Goal: Task Accomplishment & Management: Complete application form

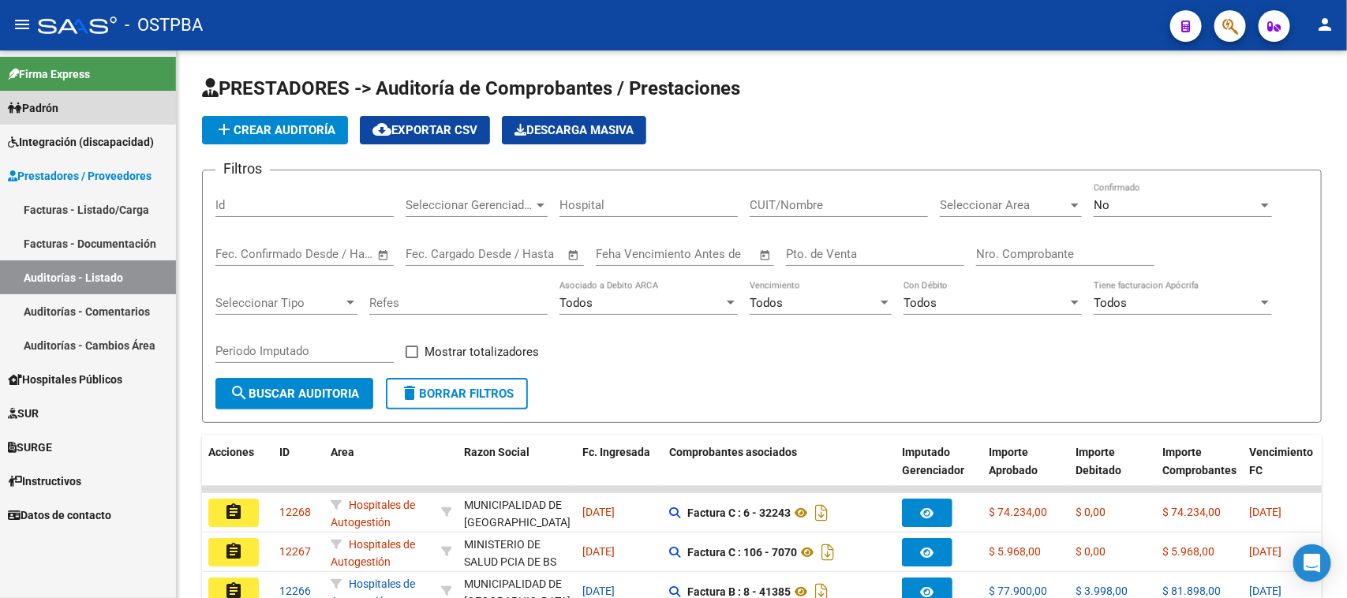
click at [43, 103] on span "Padrón" at bounding box center [33, 107] width 51 height 17
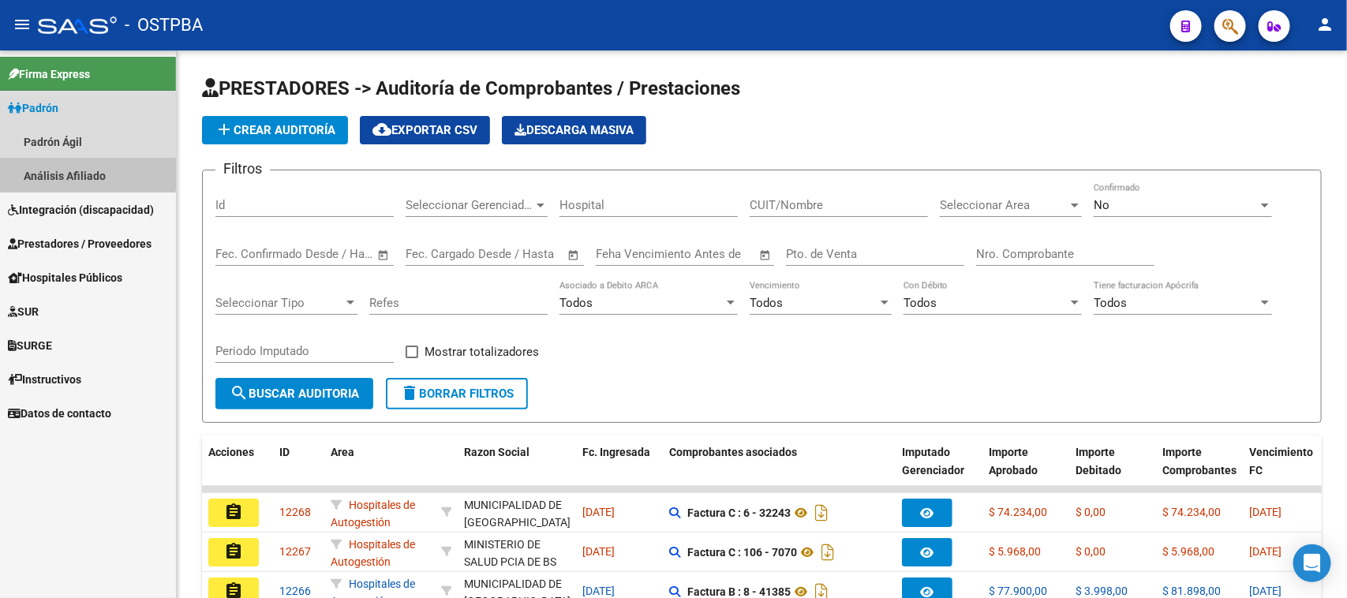
click at [54, 170] on link "Análisis Afiliado" at bounding box center [88, 176] width 176 height 34
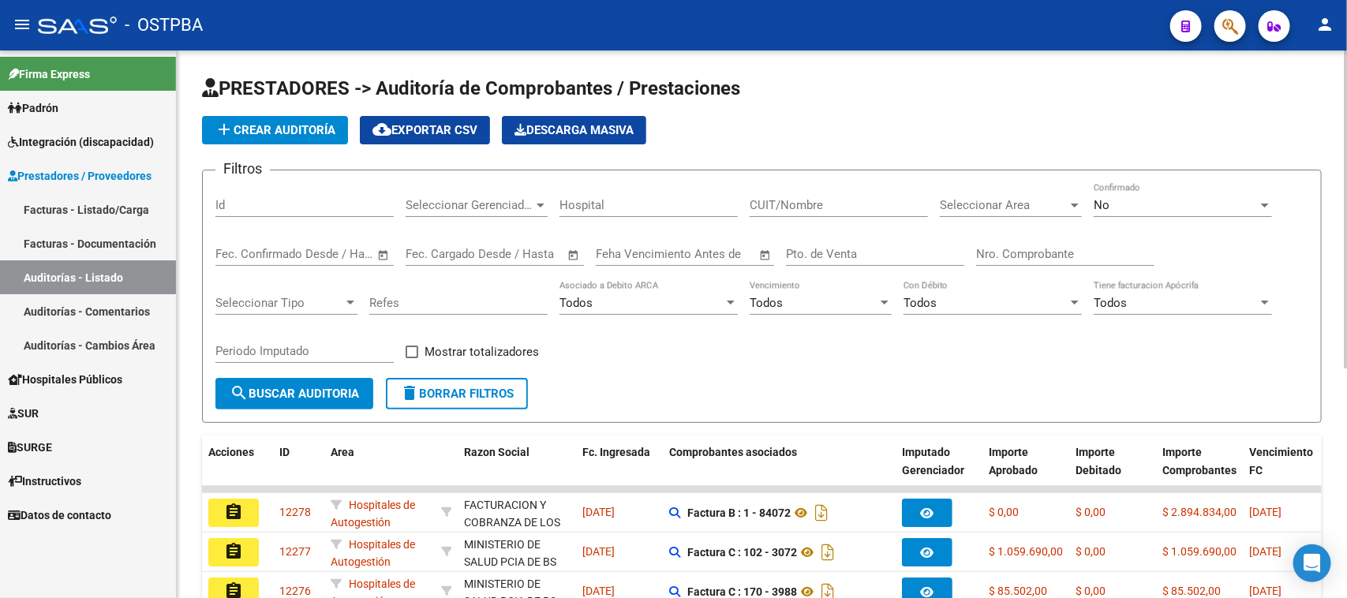
click at [926, 112] on app-list-header "PRESTADORES -> Auditoría de Comprobantes / Prestaciones add Crear Auditoría clo…" at bounding box center [762, 249] width 1120 height 347
click at [304, 123] on span "add Crear Auditoría" at bounding box center [275, 130] width 121 height 14
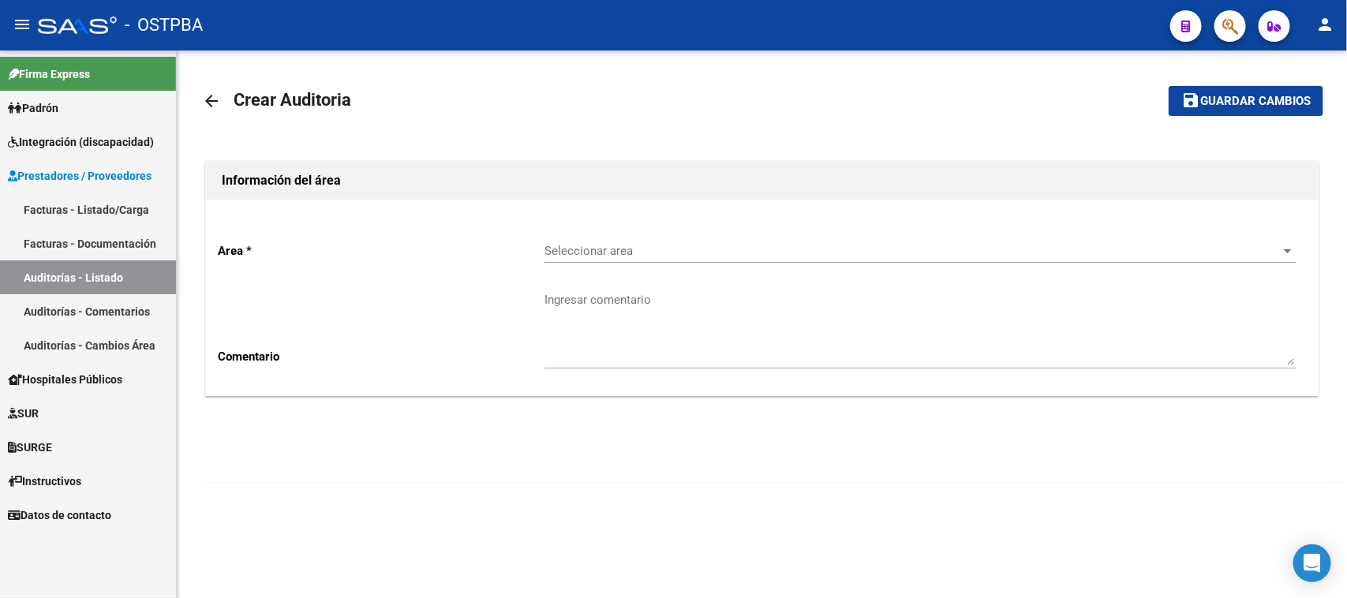
click at [583, 253] on span "Seleccionar area" at bounding box center [913, 251] width 737 height 14
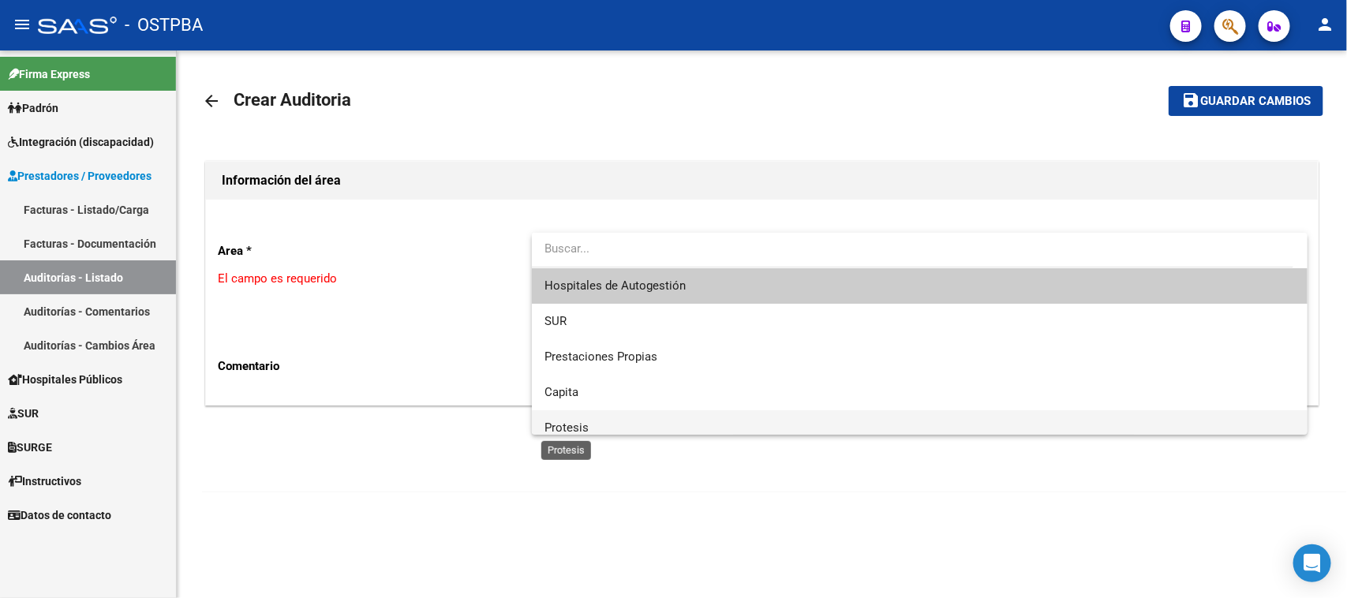
click at [557, 426] on span "Protesis" at bounding box center [567, 428] width 44 height 14
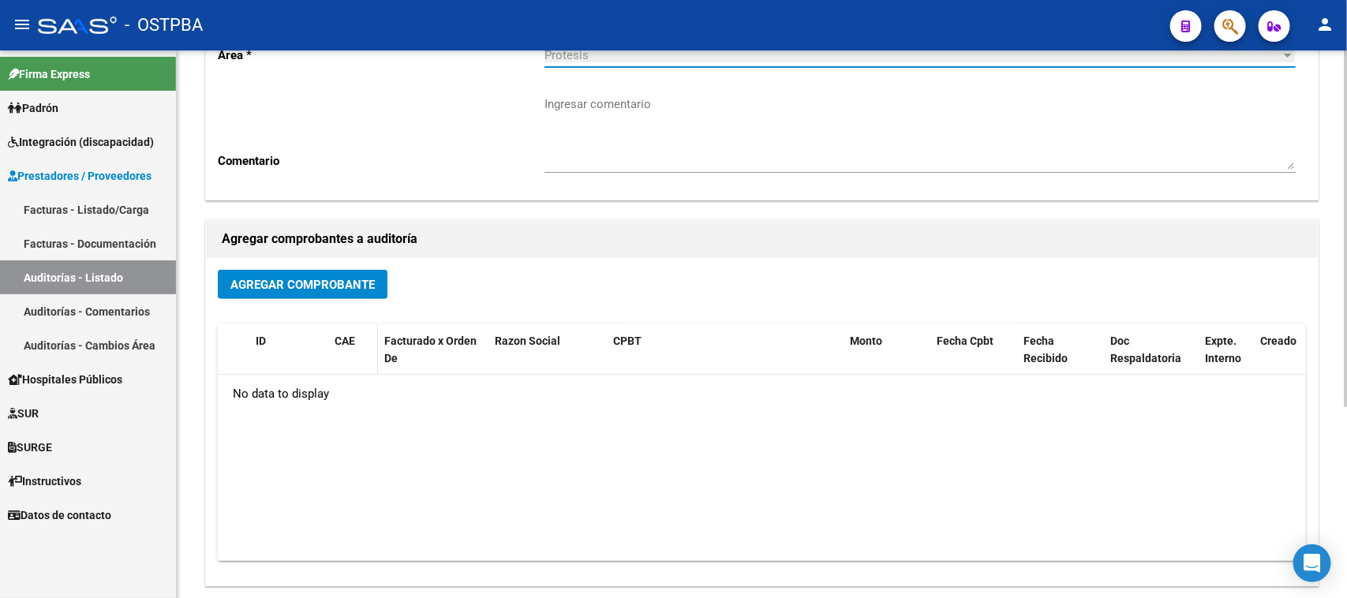
scroll to position [197, 0]
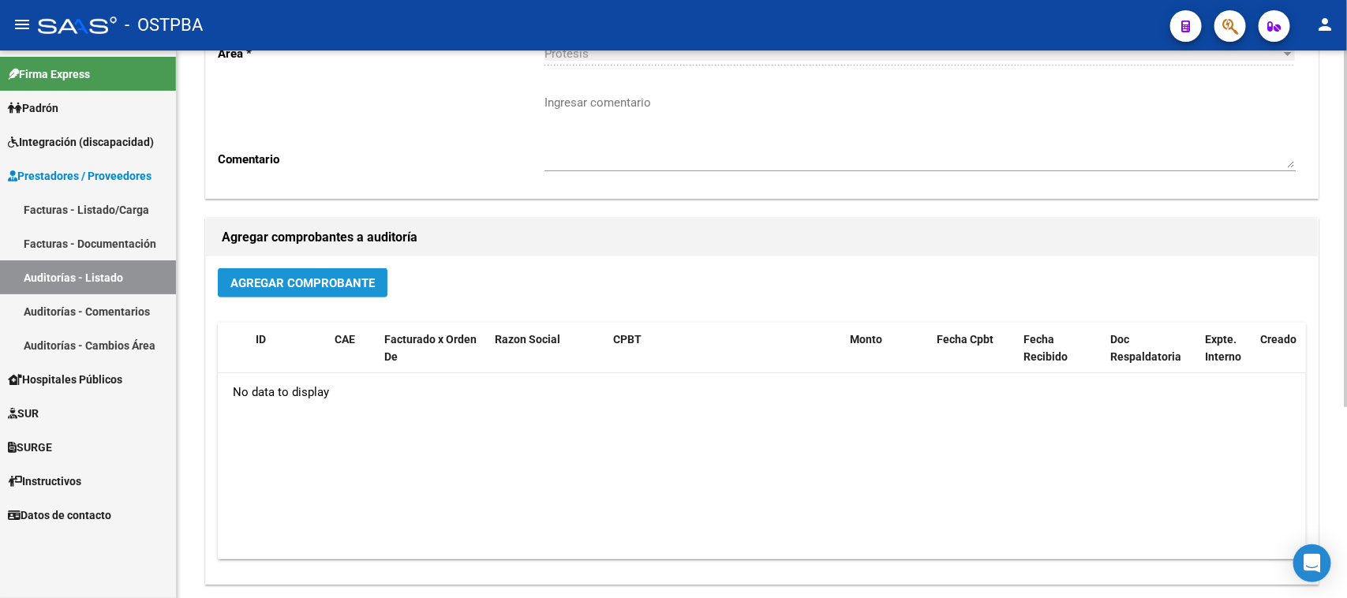
click at [318, 278] on span "Agregar Comprobante" at bounding box center [303, 283] width 144 height 14
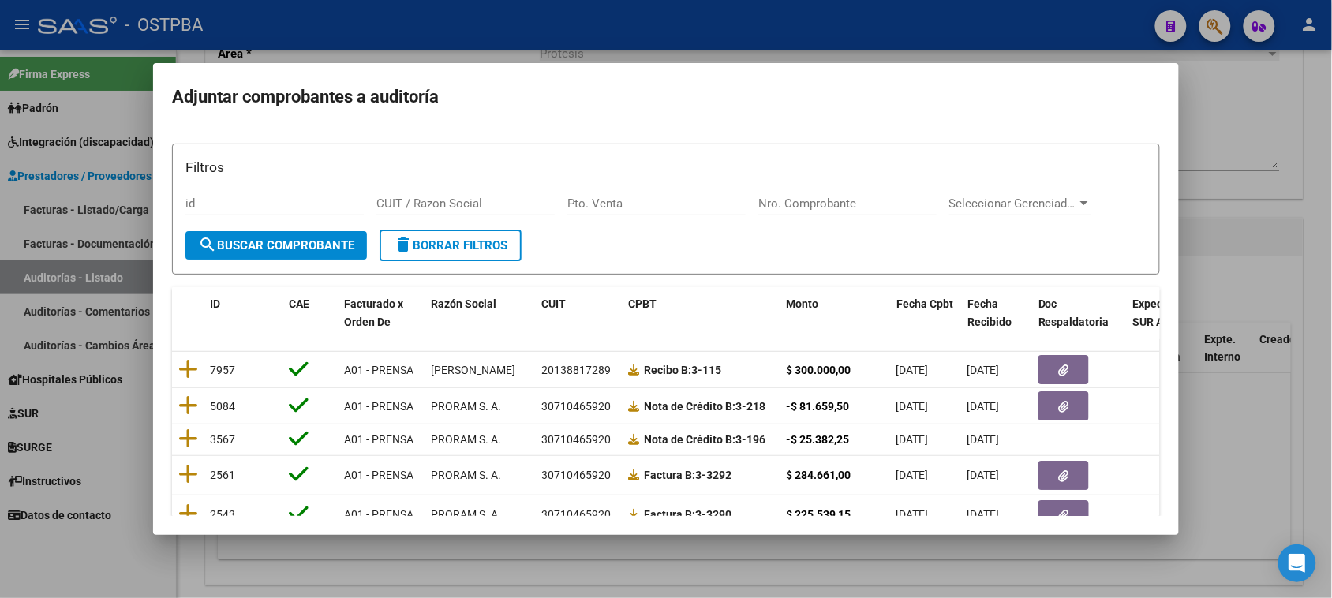
click at [1230, 399] on div at bounding box center [666, 299] width 1332 height 598
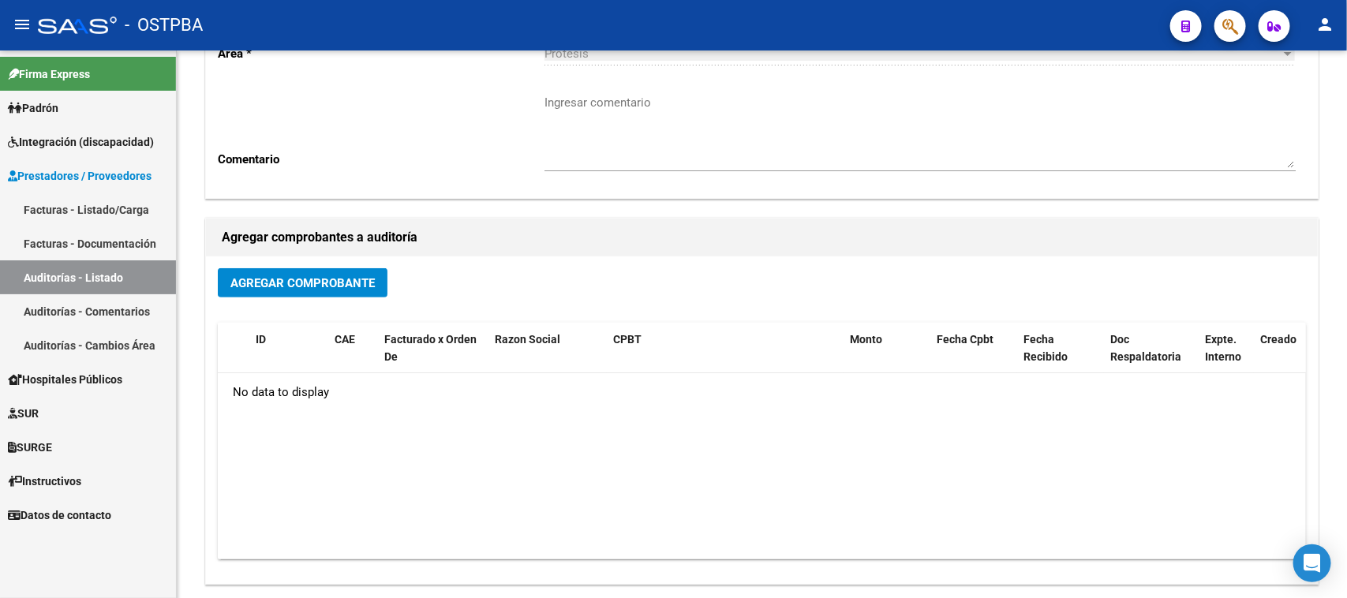
click at [67, 178] on span "Prestadores / Proveedores" at bounding box center [80, 175] width 144 height 17
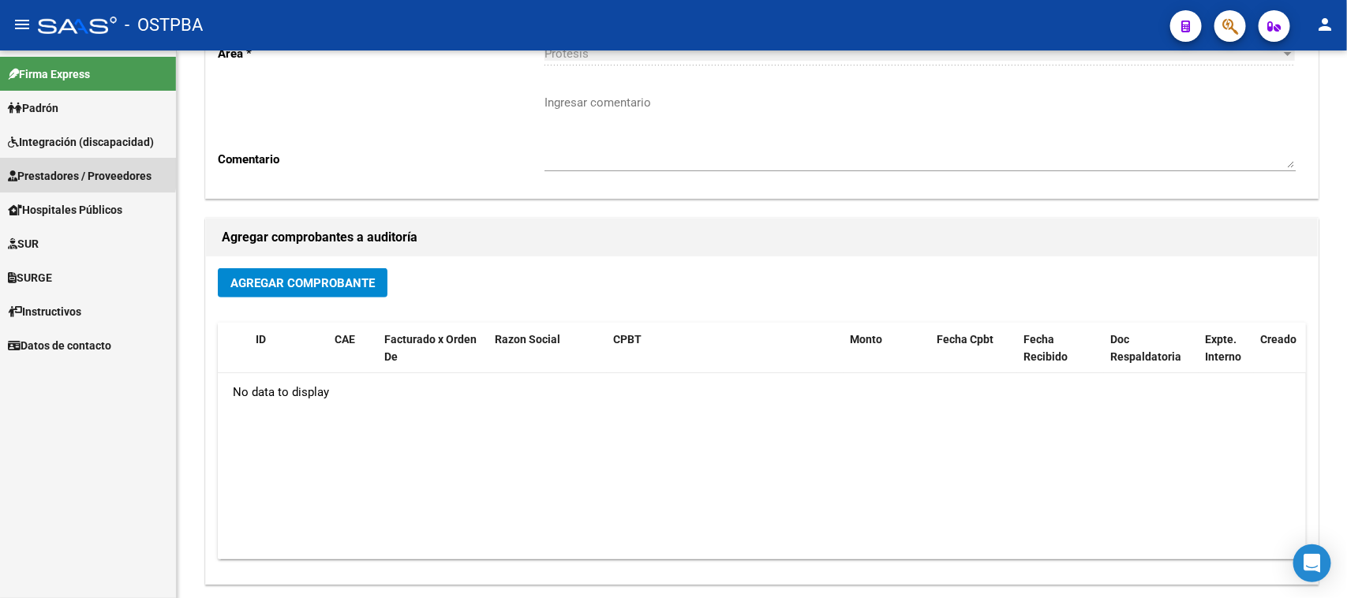
click at [57, 171] on span "Prestadores / Proveedores" at bounding box center [80, 175] width 144 height 17
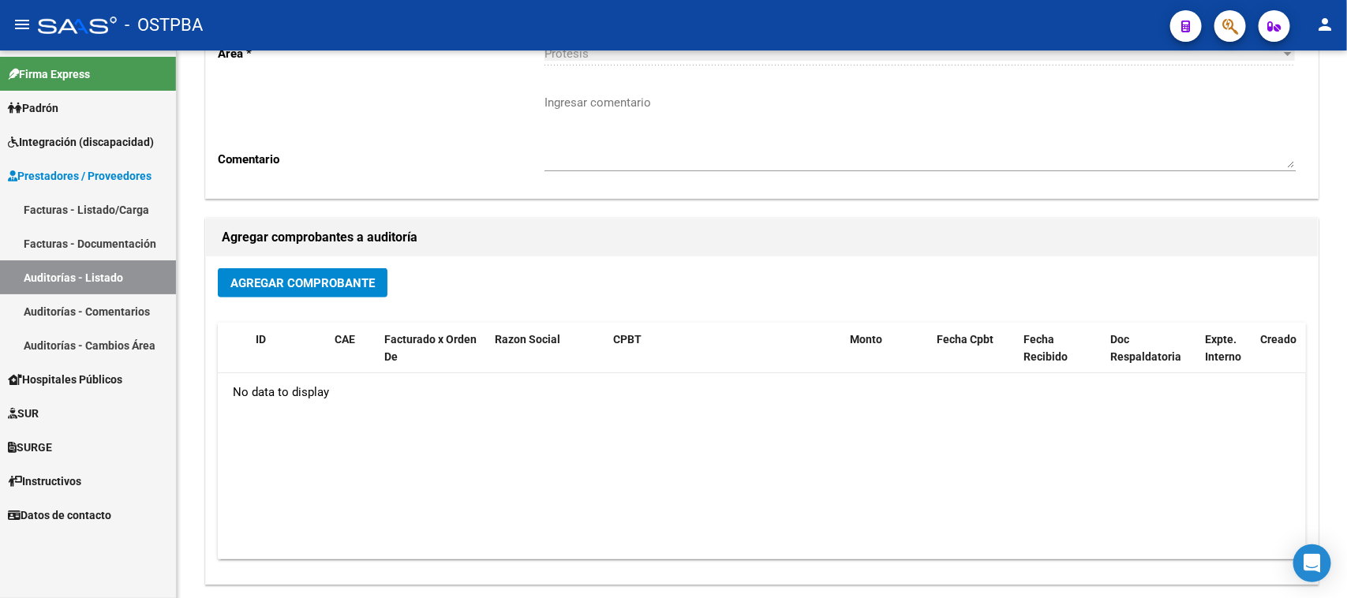
click at [59, 208] on link "Facturas - Listado/Carga" at bounding box center [88, 210] width 176 height 34
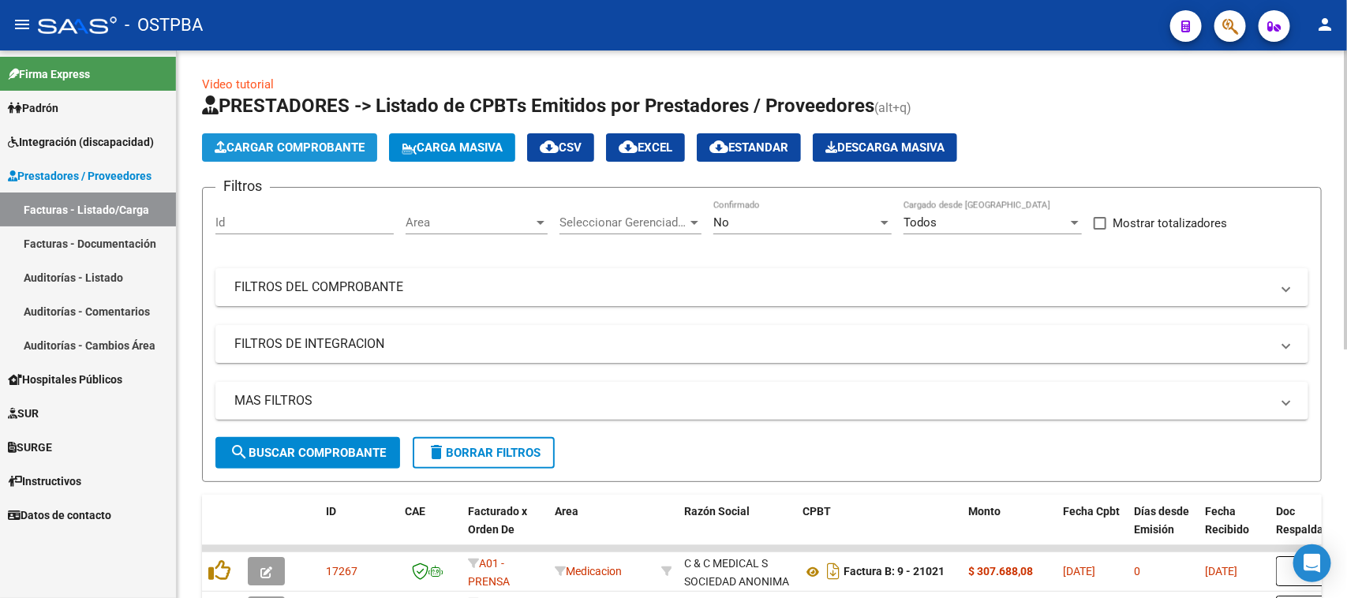
click at [318, 148] on span "Cargar Comprobante" at bounding box center [290, 148] width 150 height 14
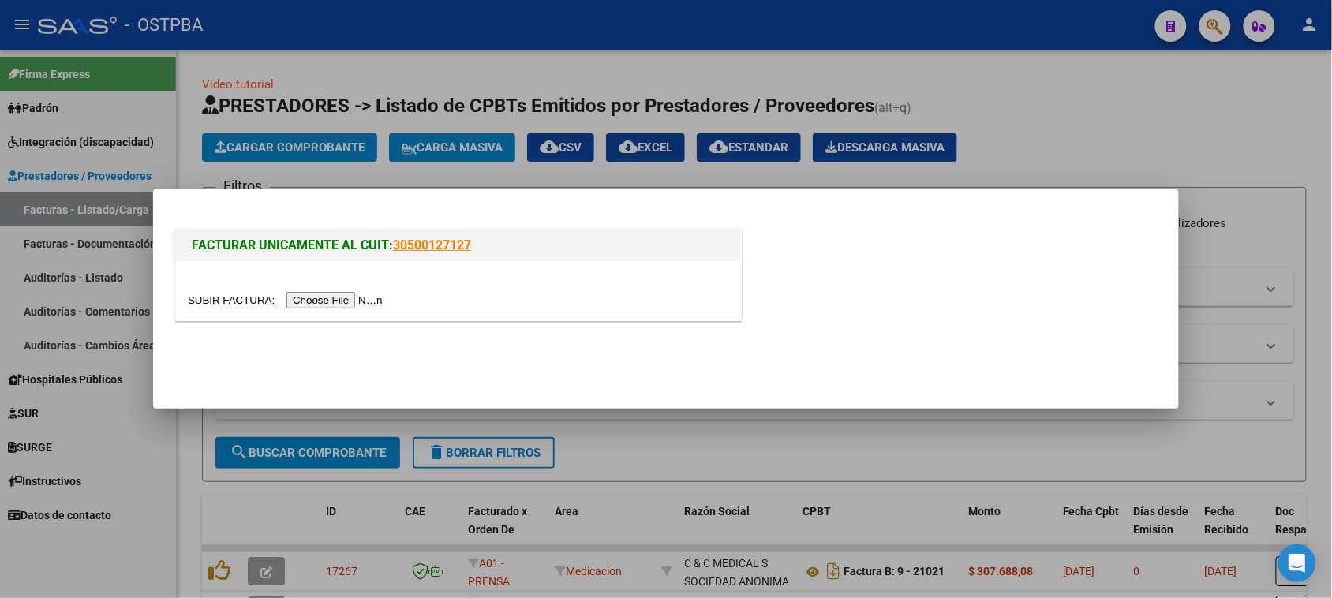
click at [329, 298] on input "file" at bounding box center [288, 300] width 200 height 17
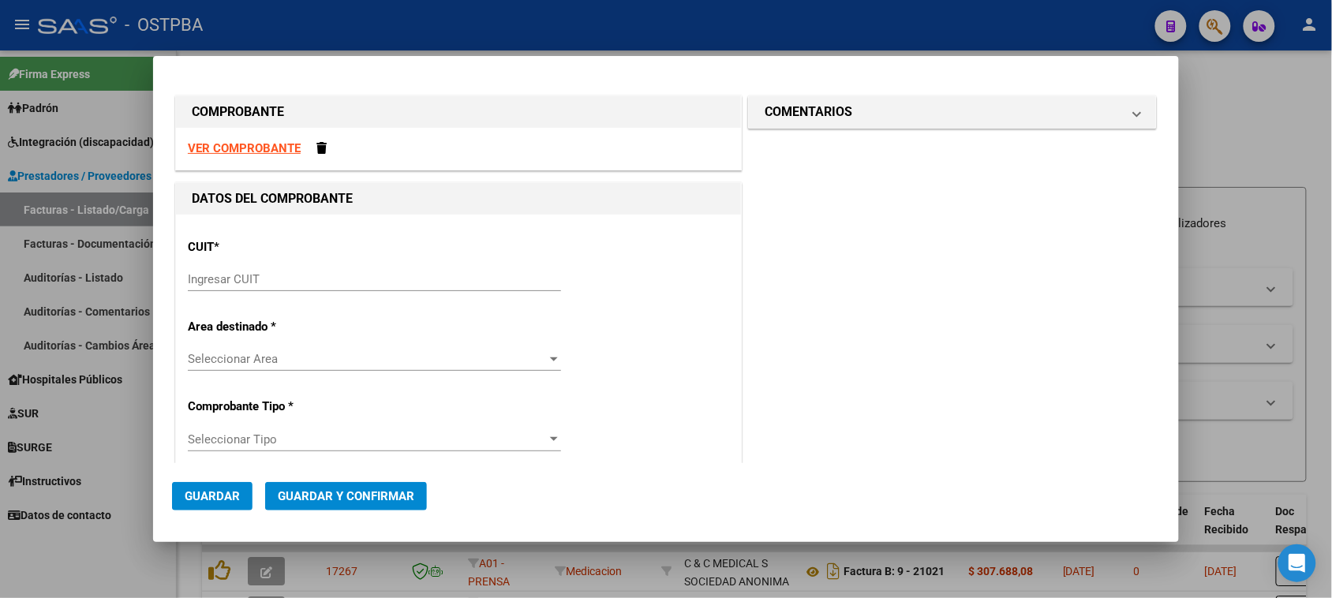
click at [241, 278] on input "Ingresar CUIT" at bounding box center [374, 279] width 373 height 14
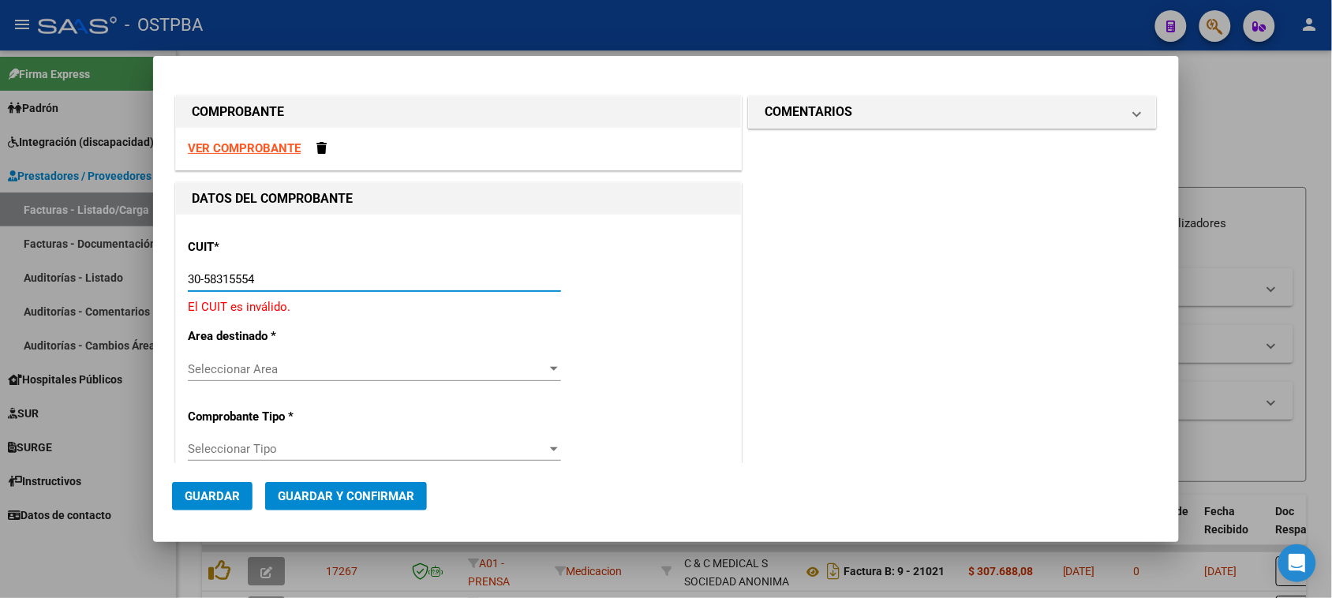
type input "30-58315554-2"
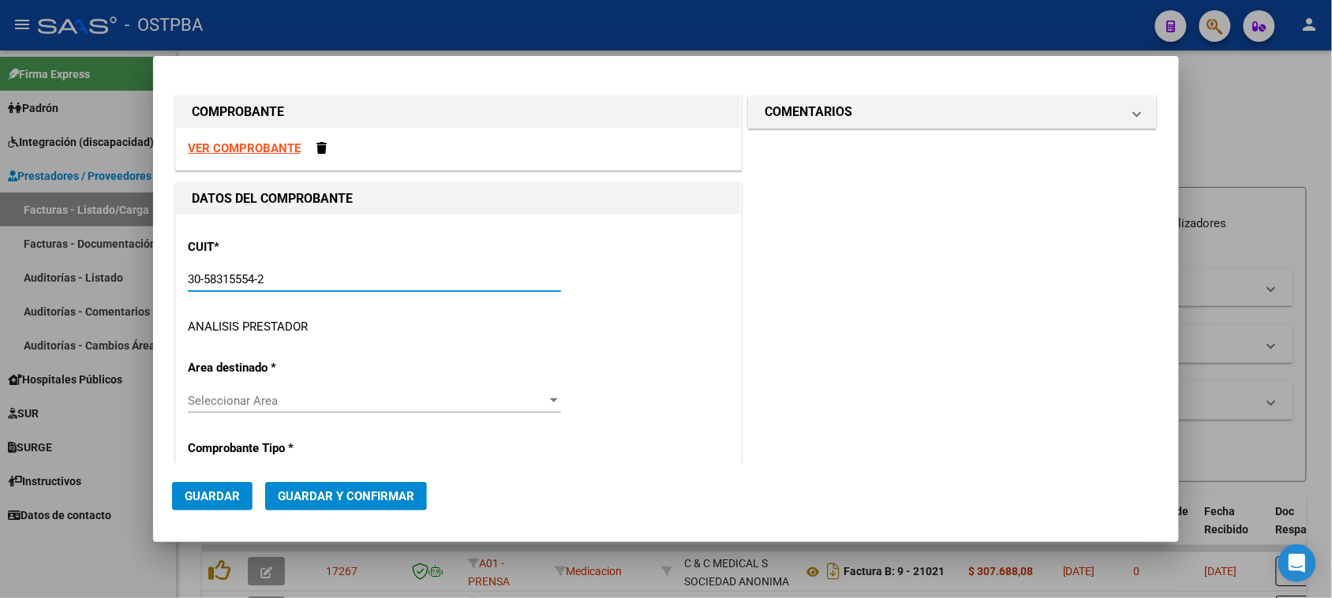
type input "5"
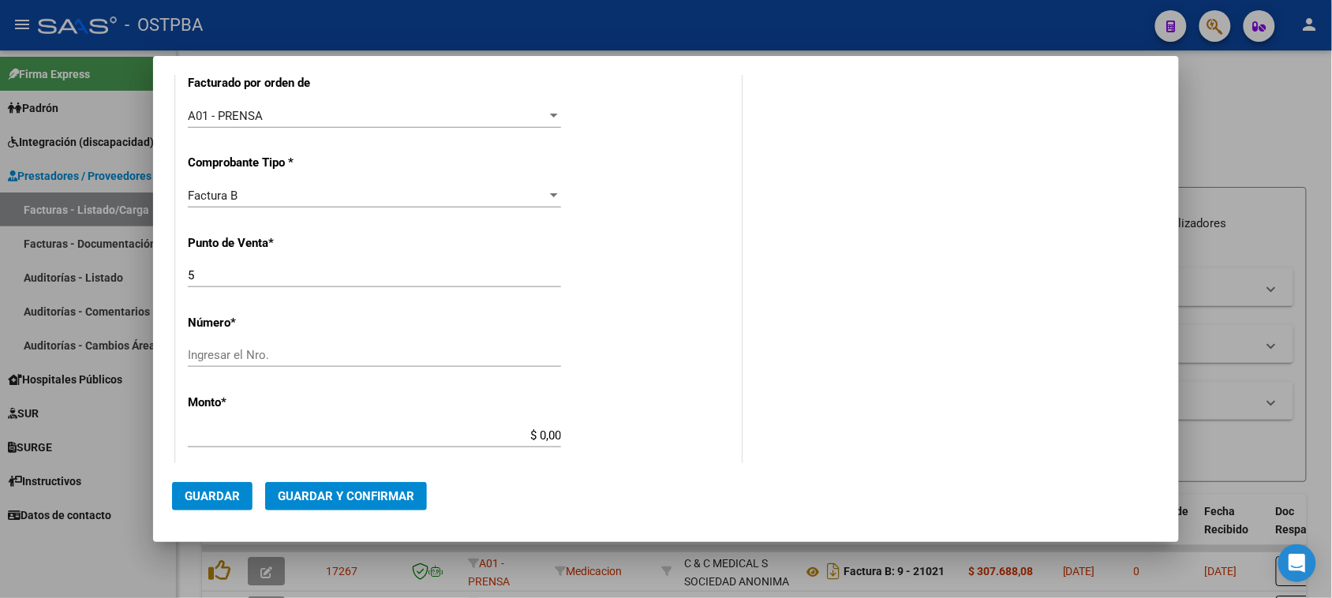
scroll to position [493, 0]
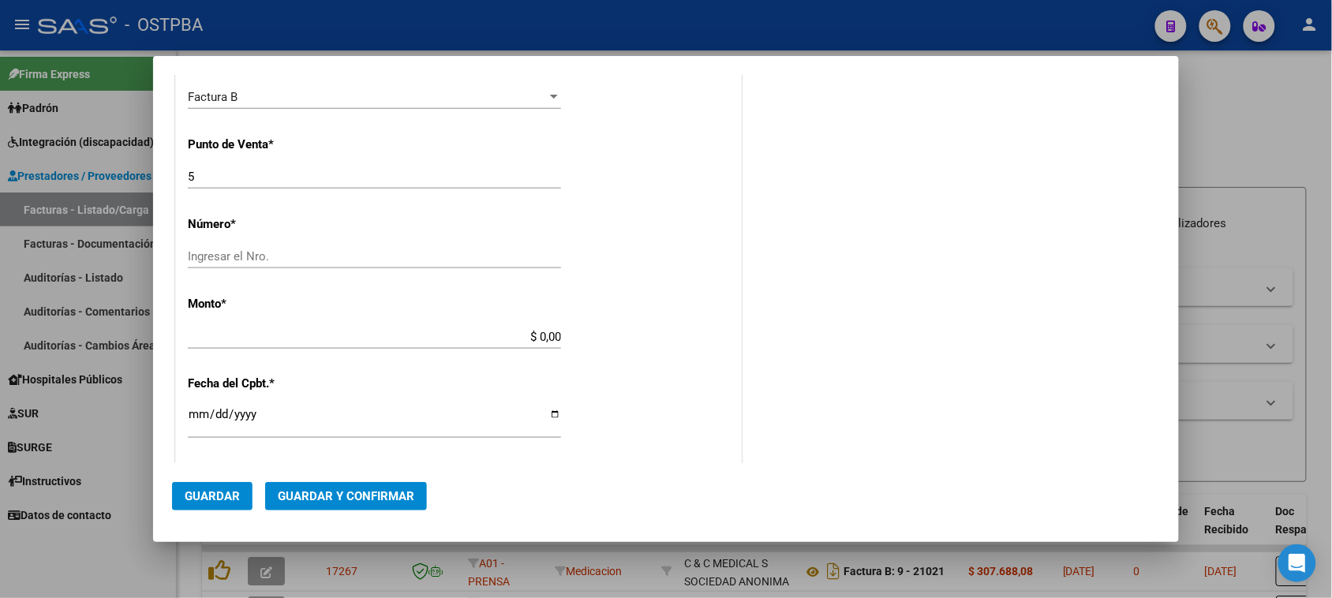
type input "30-58315554-2"
click at [344, 257] on input "Ingresar el Nro." at bounding box center [374, 256] width 373 height 14
type input "52945"
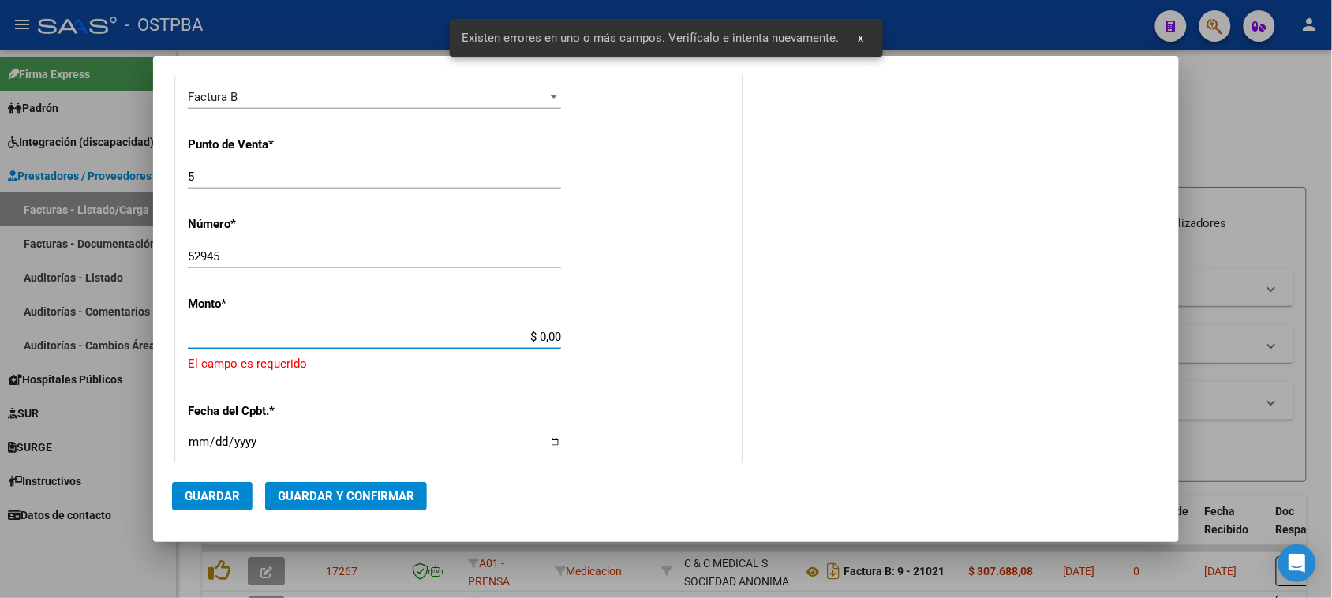
scroll to position [553, 0]
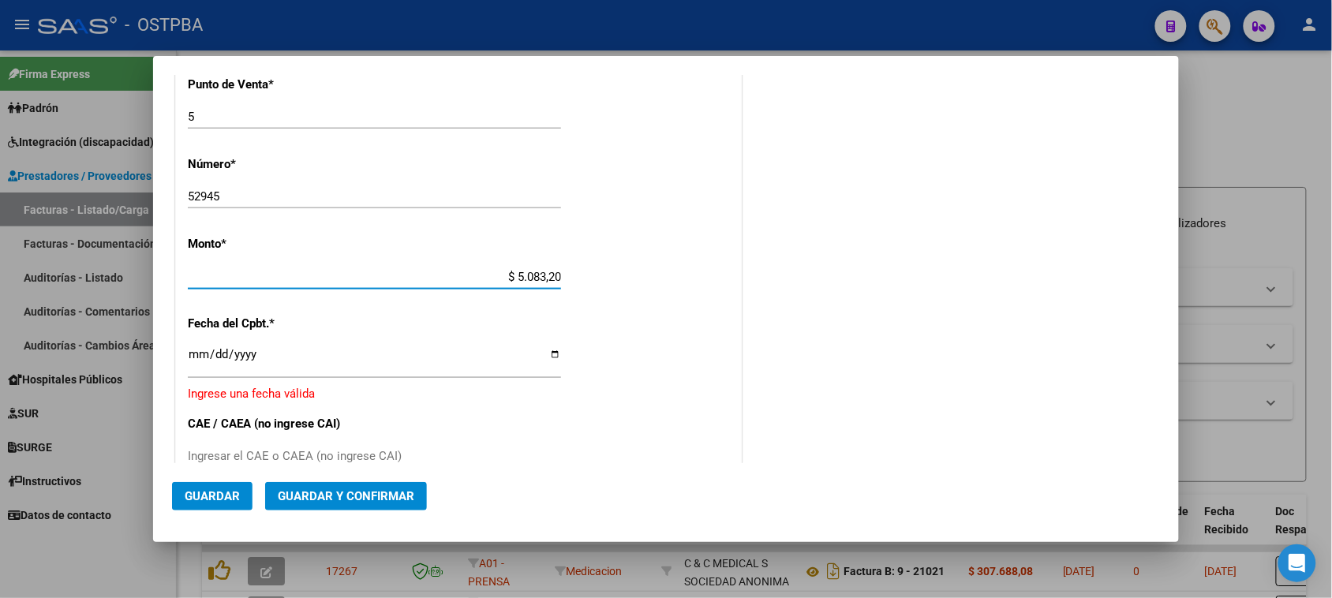
type input "$ 50.832,00"
click at [190, 354] on input "Ingresar la fecha" at bounding box center [374, 360] width 373 height 25
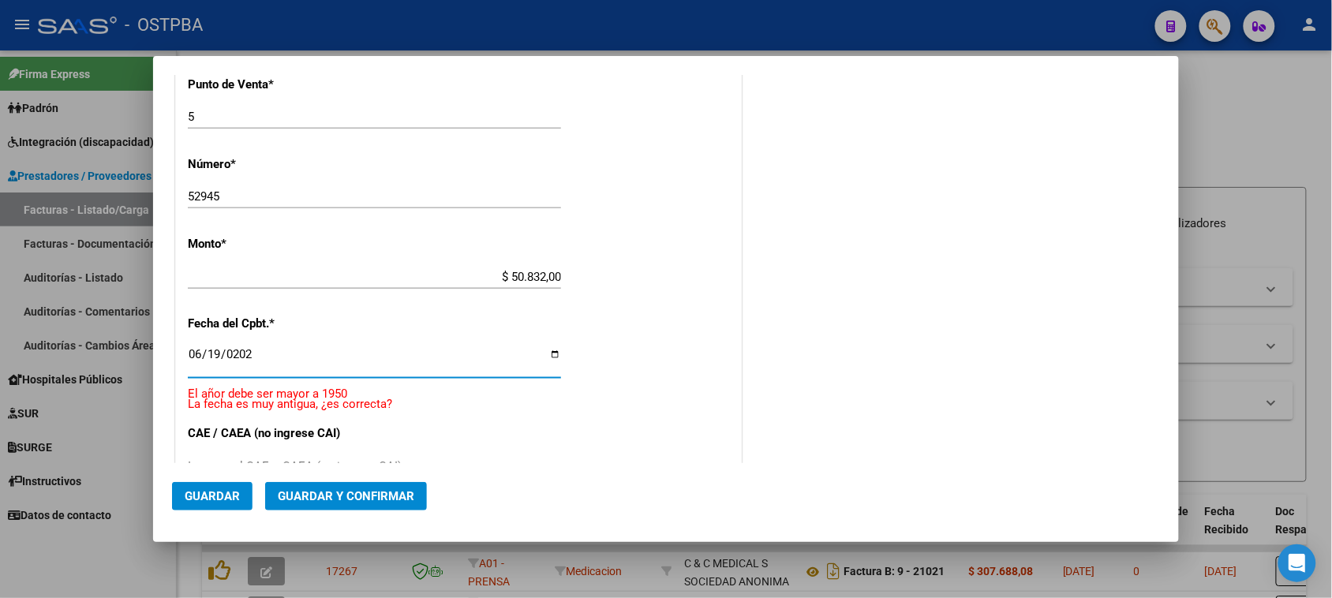
type input "[DATE]"
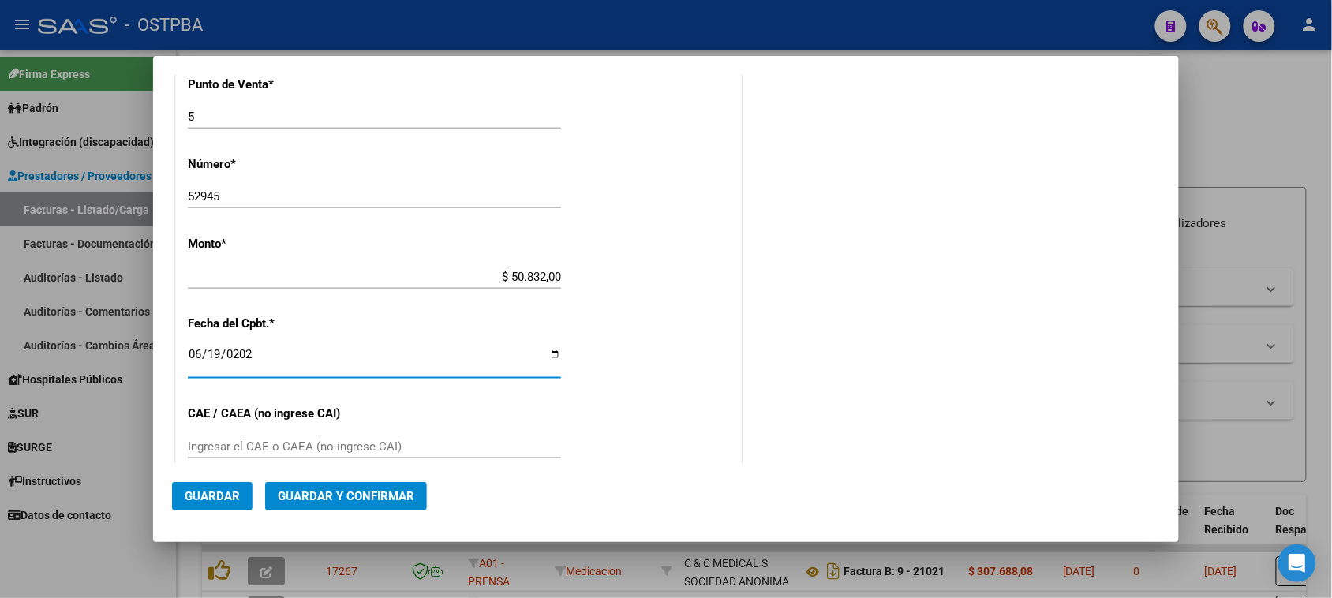
scroll to position [751, 0]
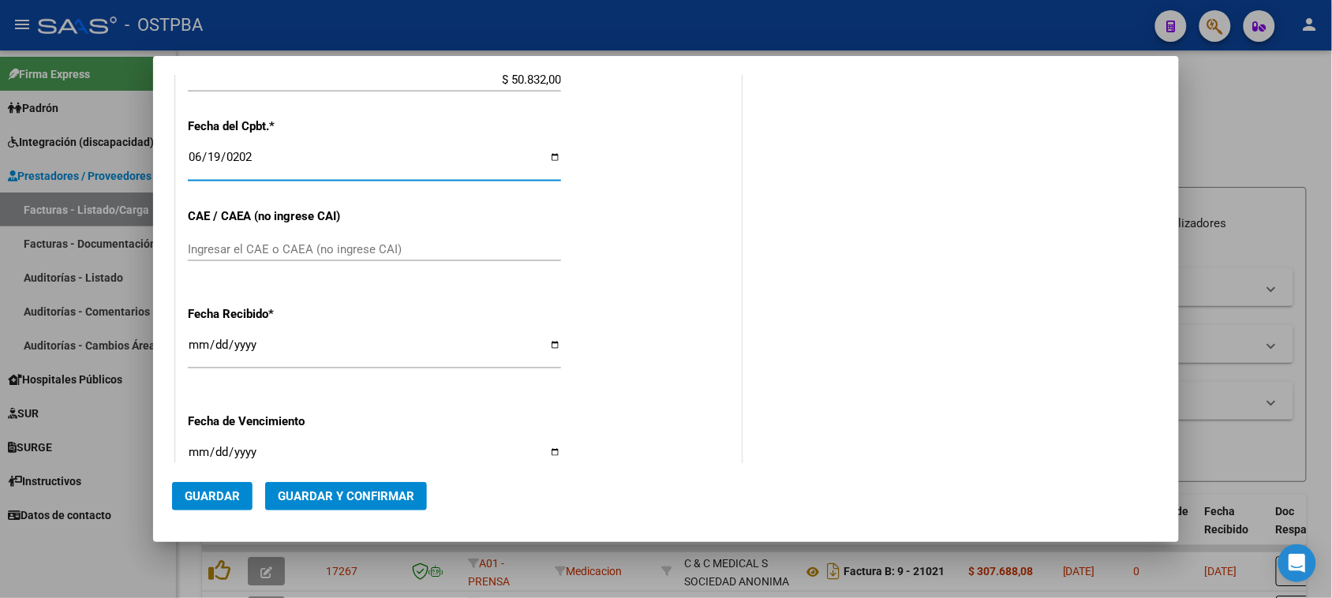
click at [249, 254] on input "Ingresar el CAE o CAEA (no ingrese CAI)" at bounding box center [374, 249] width 373 height 14
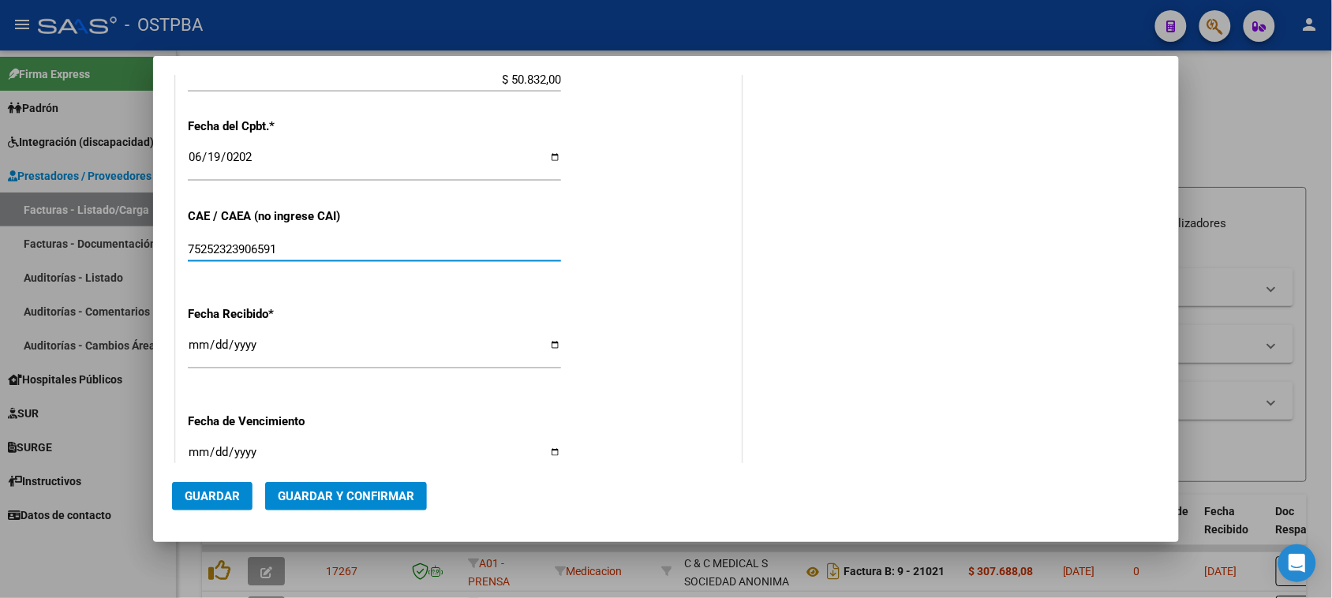
type input "75252323906591"
click at [201, 340] on input "[DATE]" at bounding box center [374, 351] width 373 height 25
type input "[DATE]"
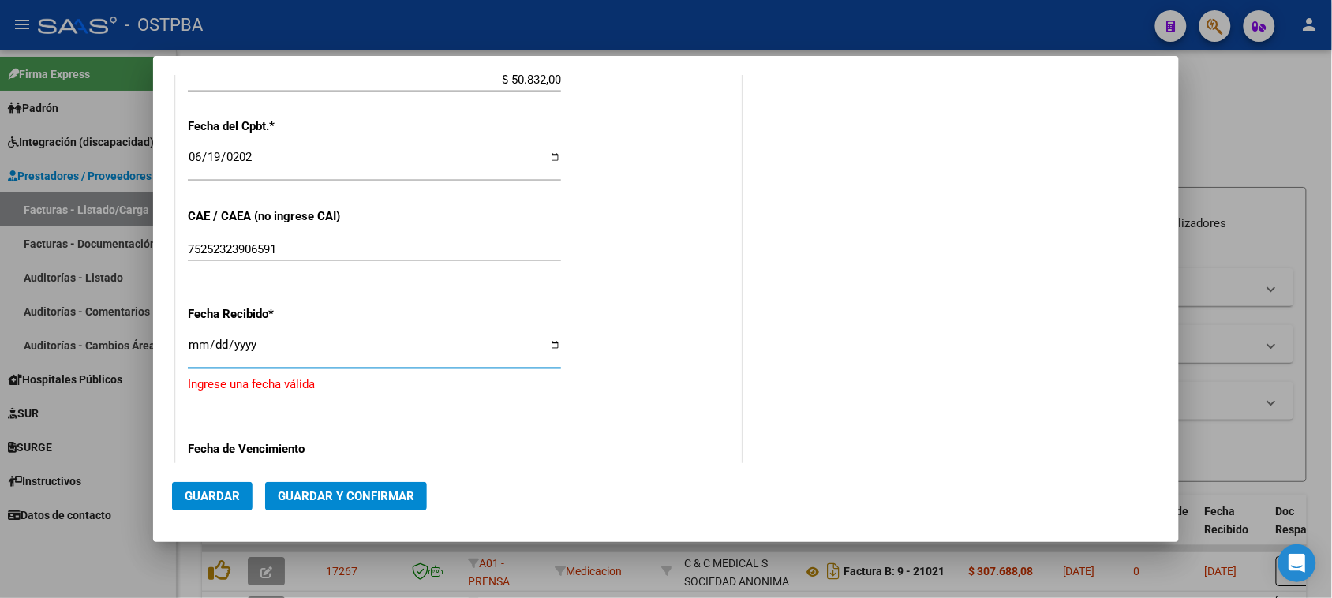
type input "[DATE]"
click at [200, 456] on input "Ingresar la fecha" at bounding box center [374, 458] width 373 height 25
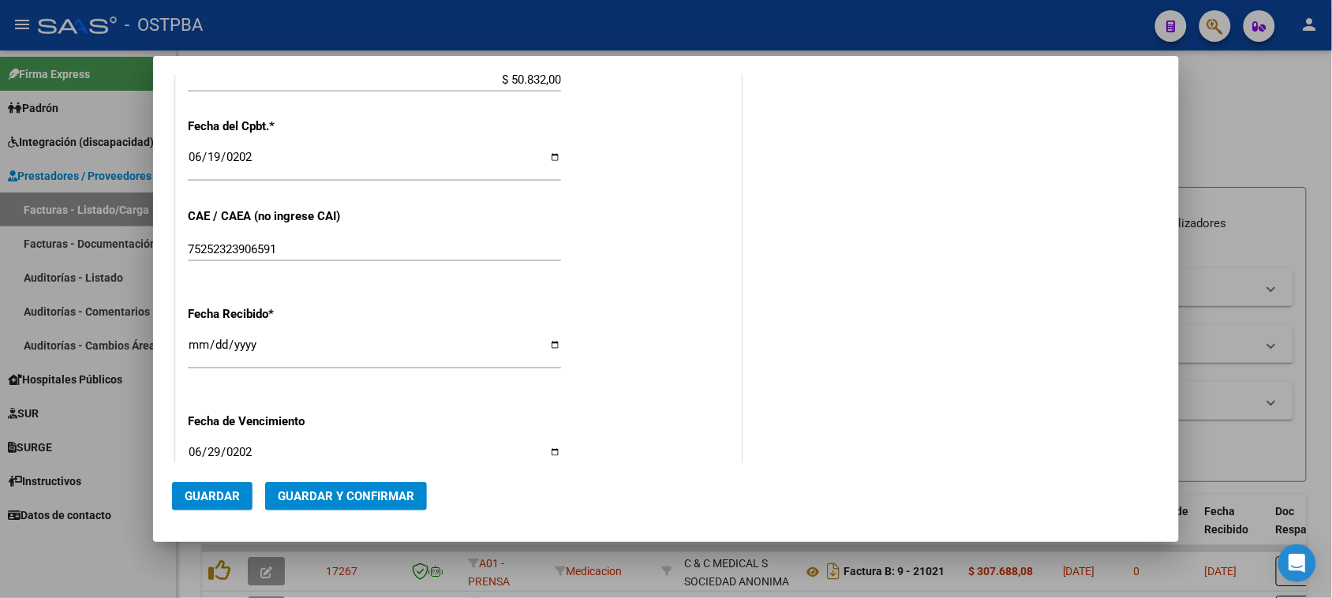
type input "[DATE]"
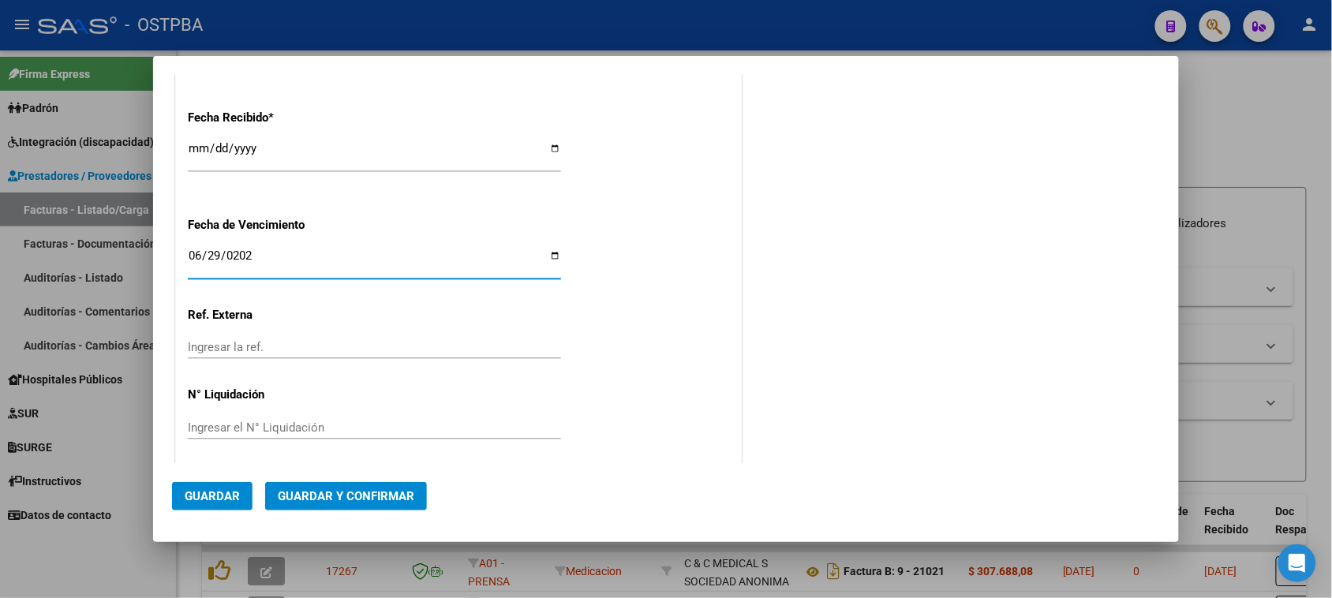
scroll to position [953, 0]
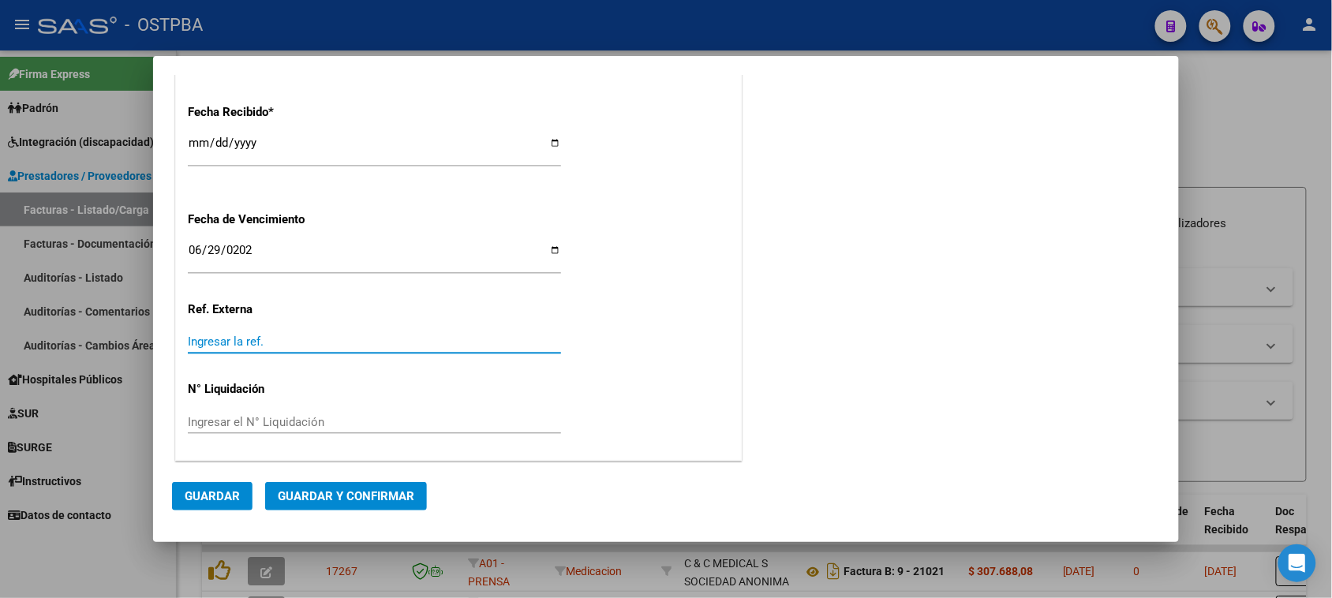
click at [245, 338] on input "Ingresar la ref." at bounding box center [374, 342] width 373 height 14
click at [324, 489] on span "Guardar y Confirmar" at bounding box center [346, 496] width 137 height 14
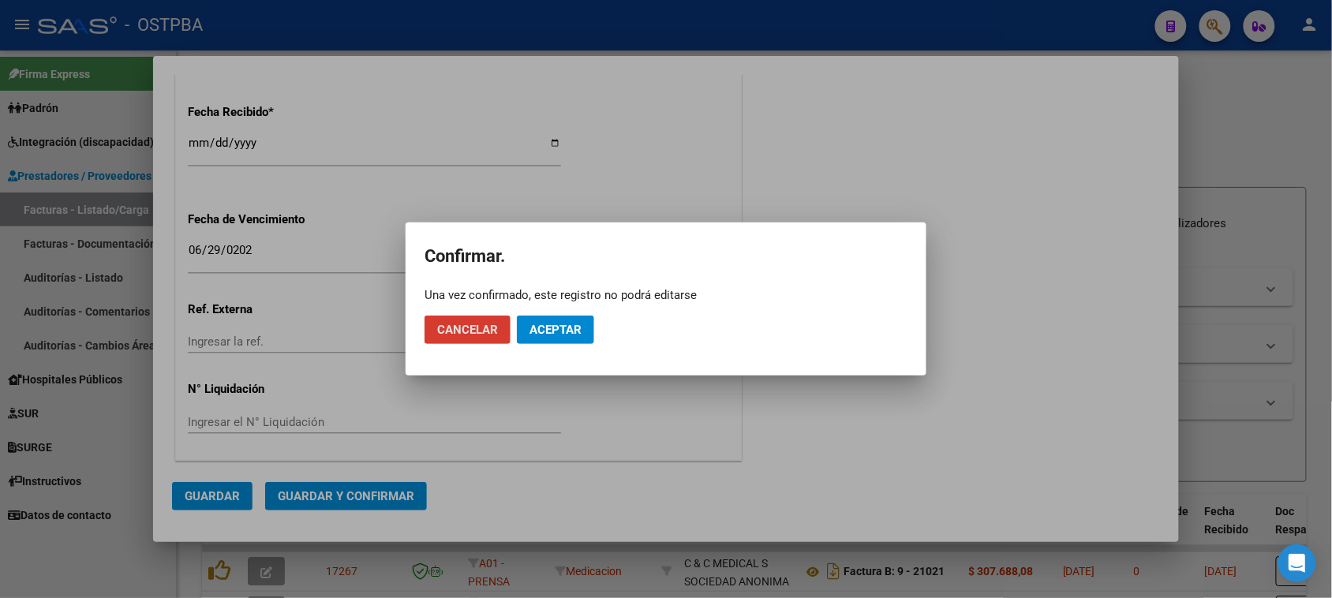
click at [573, 328] on span "Aceptar" at bounding box center [556, 330] width 52 height 14
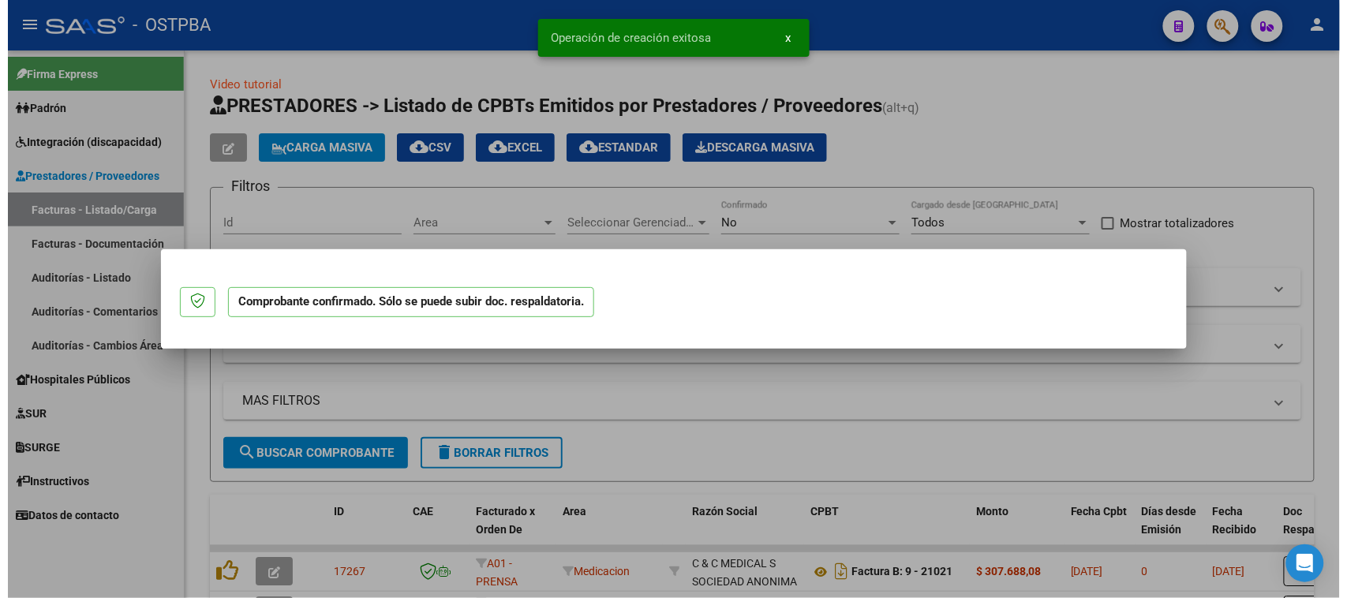
scroll to position [0, 0]
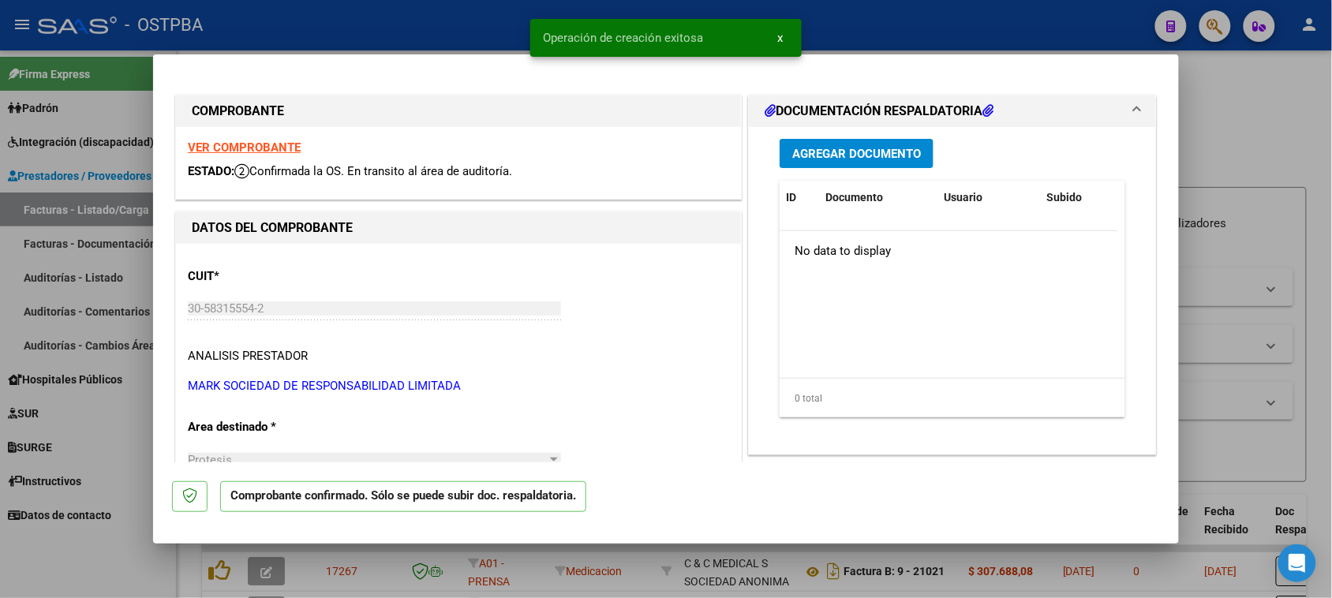
click at [1272, 136] on div at bounding box center [666, 299] width 1332 height 598
type input "$ 0,00"
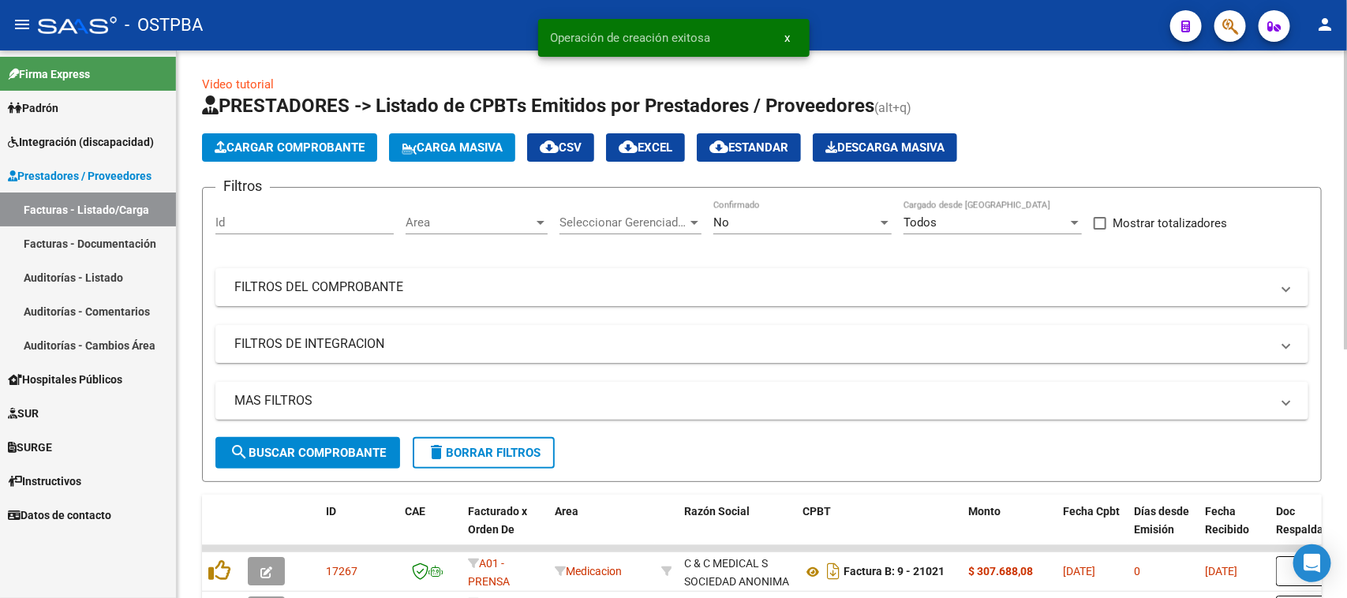
scroll to position [99, 0]
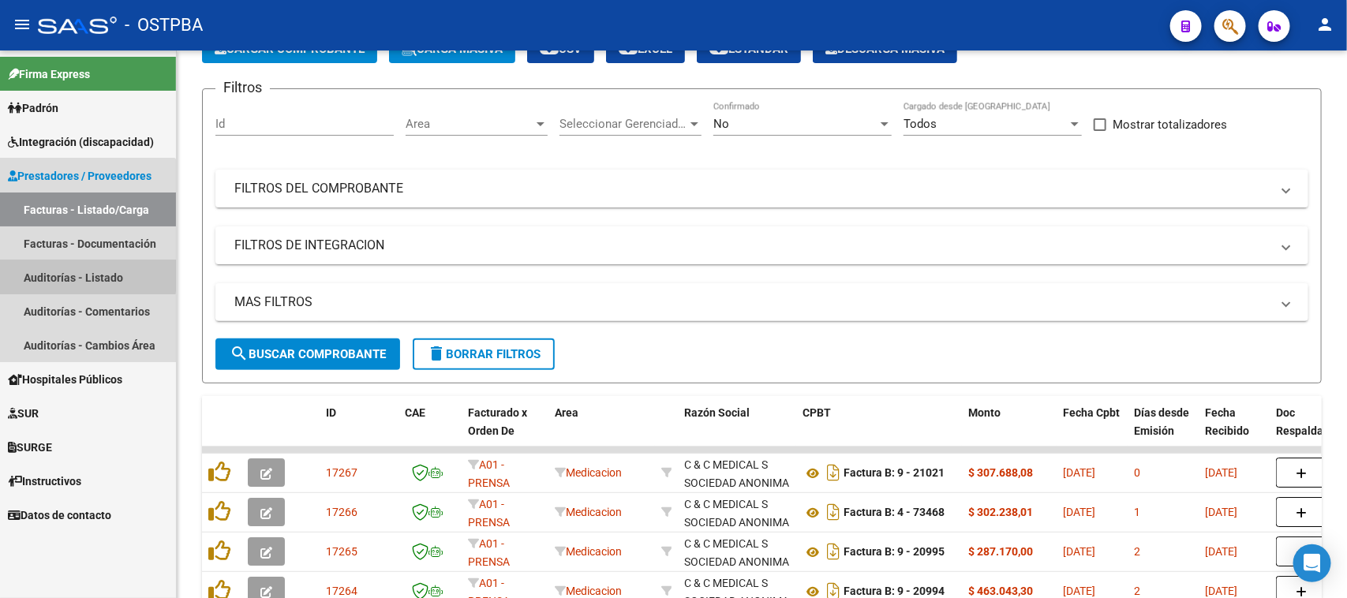
click at [63, 274] on link "Auditorías - Listado" at bounding box center [88, 277] width 176 height 34
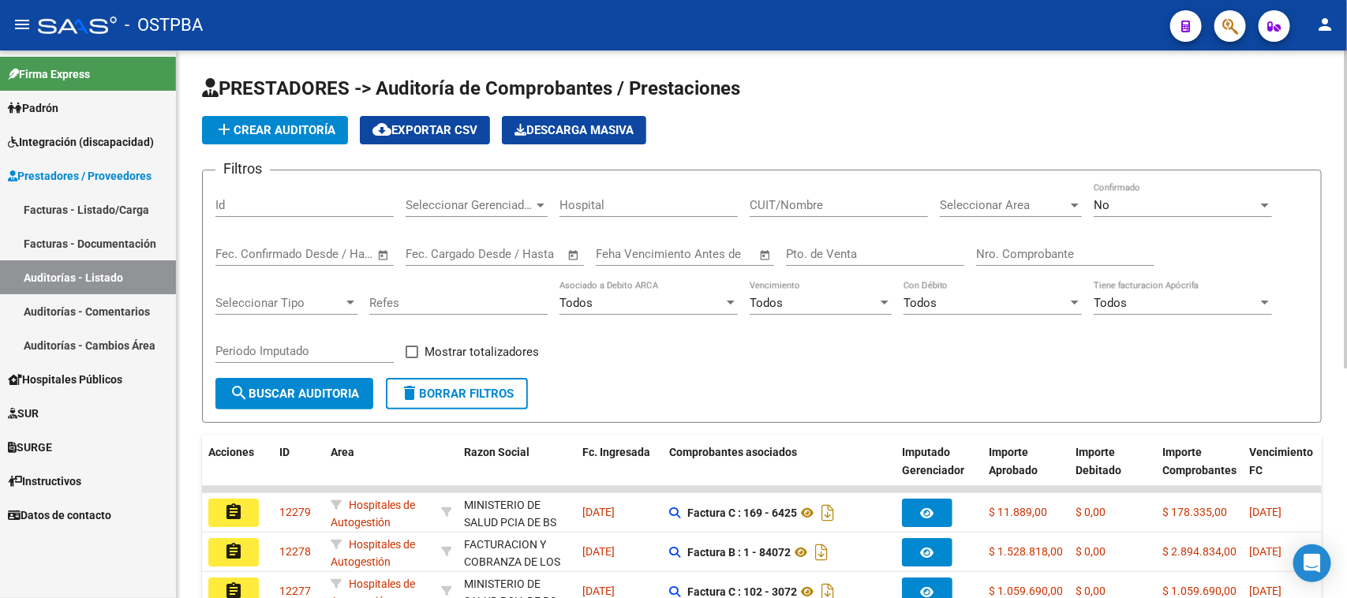
click at [276, 123] on span "add Crear Auditoría" at bounding box center [275, 130] width 121 height 14
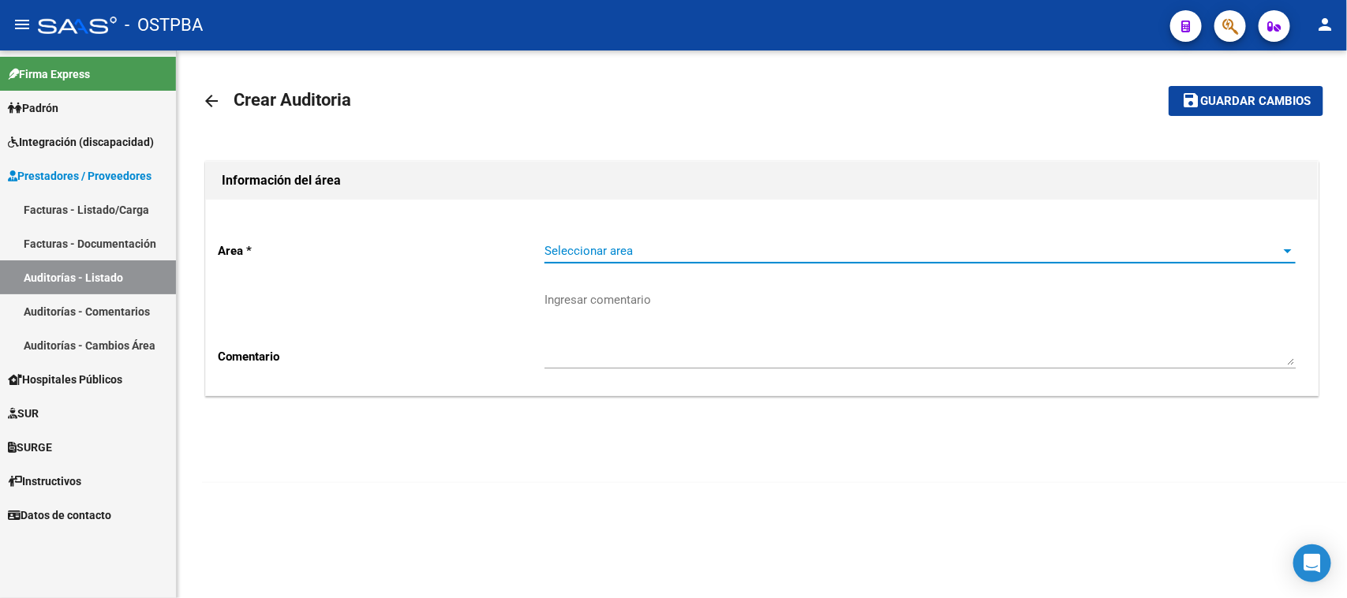
click at [585, 246] on span "Seleccionar area" at bounding box center [913, 251] width 737 height 14
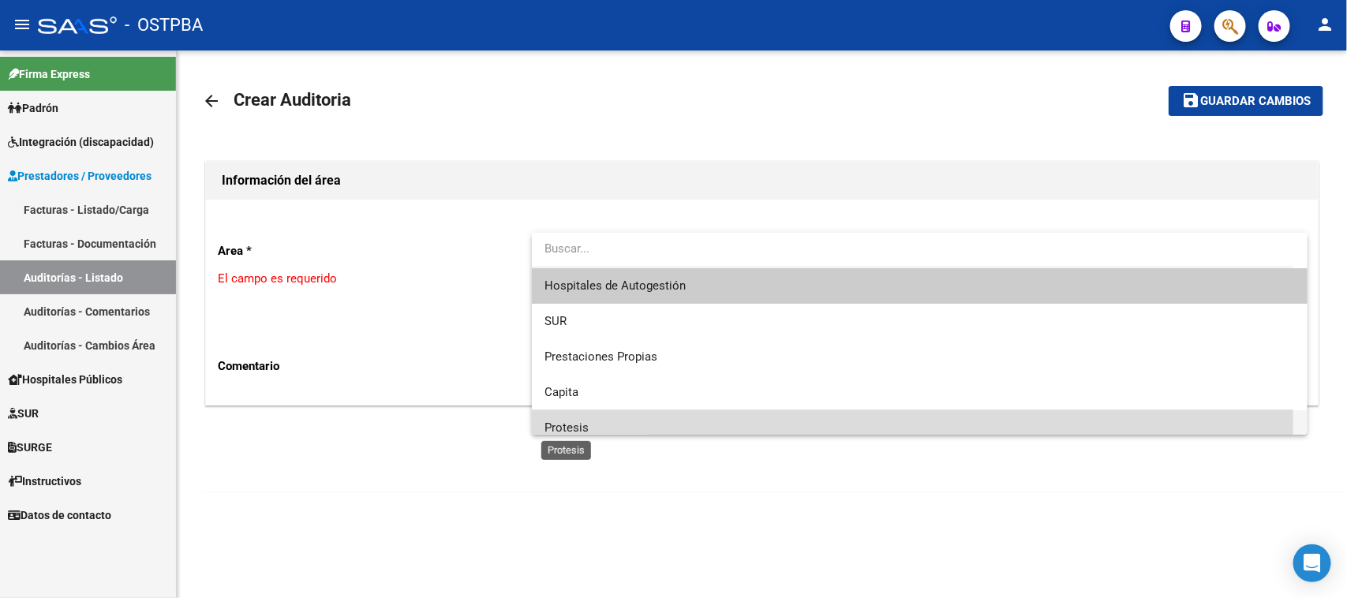
click at [571, 421] on span "Protesis" at bounding box center [567, 428] width 44 height 14
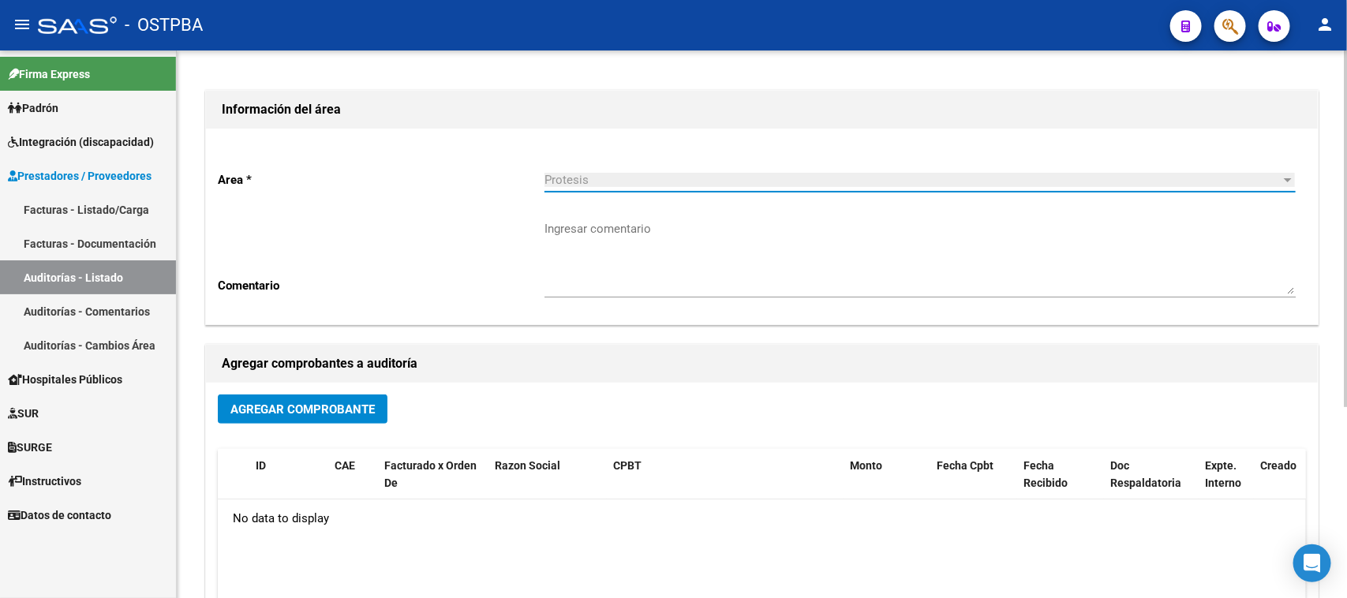
scroll to position [99, 0]
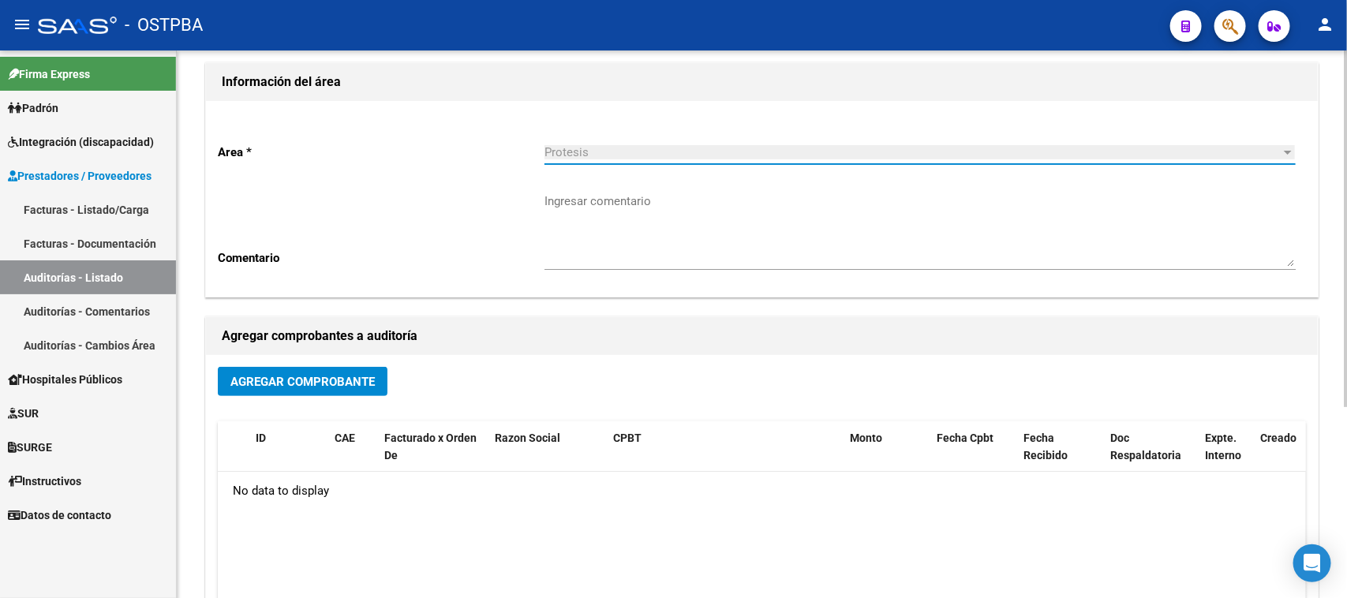
click at [320, 383] on span "Agregar Comprobante" at bounding box center [303, 382] width 144 height 14
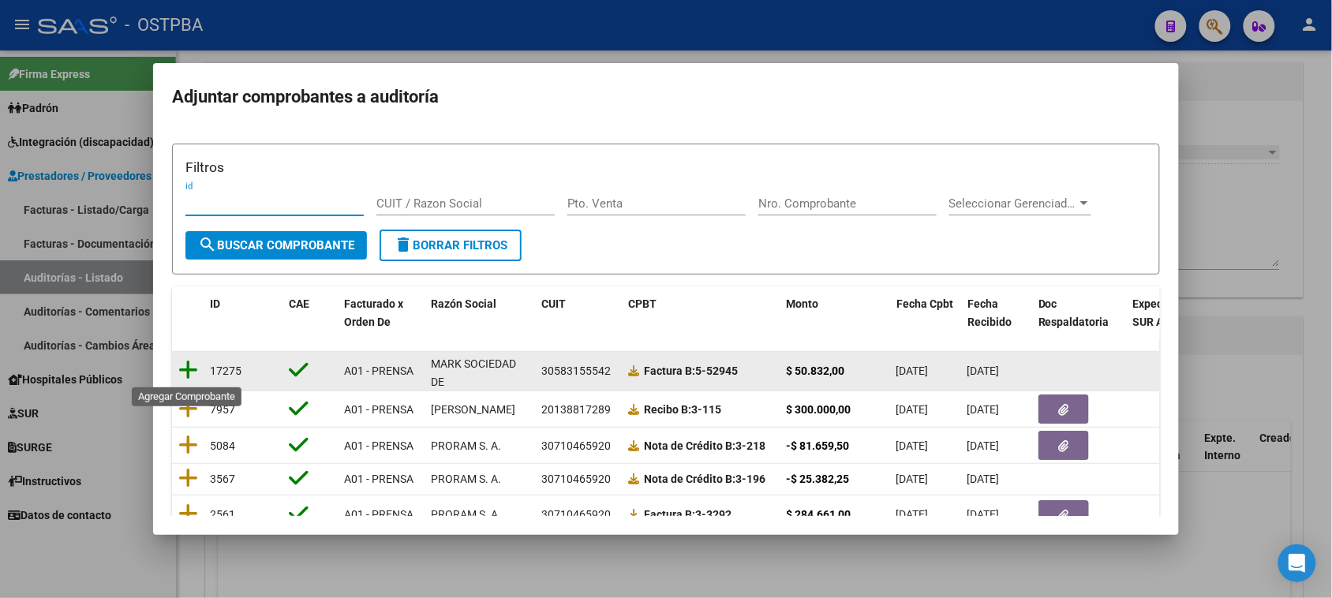
click at [190, 365] on icon at bounding box center [188, 370] width 20 height 22
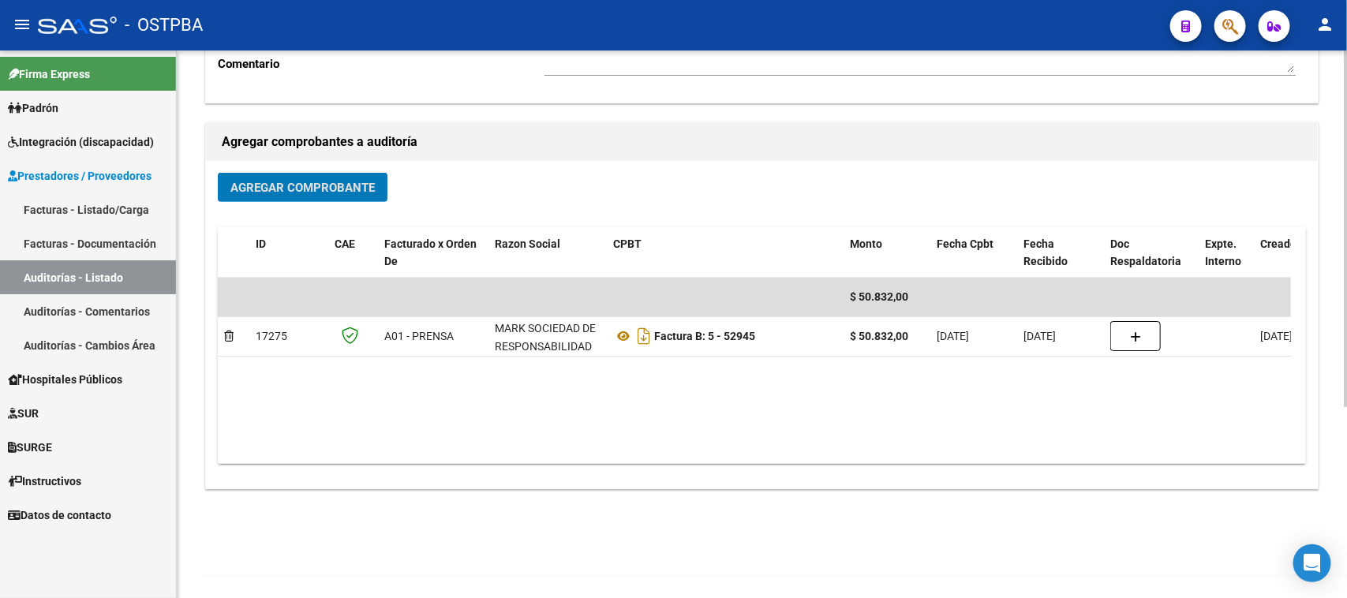
scroll to position [294, 0]
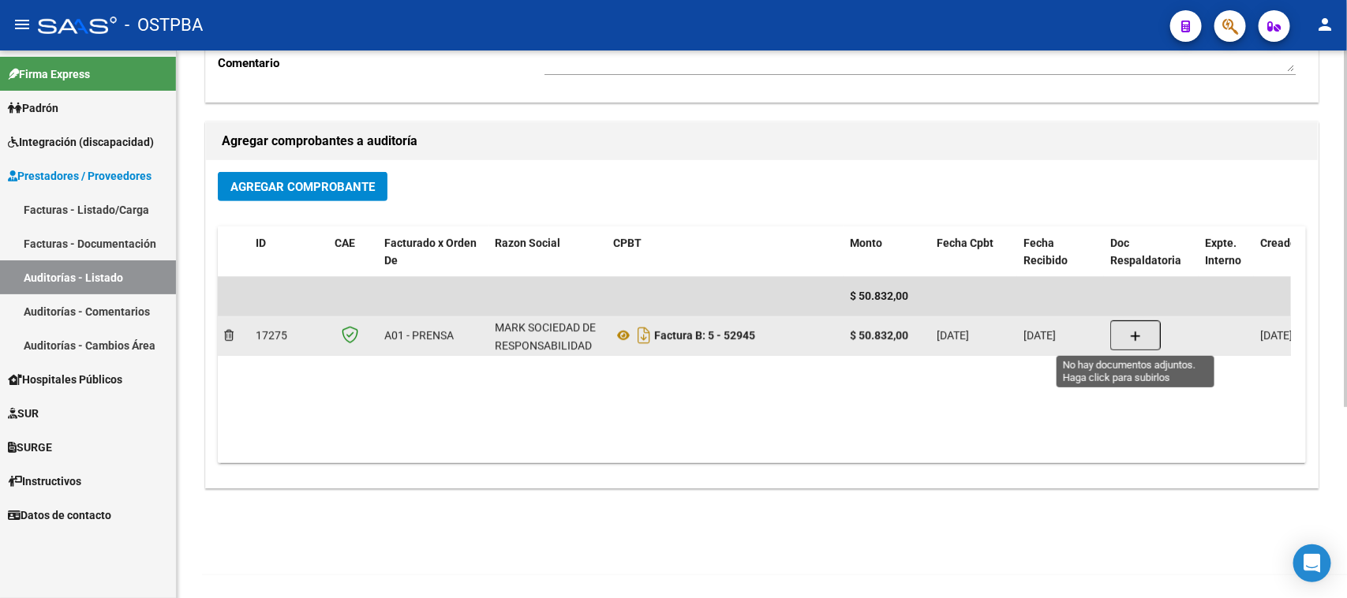
click at [1138, 334] on icon "button" at bounding box center [1135, 337] width 11 height 12
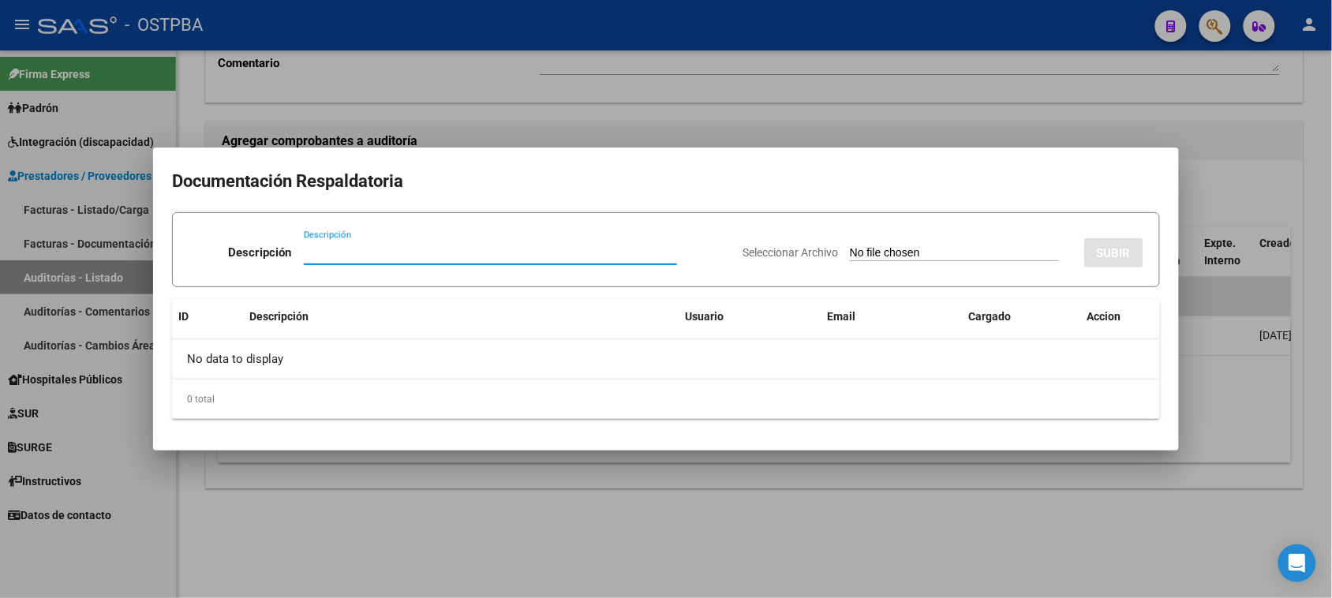
click at [856, 250] on input "Seleccionar Archivo" at bounding box center [954, 253] width 209 height 15
type input "C:\fakepath\FACTURA 52945 [PERSON_NAME] [DATE].pdf"
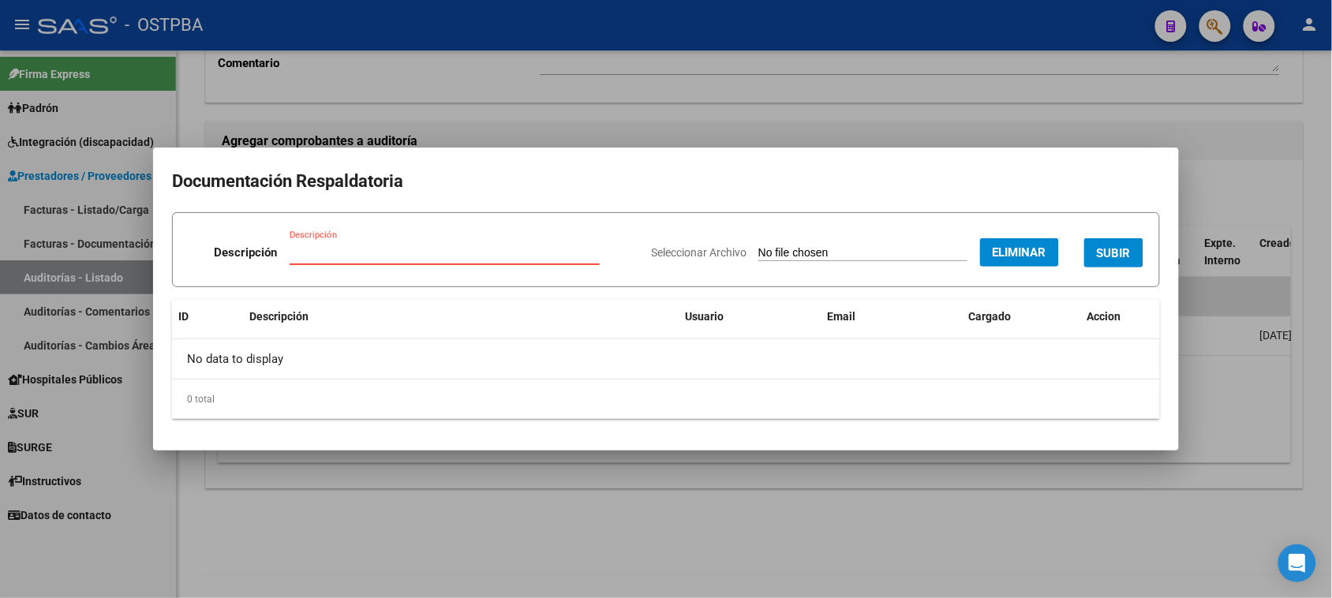
click at [328, 257] on input "Descripción" at bounding box center [445, 253] width 310 height 14
type input "FACTURA 52945 [PERSON_NAME]"
click at [1117, 249] on span "SUBIR" at bounding box center [1114, 253] width 34 height 14
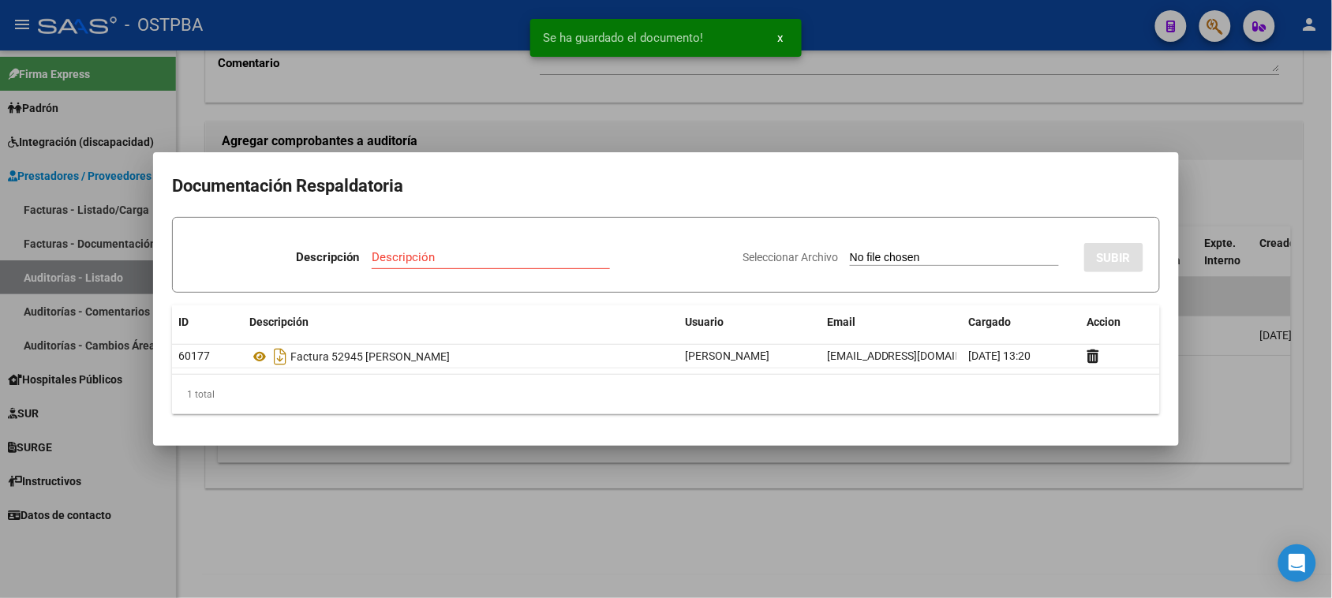
click at [850, 254] on input "Seleccionar Archivo" at bounding box center [954, 258] width 209 height 15
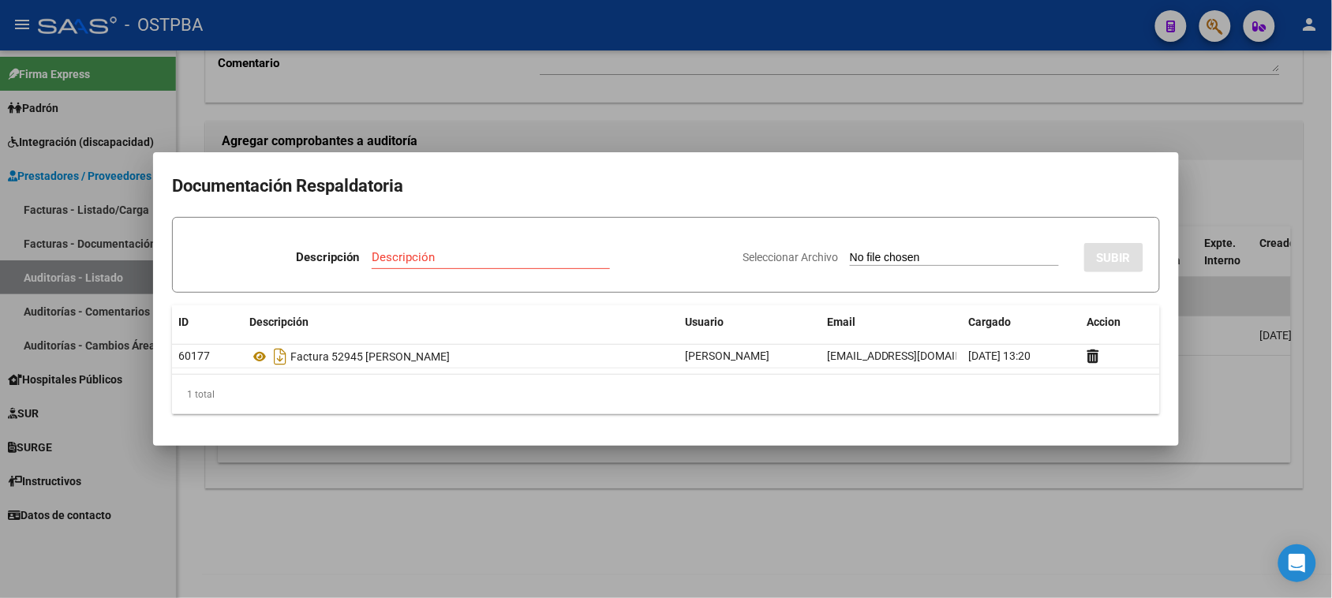
type input "C:\fakepath\RENOVACION [PERSON_NAME] [DATE].pdf"
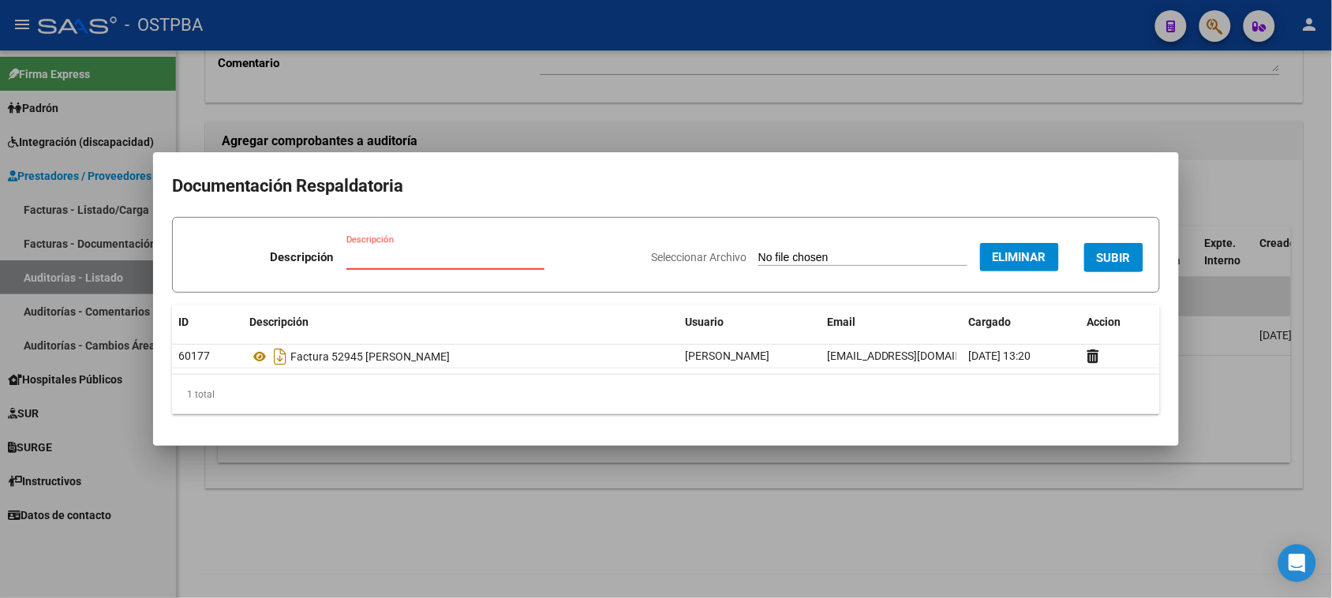
click at [365, 257] on input "Descripción" at bounding box center [446, 257] width 198 height 14
type input "RENOVACION JUNI2025"
click at [1125, 259] on span "SUBIR" at bounding box center [1114, 258] width 34 height 14
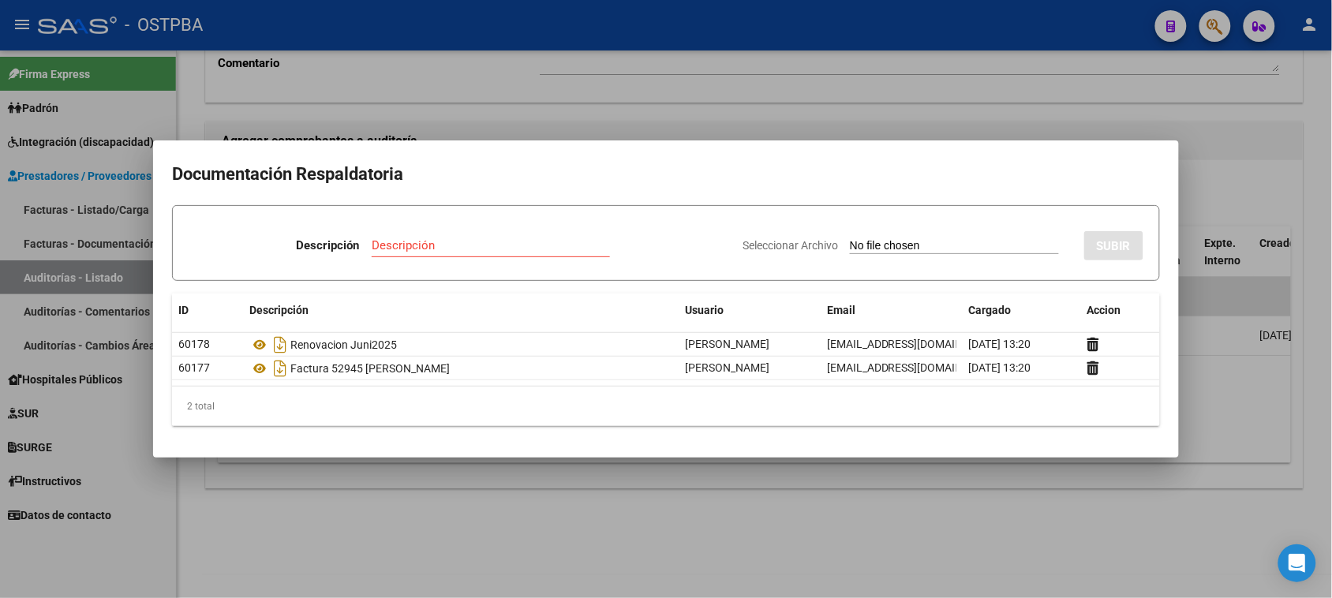
click at [414, 109] on div at bounding box center [666, 299] width 1332 height 598
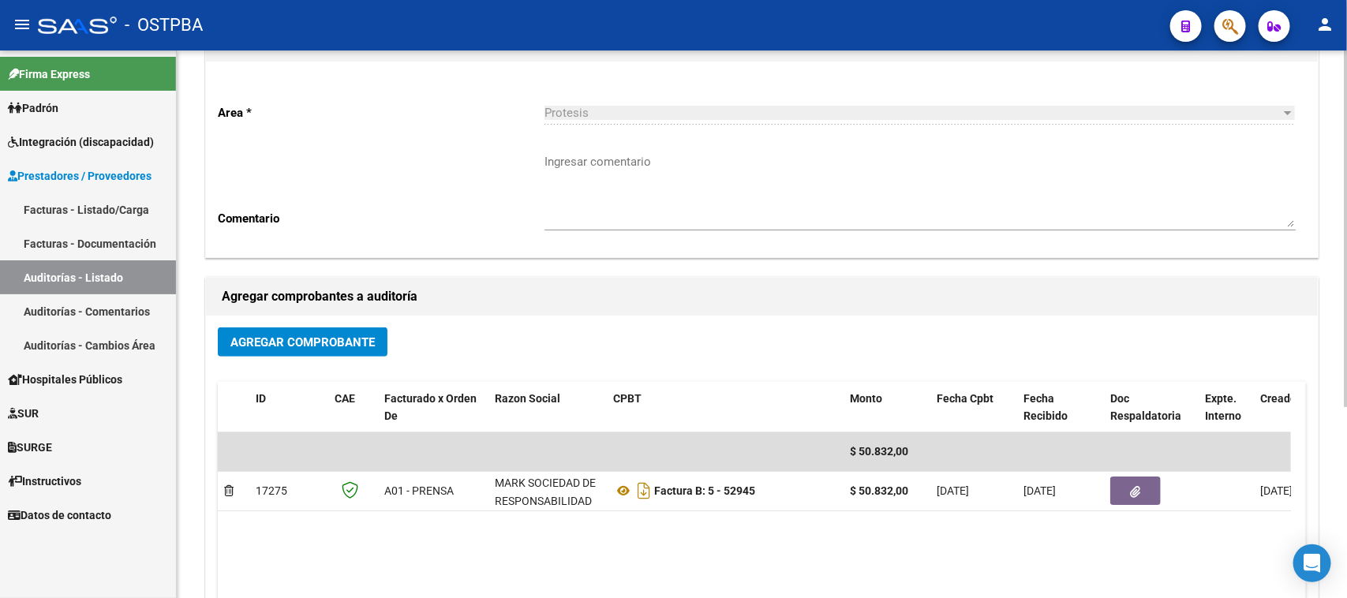
scroll to position [0, 0]
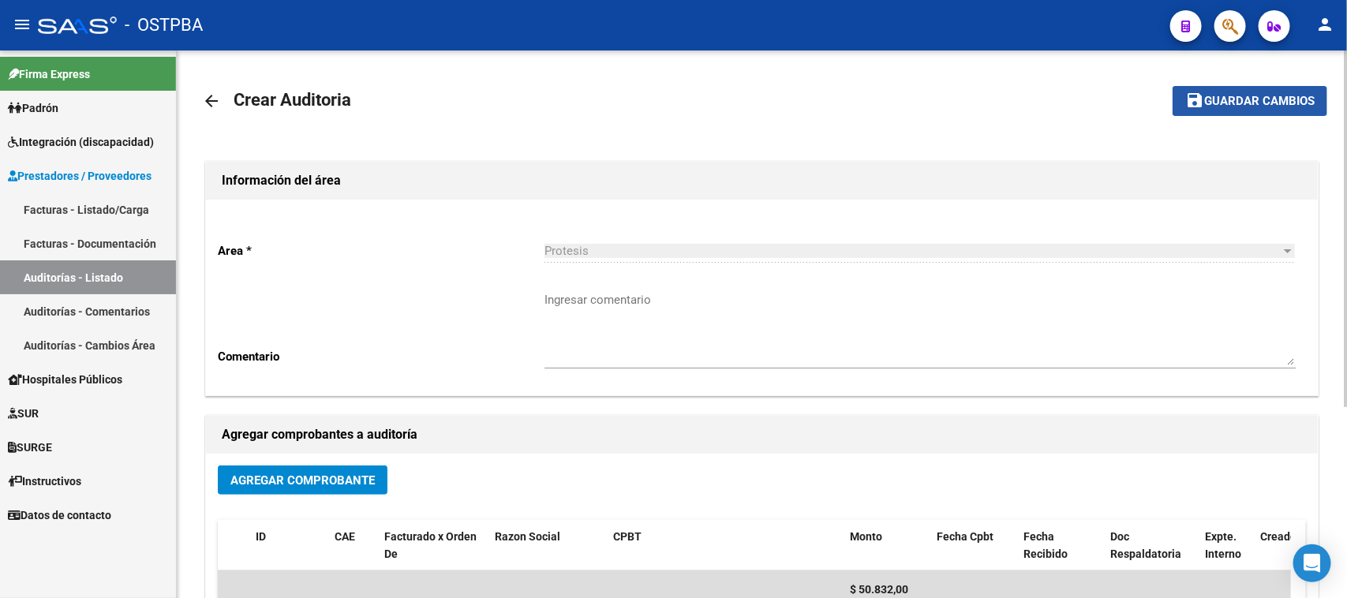
click at [1230, 99] on span "Guardar cambios" at bounding box center [1260, 102] width 111 height 14
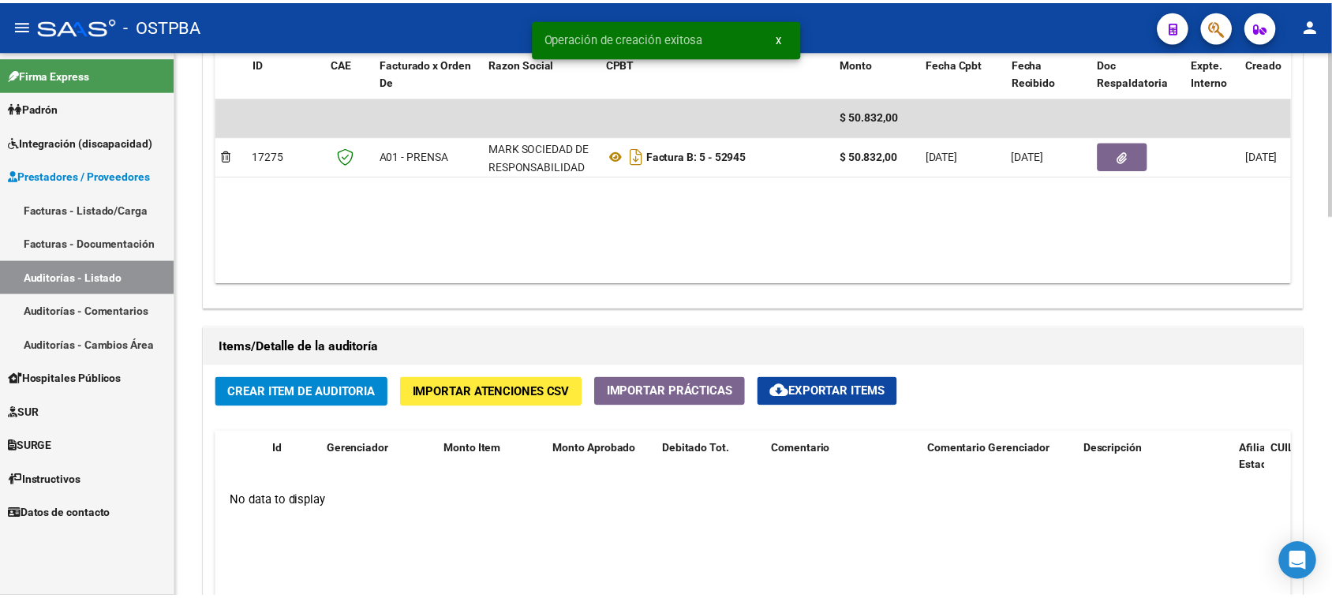
scroll to position [888, 0]
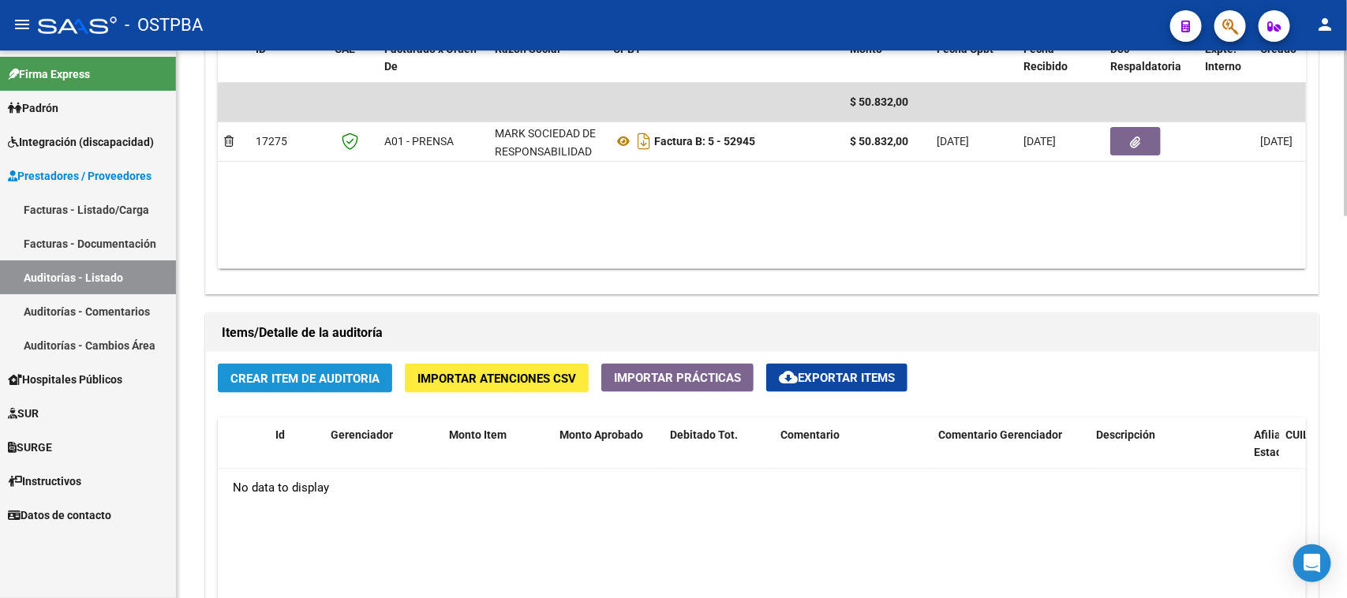
click at [324, 372] on span "Crear Item de Auditoria" at bounding box center [305, 379] width 149 height 14
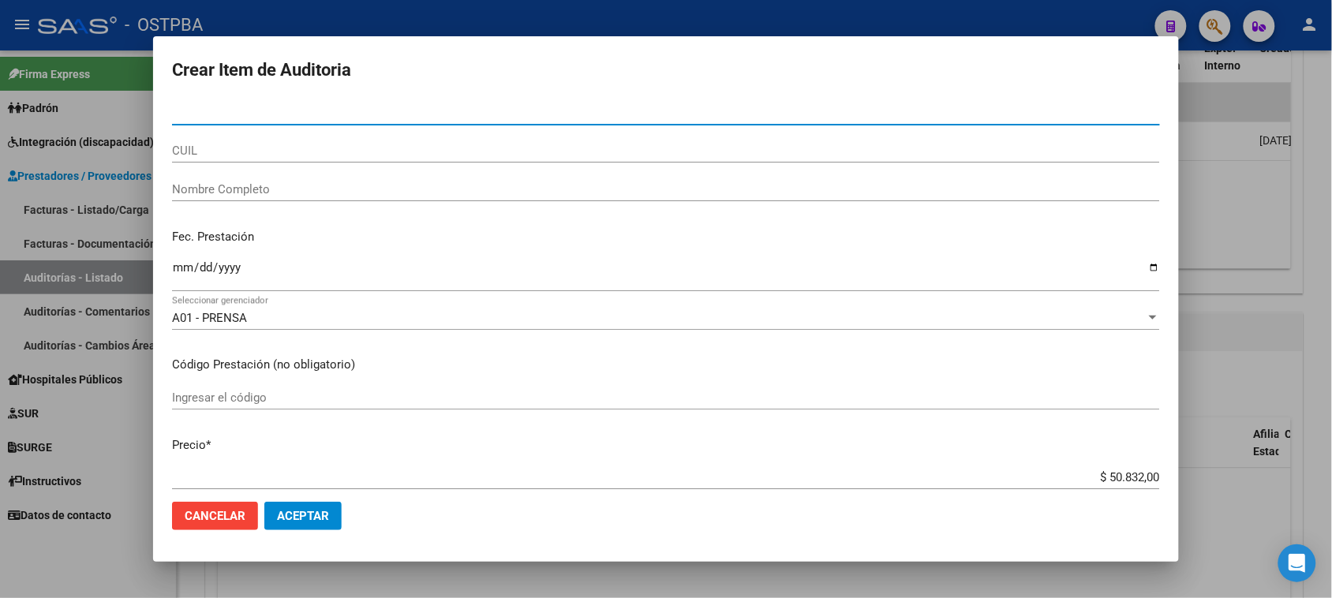
click at [1026, 119] on input "Nro Documento" at bounding box center [666, 113] width 988 height 14
paste input "02780197"
type input "02780197"
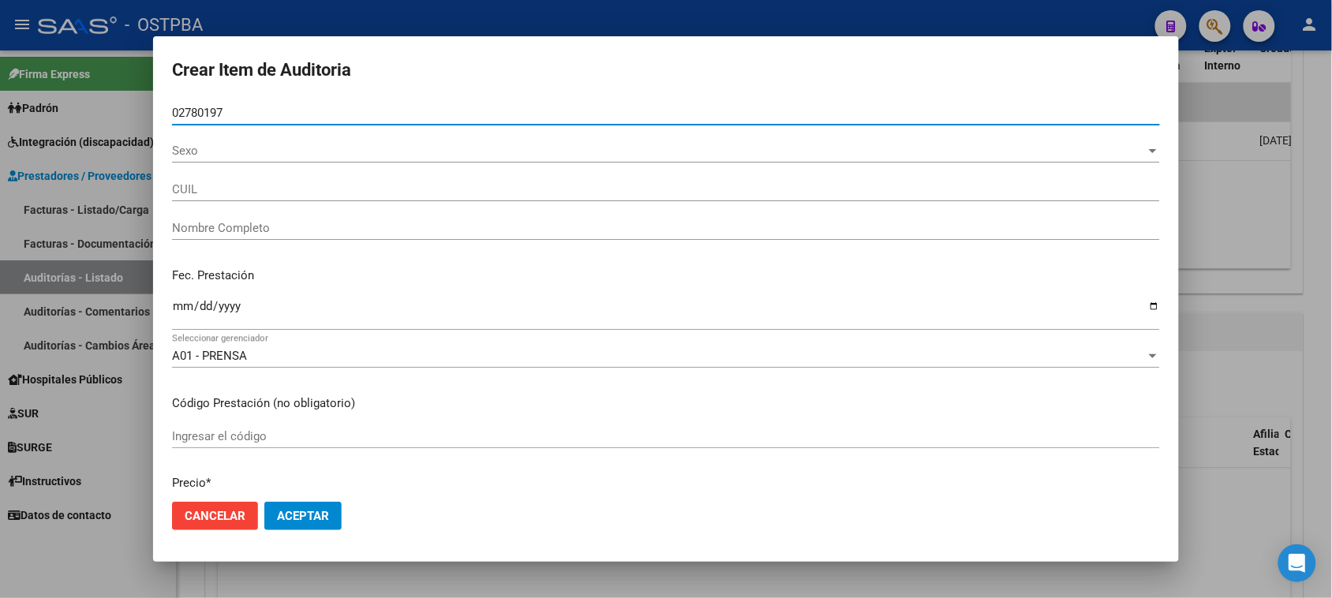
type input "27027801973"
type input "[PERSON_NAME]"
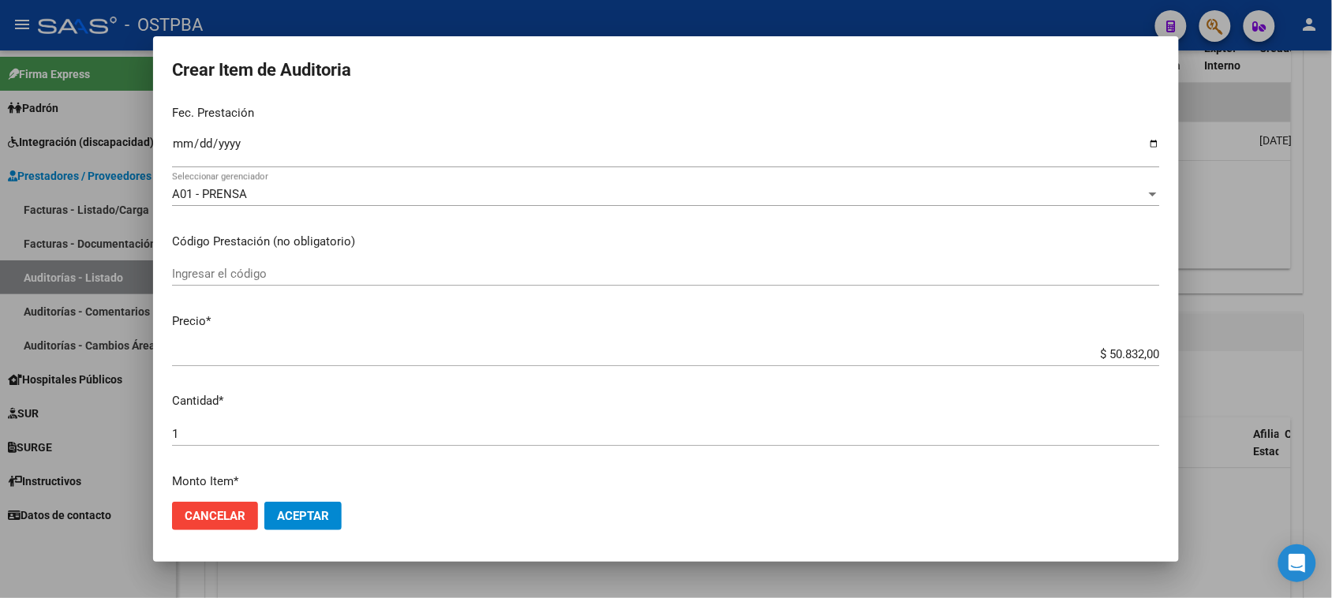
scroll to position [197, 0]
type input "02780197"
click at [175, 136] on input "Ingresar la fecha" at bounding box center [666, 147] width 988 height 25
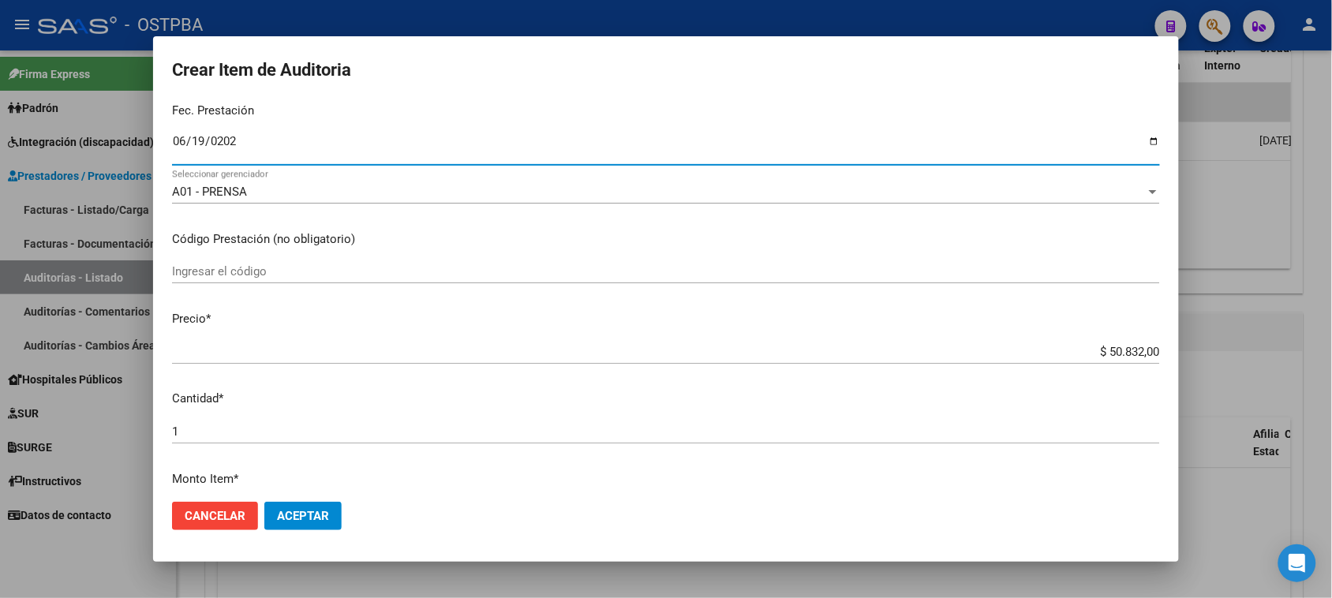
type input "[DATE]"
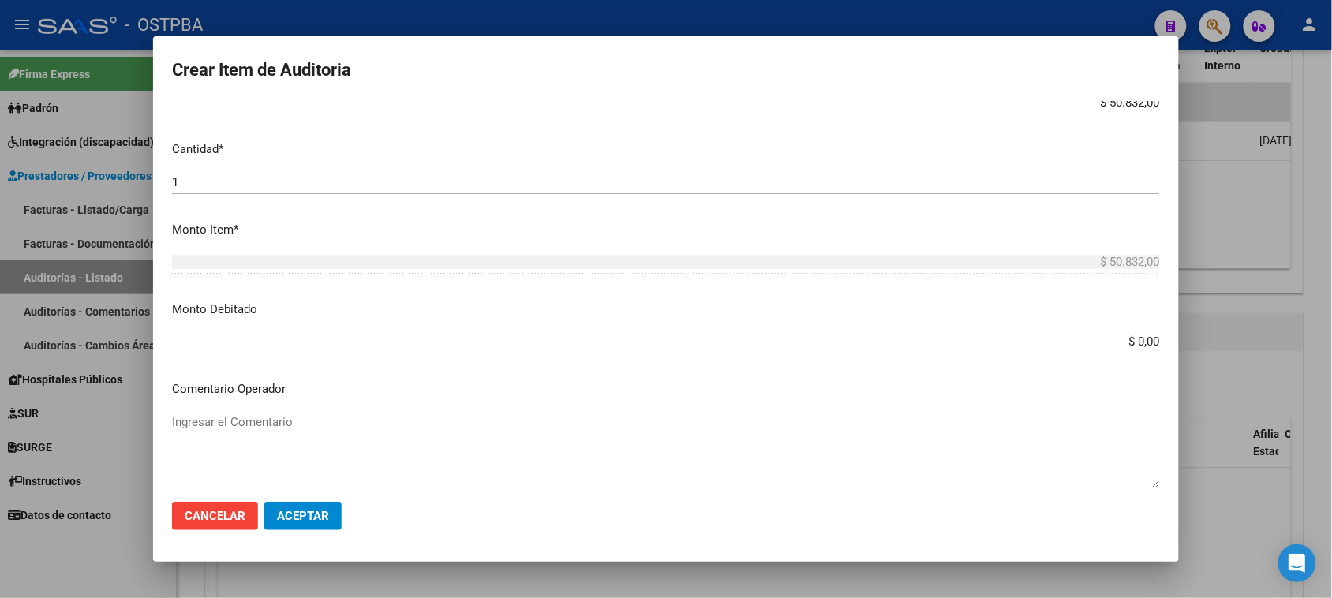
scroll to position [493, 0]
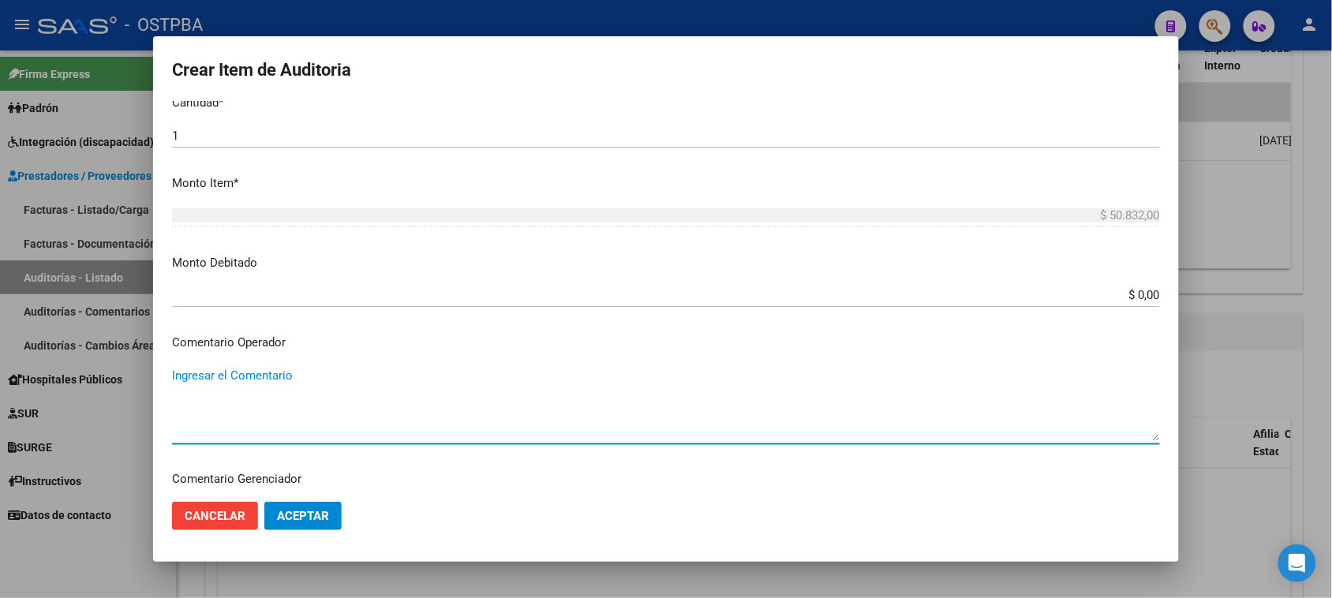
click at [202, 369] on textarea "Ingresar el Comentario" at bounding box center [666, 404] width 988 height 74
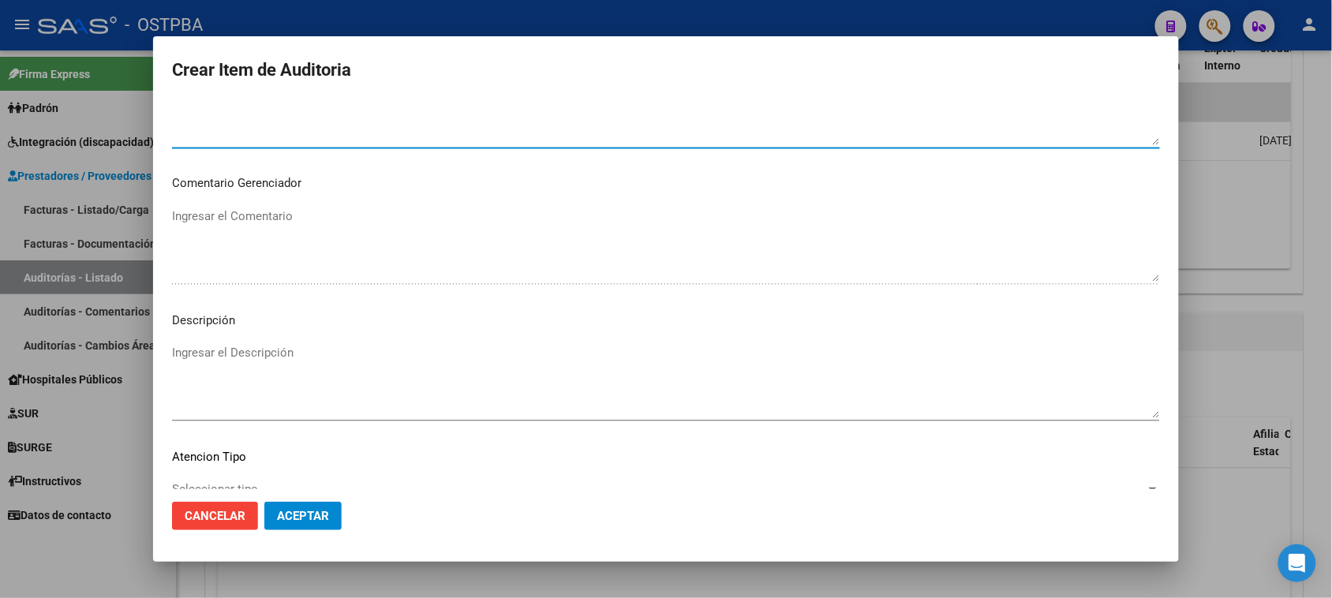
scroll to position [691, 0]
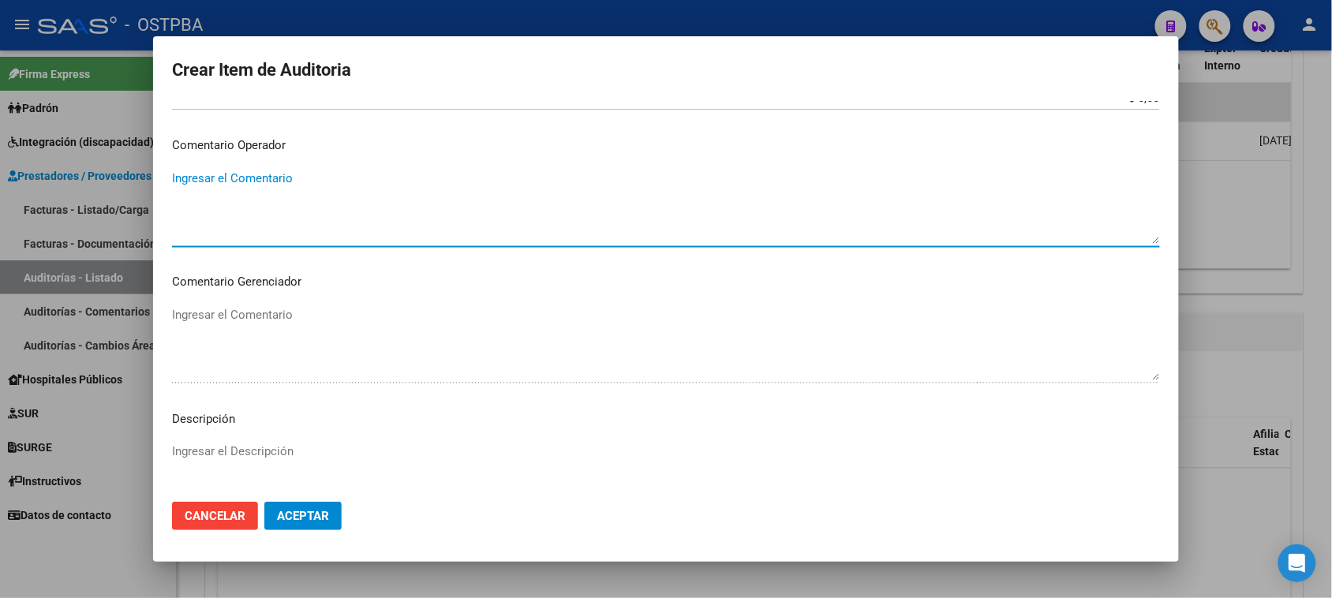
paste textarea "DATOS BANCARIIOS- MARK PAGUESE POR TRANSFERENCIA POR ALQUILER DE CONCENTRADOR D…"
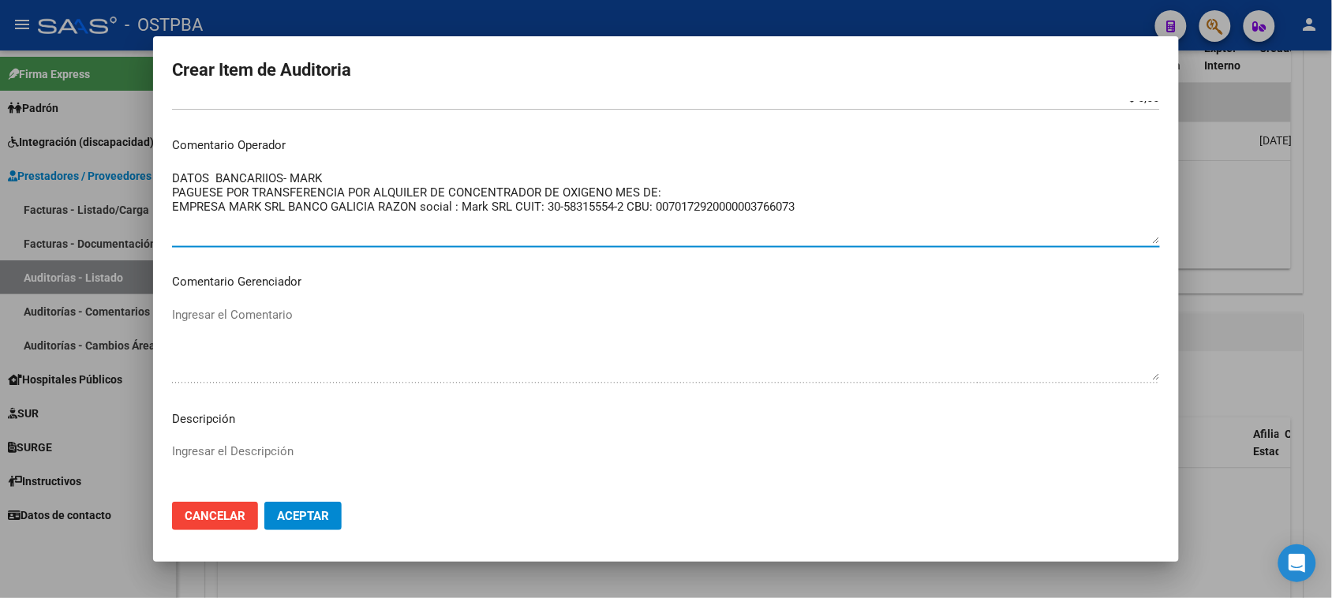
click at [661, 193] on textarea "DATOS BANCARIIOS- MARK PAGUESE POR TRANSFERENCIA POR ALQUILER DE CONCENTRADOR D…" at bounding box center [666, 207] width 988 height 74
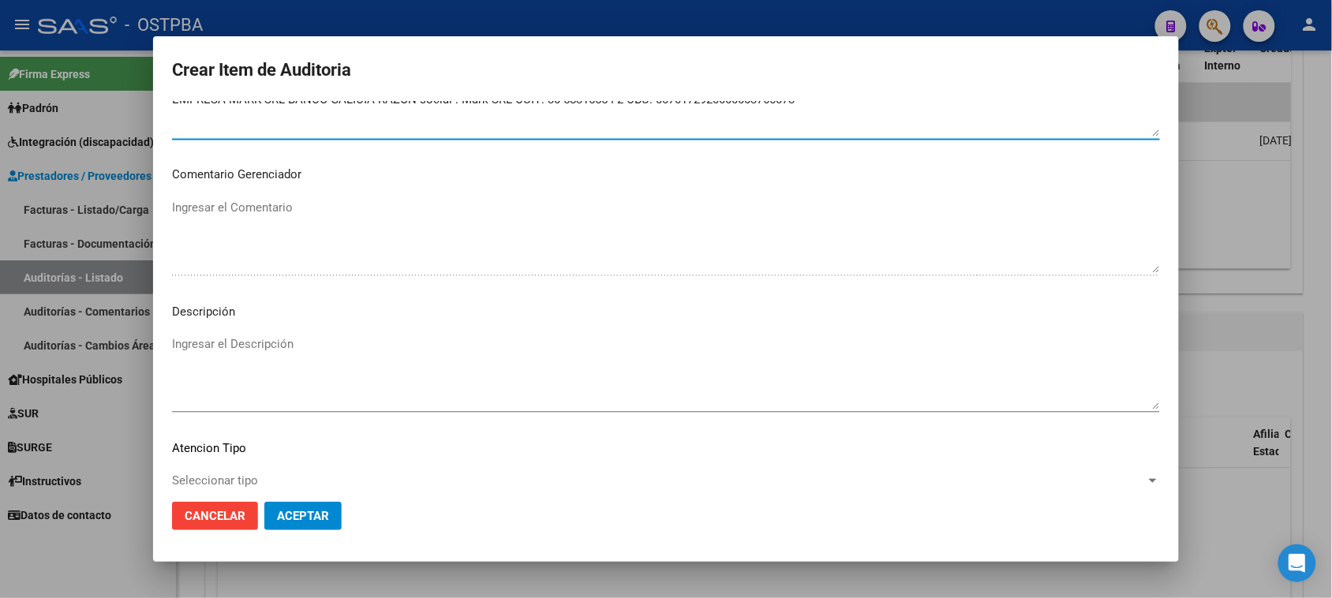
scroll to position [888, 0]
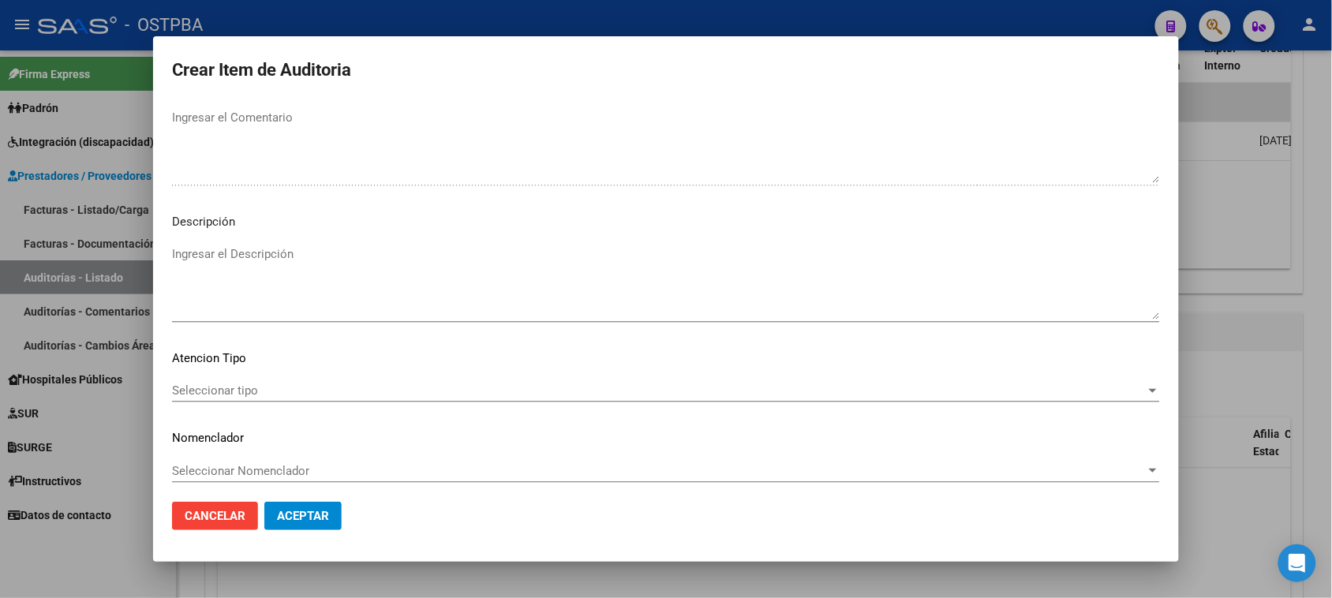
type textarea "DATOS BANCARIIOS- MARK PAGUESE POR TRANSFERENCIA POR ALQUILER DE CONCENTRADOR D…"
click at [249, 392] on span "Seleccionar tipo" at bounding box center [659, 391] width 974 height 14
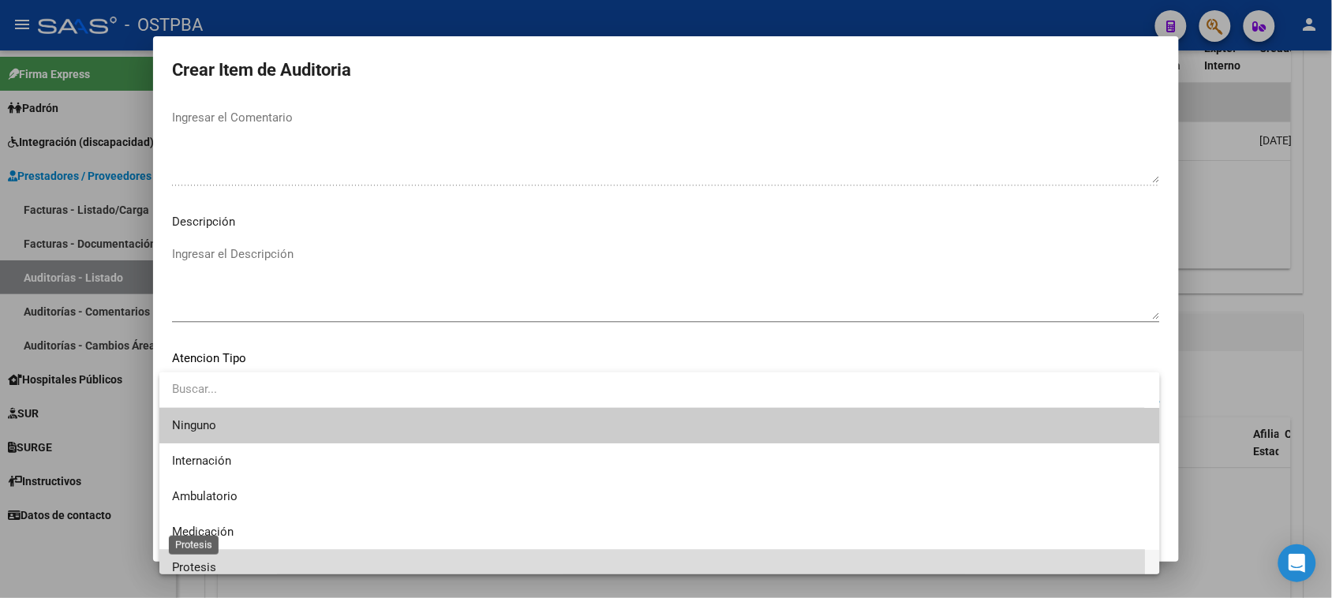
click at [210, 564] on span "Protesis" at bounding box center [194, 567] width 44 height 14
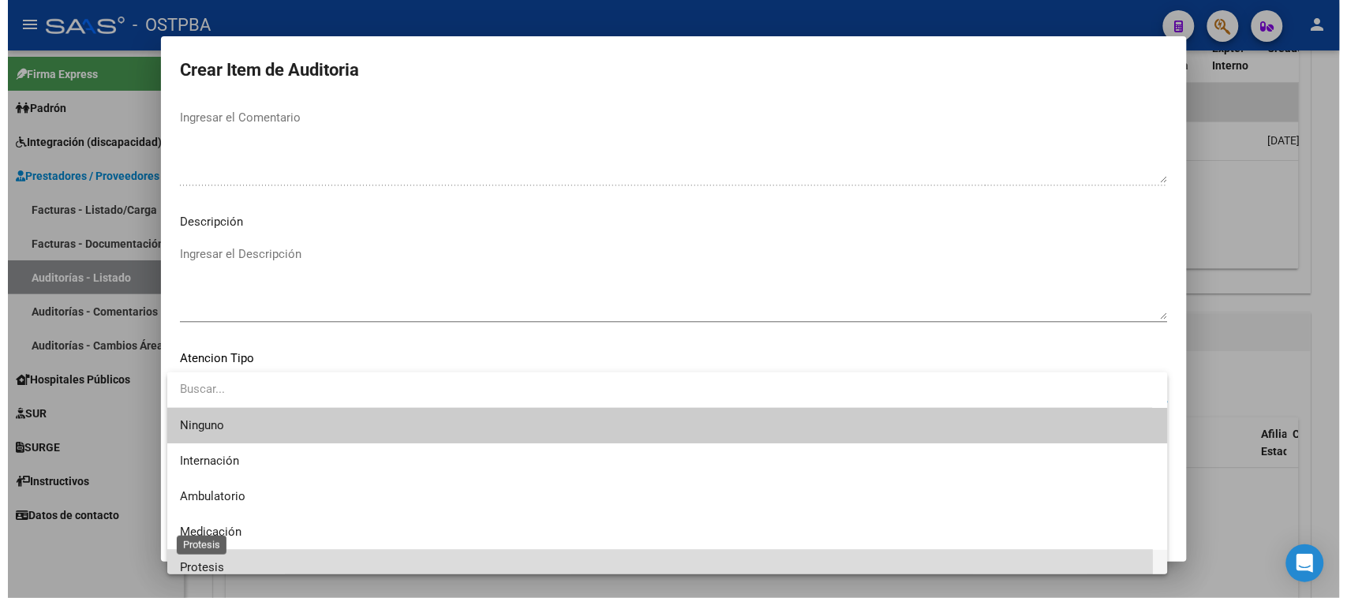
scroll to position [10, 0]
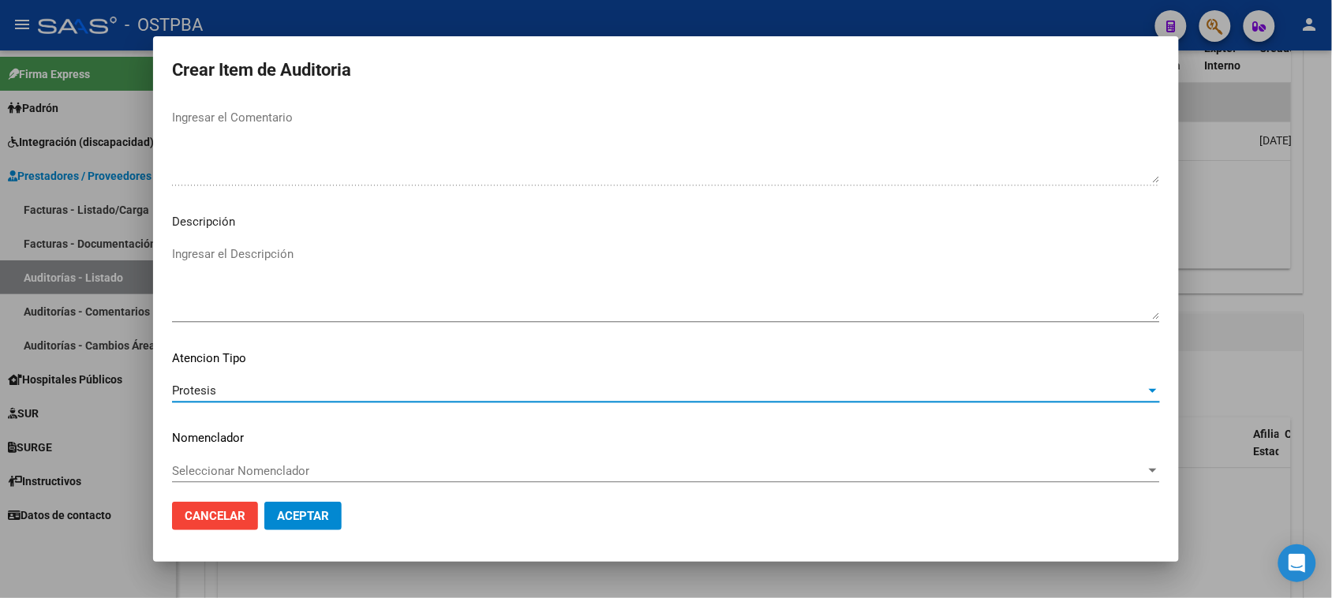
click at [298, 510] on span "Aceptar" at bounding box center [303, 516] width 52 height 14
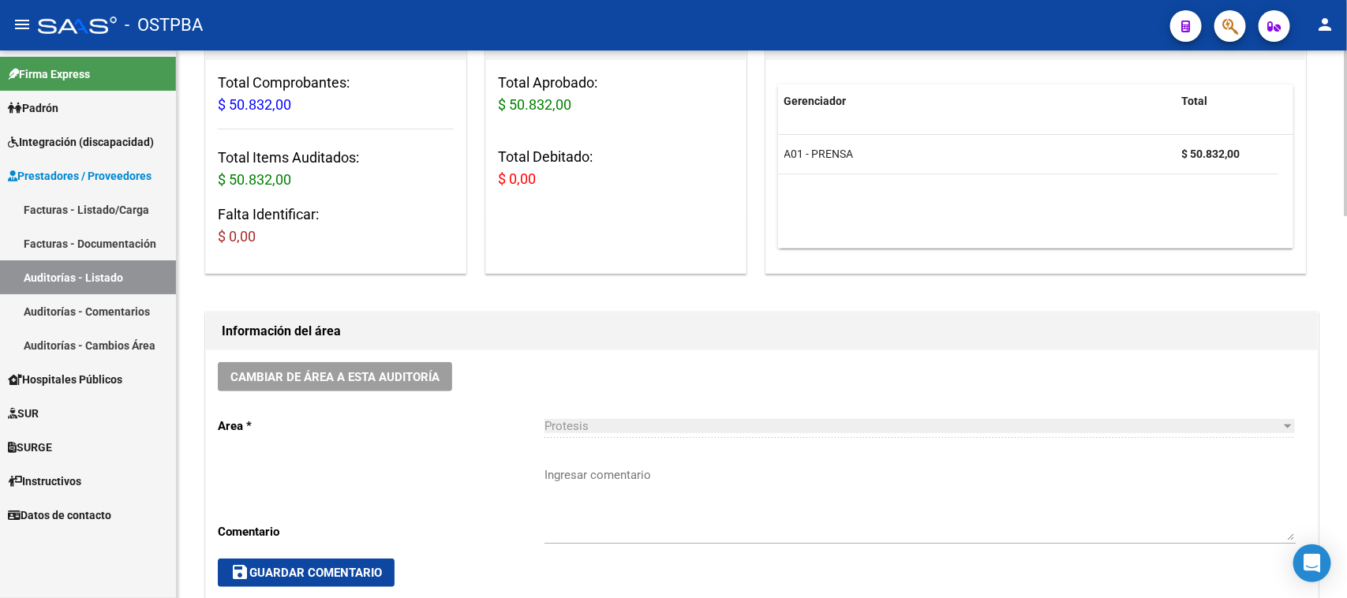
scroll to position [0, 0]
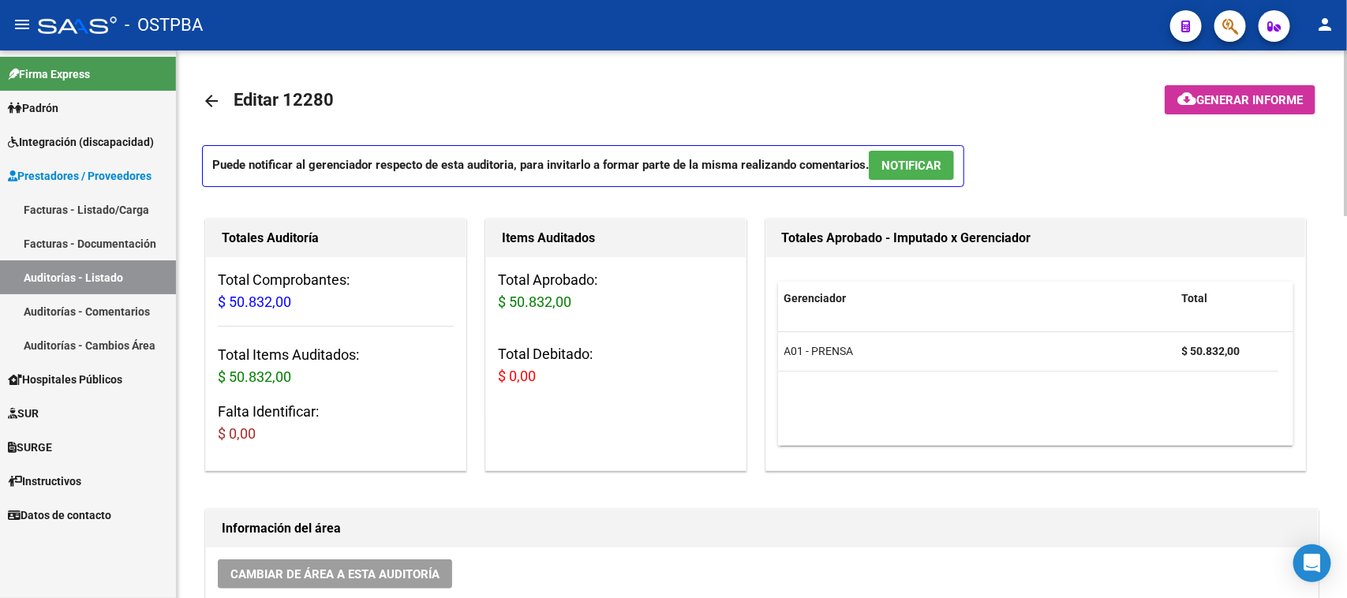
click at [1239, 93] on span "Generar informe" at bounding box center [1250, 100] width 107 height 14
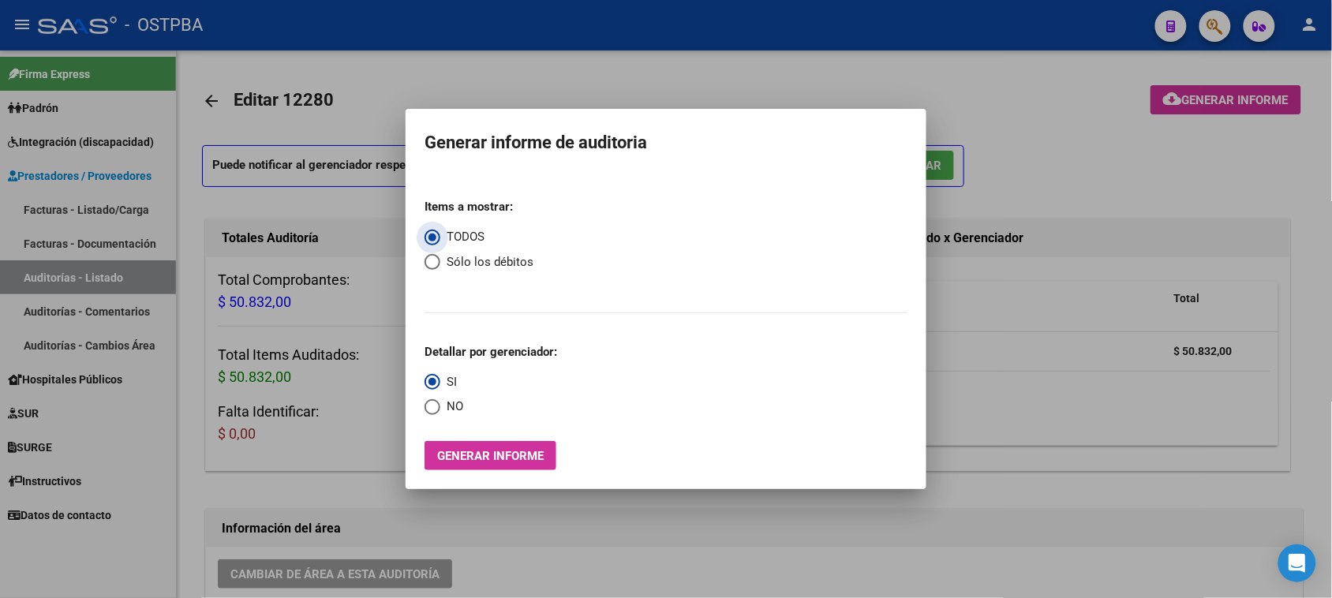
click at [478, 455] on span "Generar informe" at bounding box center [490, 456] width 107 height 14
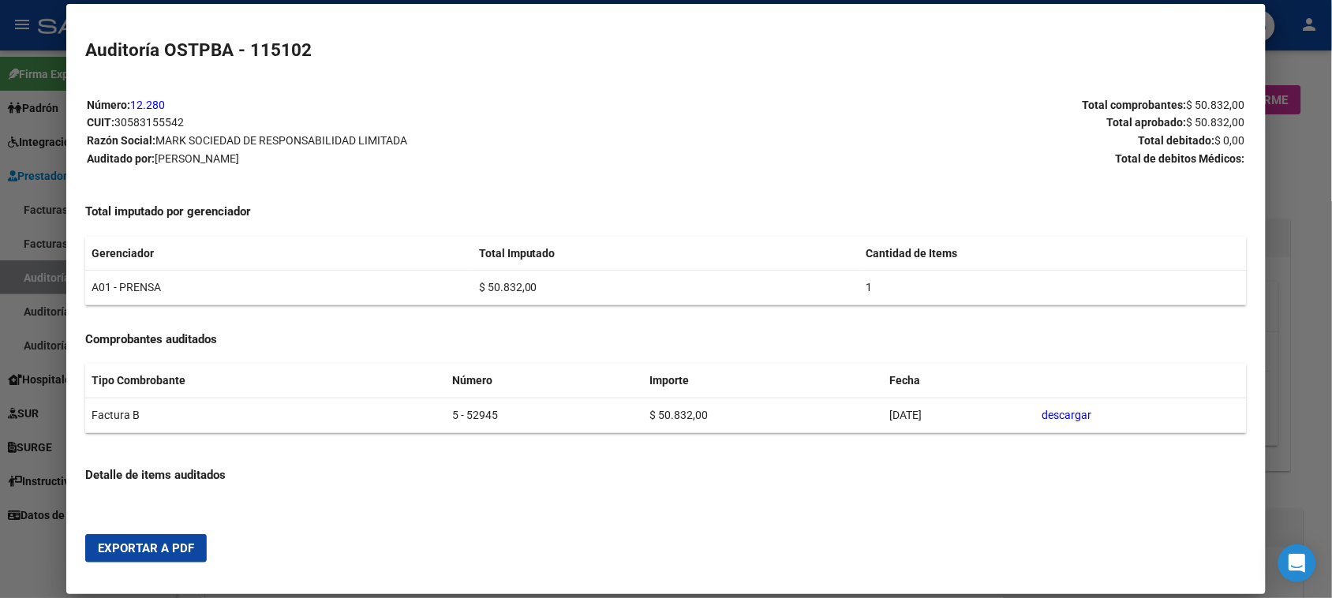
click at [116, 549] on span "Exportar a PDF" at bounding box center [146, 549] width 96 height 14
click at [39, 542] on div at bounding box center [666, 299] width 1332 height 598
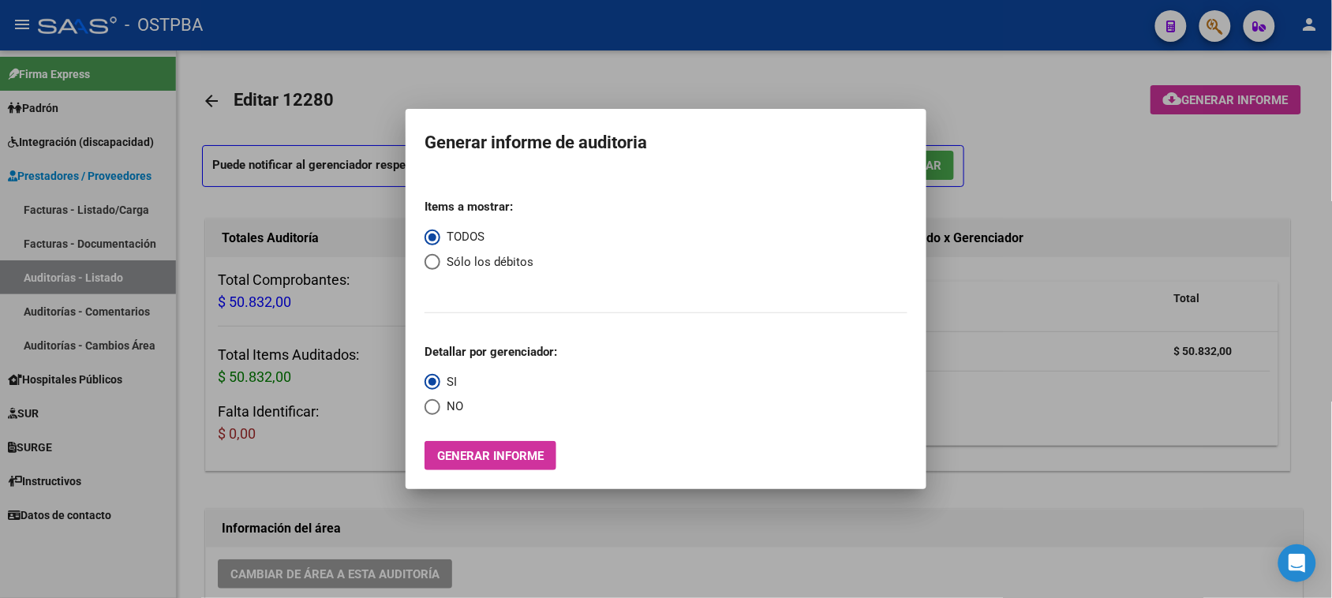
click at [555, 514] on div at bounding box center [666, 299] width 1332 height 598
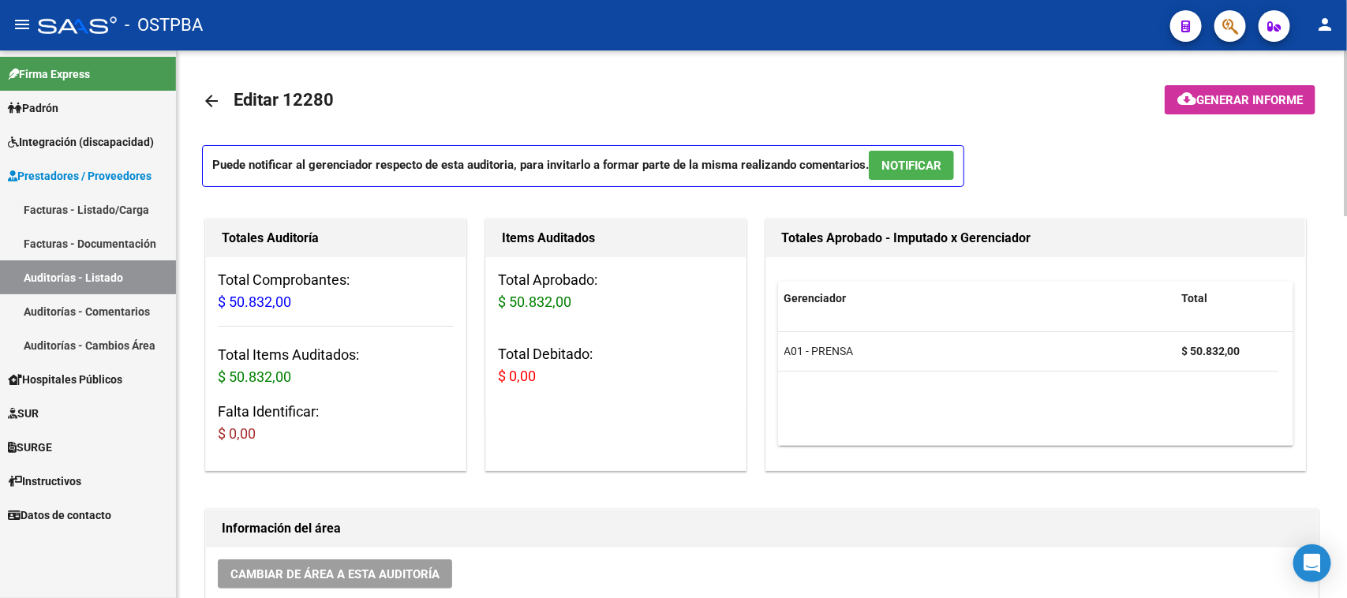
click at [205, 95] on mat-icon "arrow_back" at bounding box center [211, 101] width 19 height 19
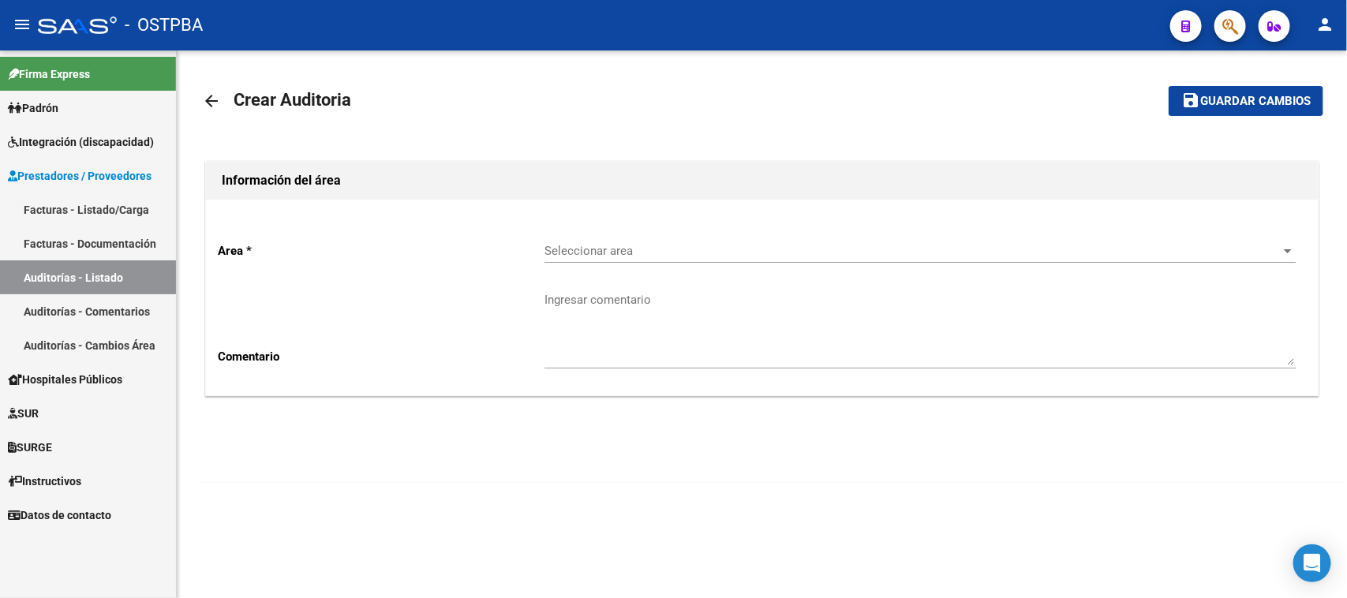
click at [65, 203] on link "Facturas - Listado/Carga" at bounding box center [88, 210] width 176 height 34
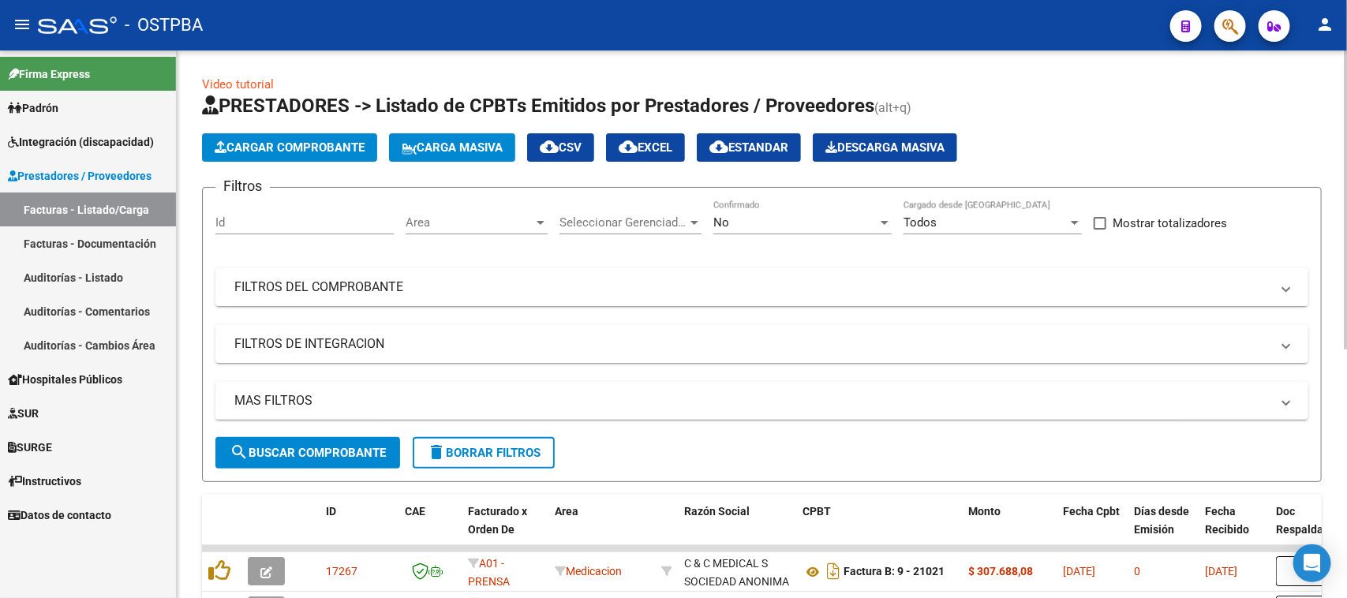
click at [242, 222] on input "Id" at bounding box center [305, 223] width 178 height 14
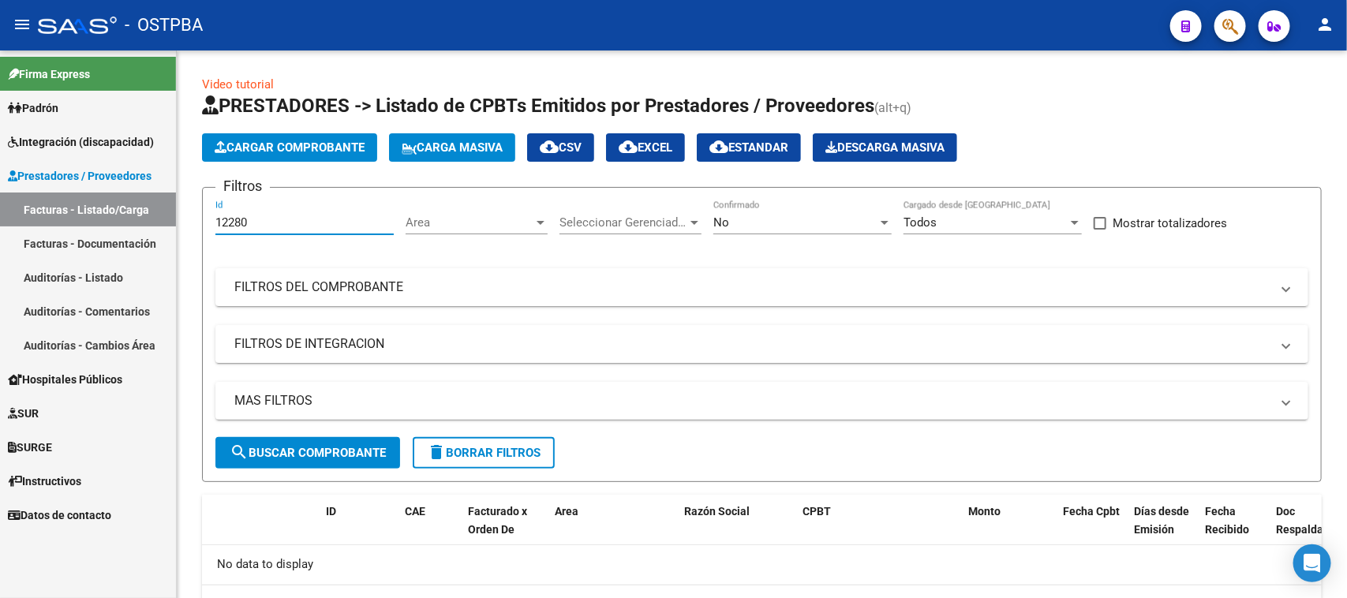
type input "12280"
click at [85, 269] on link "Auditorías - Listado" at bounding box center [88, 277] width 176 height 34
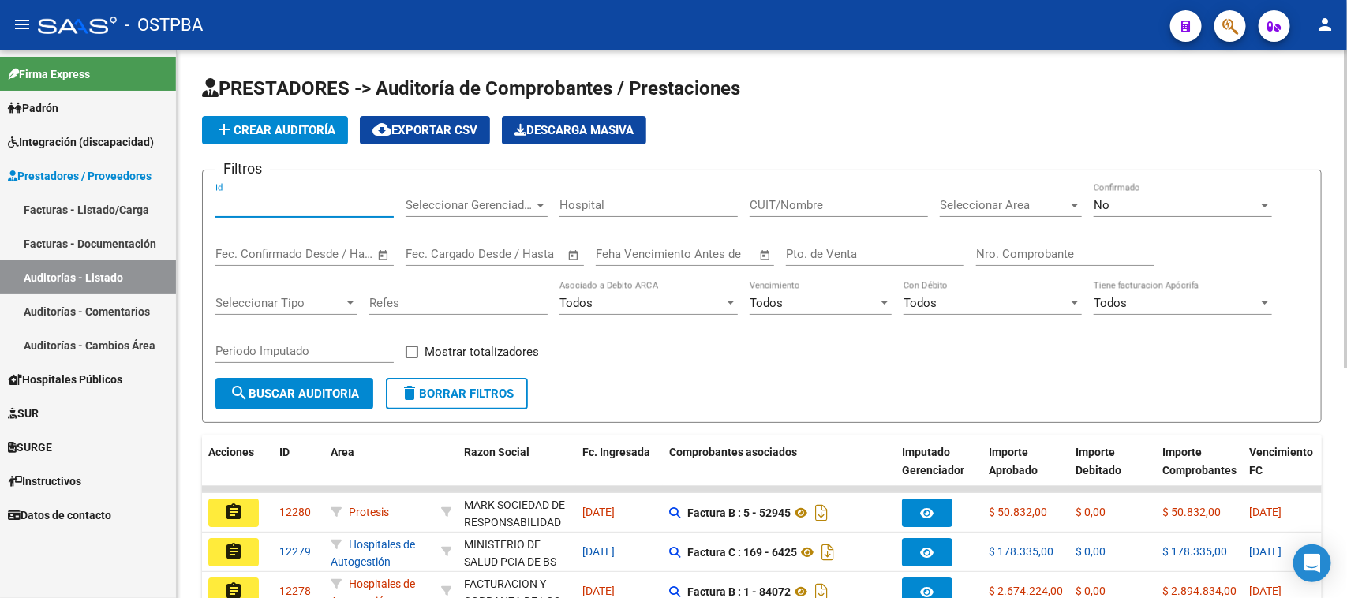
click at [242, 203] on input "Id" at bounding box center [305, 205] width 178 height 14
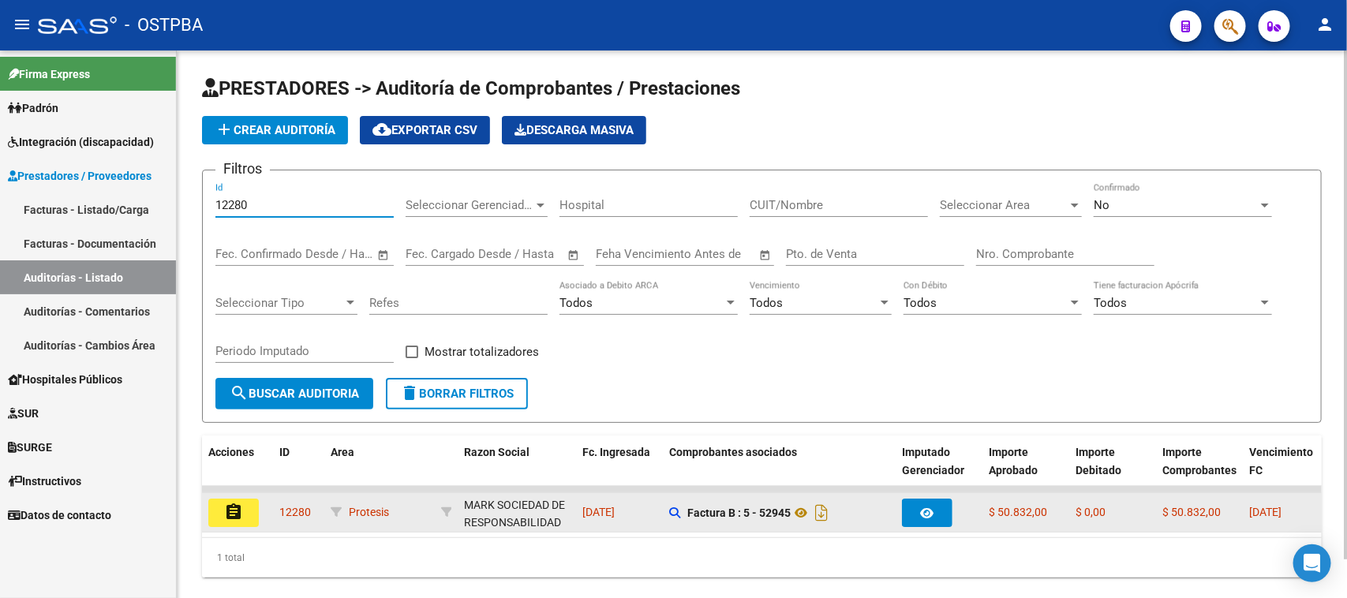
type input "12280"
click at [234, 508] on mat-icon "assignment" at bounding box center [233, 512] width 19 height 19
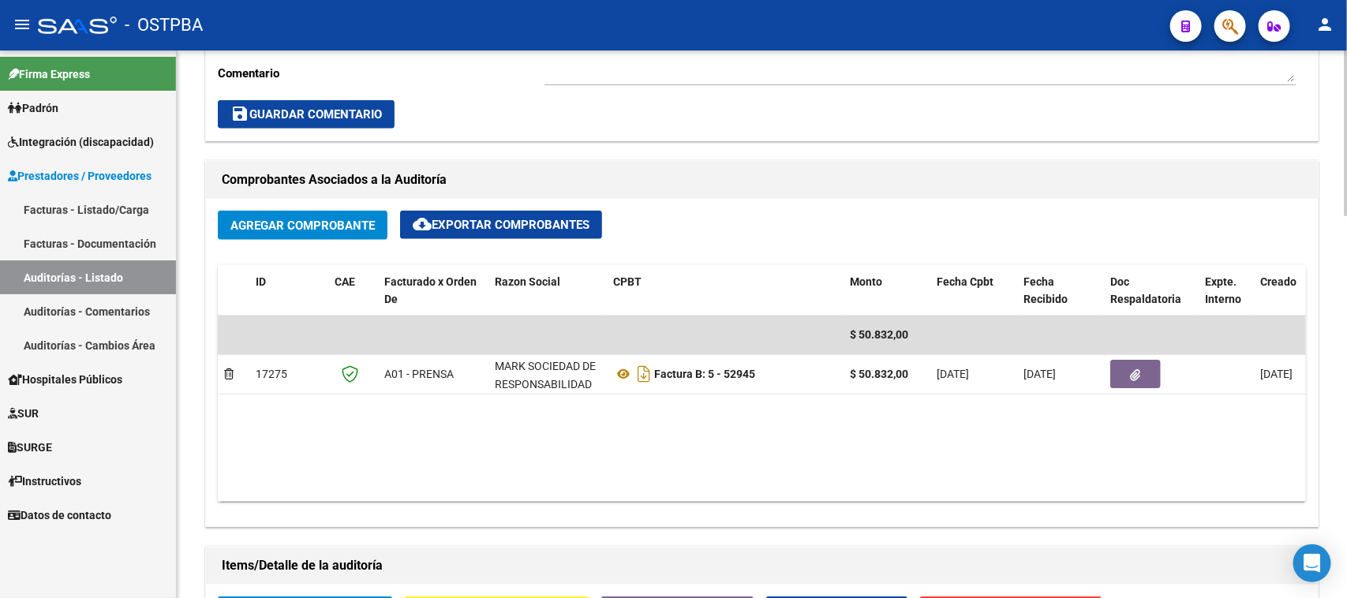
scroll to position [691, 0]
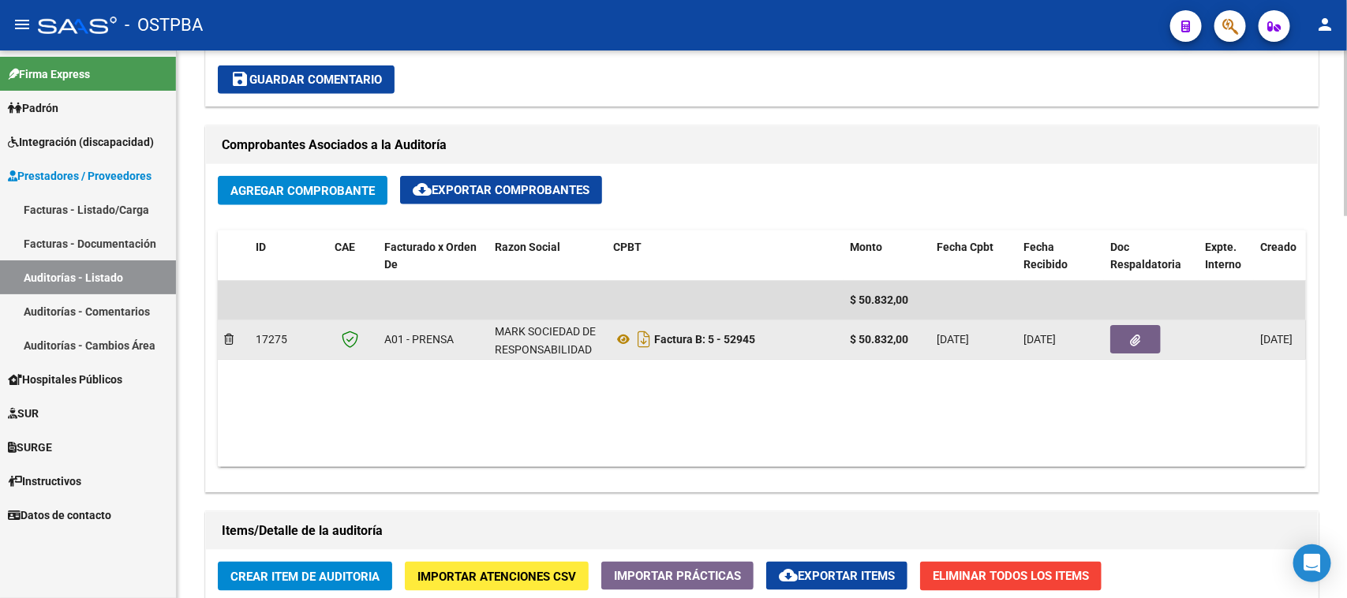
click at [1134, 335] on icon "button" at bounding box center [1136, 341] width 10 height 12
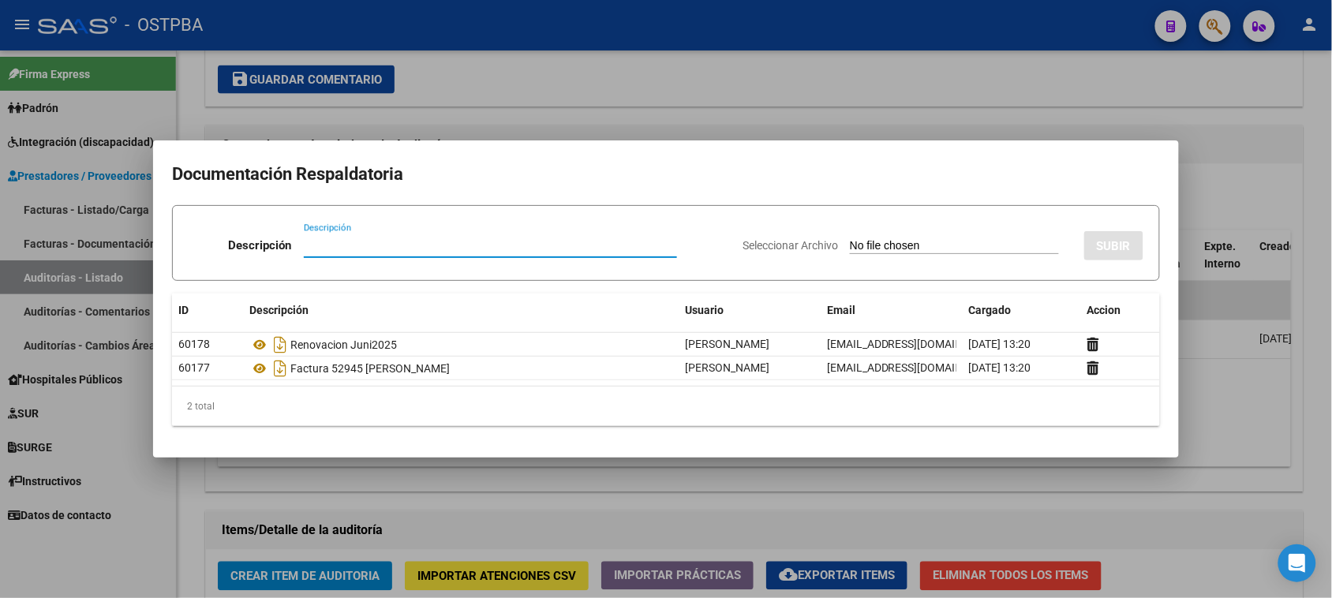
click at [850, 242] on input "Seleccionar Archivo" at bounding box center [954, 246] width 209 height 15
type input "C:\fakepath\RECETA [PERSON_NAME], AGOS FIRMADO.pdf"
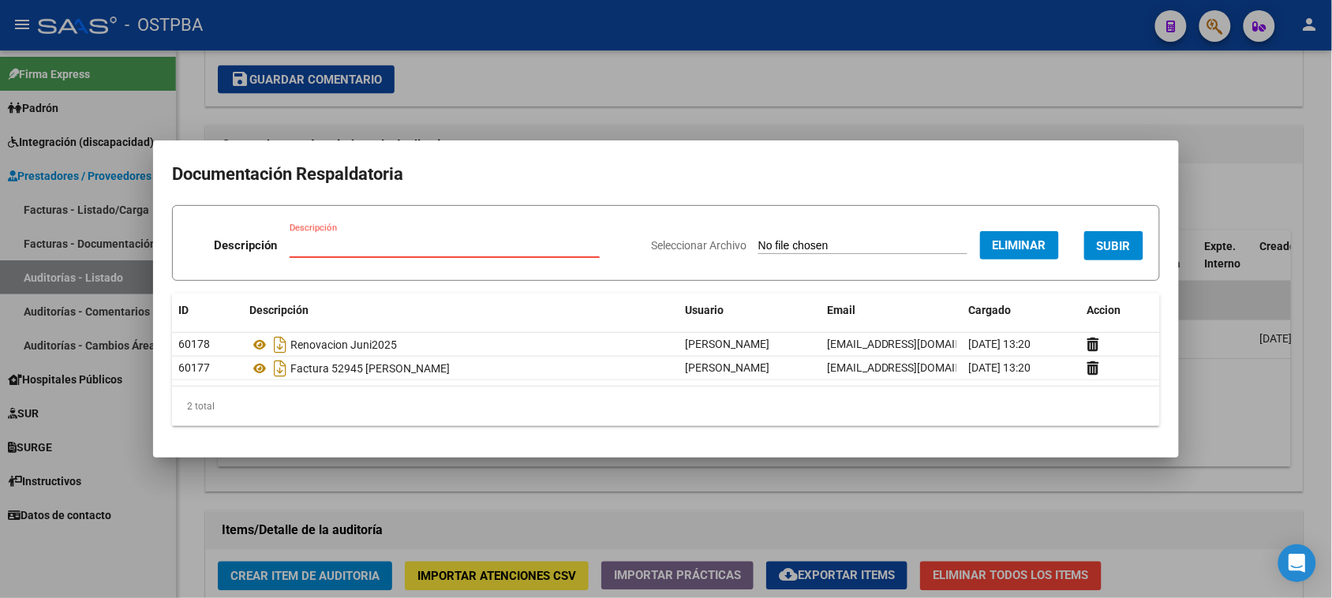
click at [317, 246] on input "Descripción" at bounding box center [445, 245] width 310 height 14
type input "RECETA [PERSON_NAME]"
click at [1115, 247] on span "SUBIR" at bounding box center [1114, 246] width 34 height 14
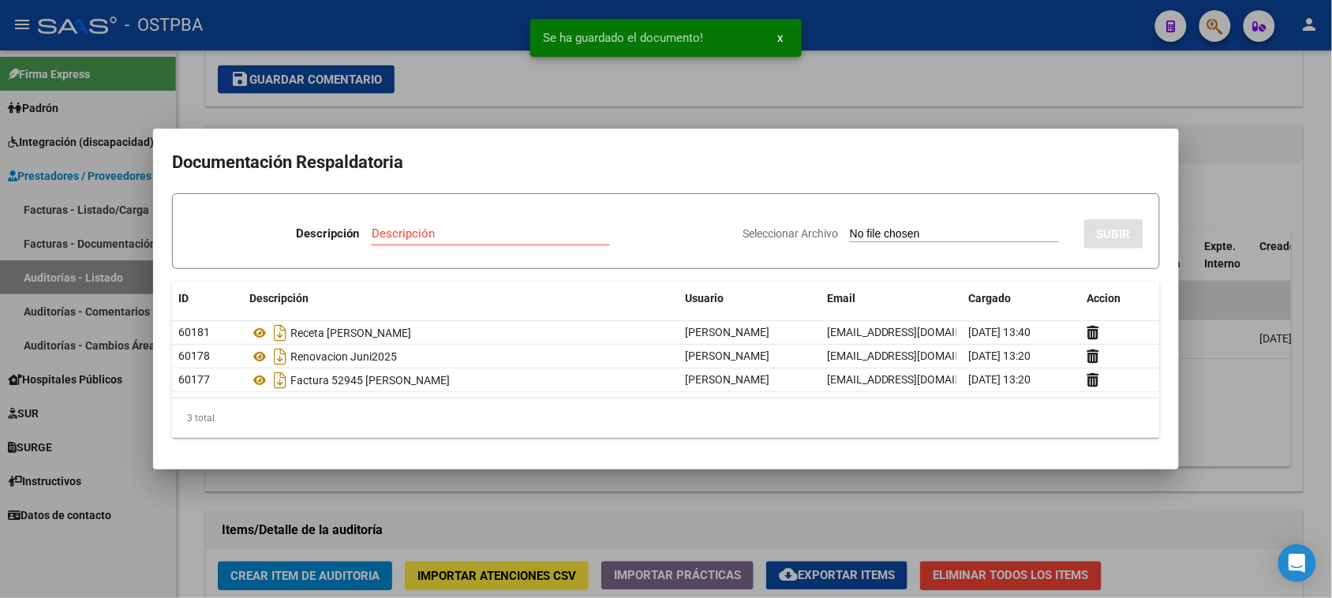
click at [859, 235] on input "Seleccionar Archivo" at bounding box center [954, 234] width 209 height 15
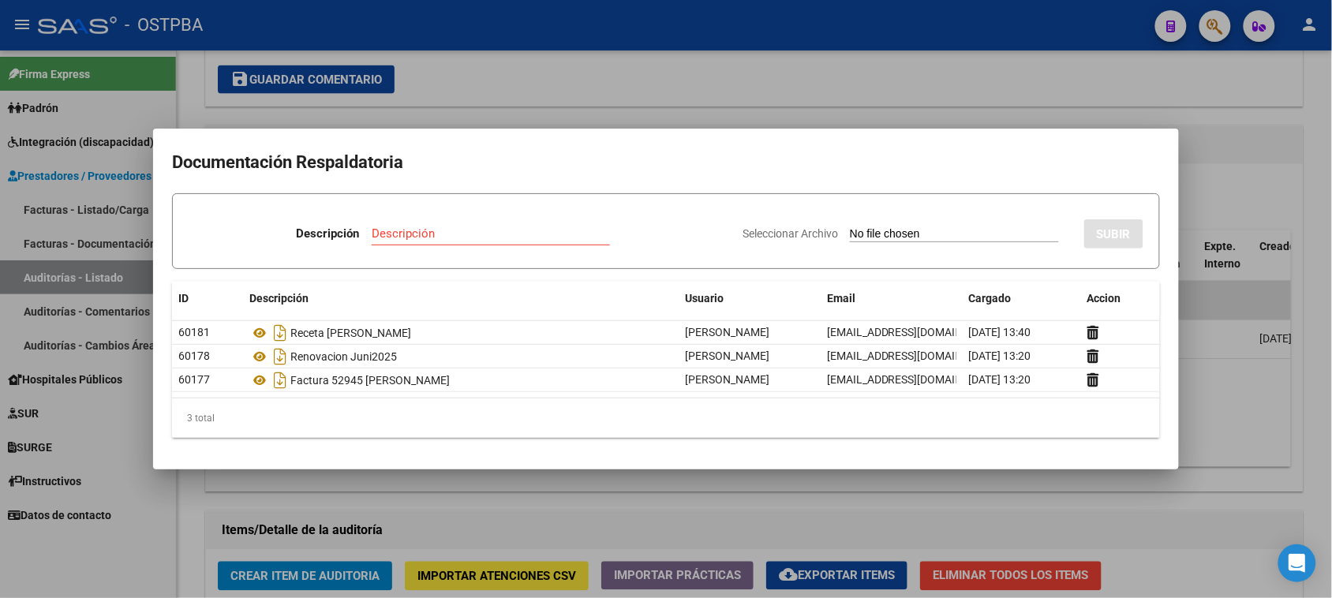
type input "C:\fakepath\RHC [PERSON_NAME] [DATE].pdf"
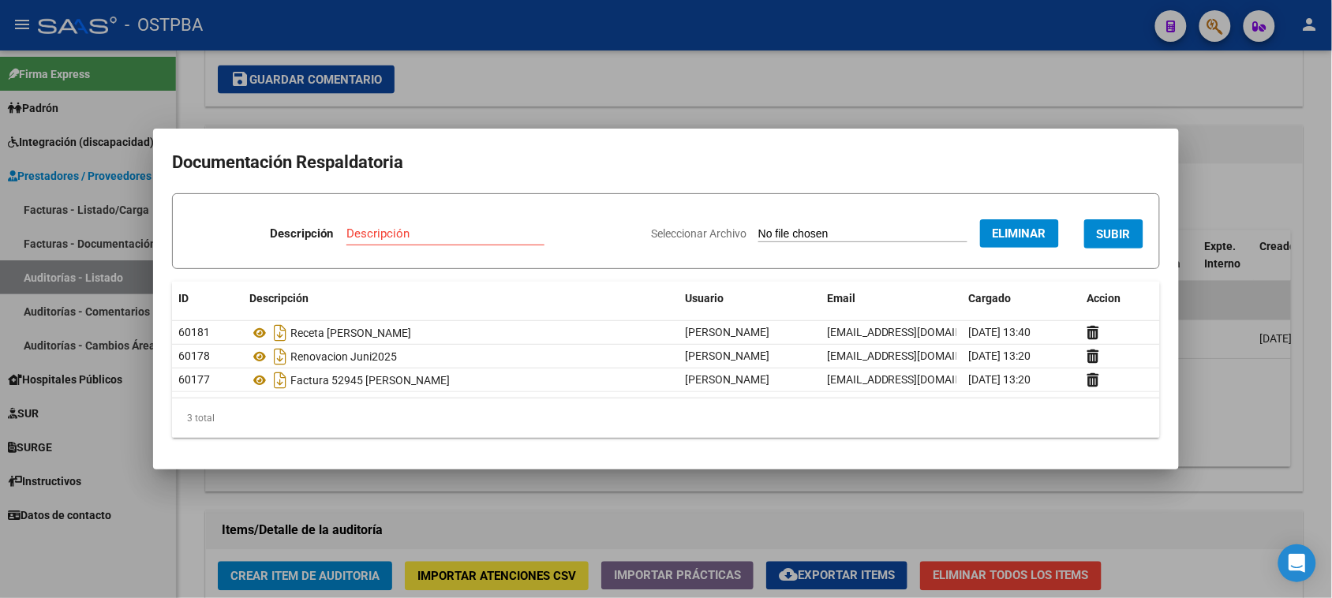
click at [347, 226] on div "Descripción" at bounding box center [446, 234] width 198 height 24
type input "RHC [PERSON_NAME]"
click at [1111, 231] on span "SUBIR" at bounding box center [1114, 234] width 34 height 14
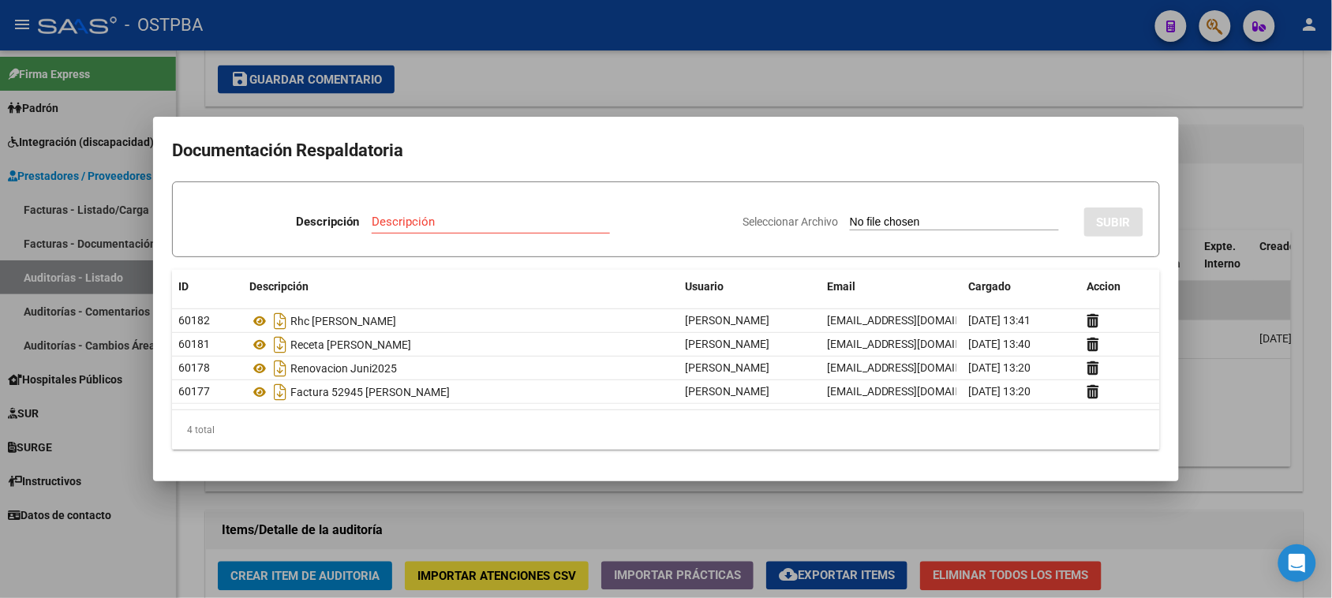
click at [850, 219] on input "Seleccionar Archivo" at bounding box center [954, 223] width 209 height 15
type input "C:\fakepath\AUDITORIA 12280.pdf"
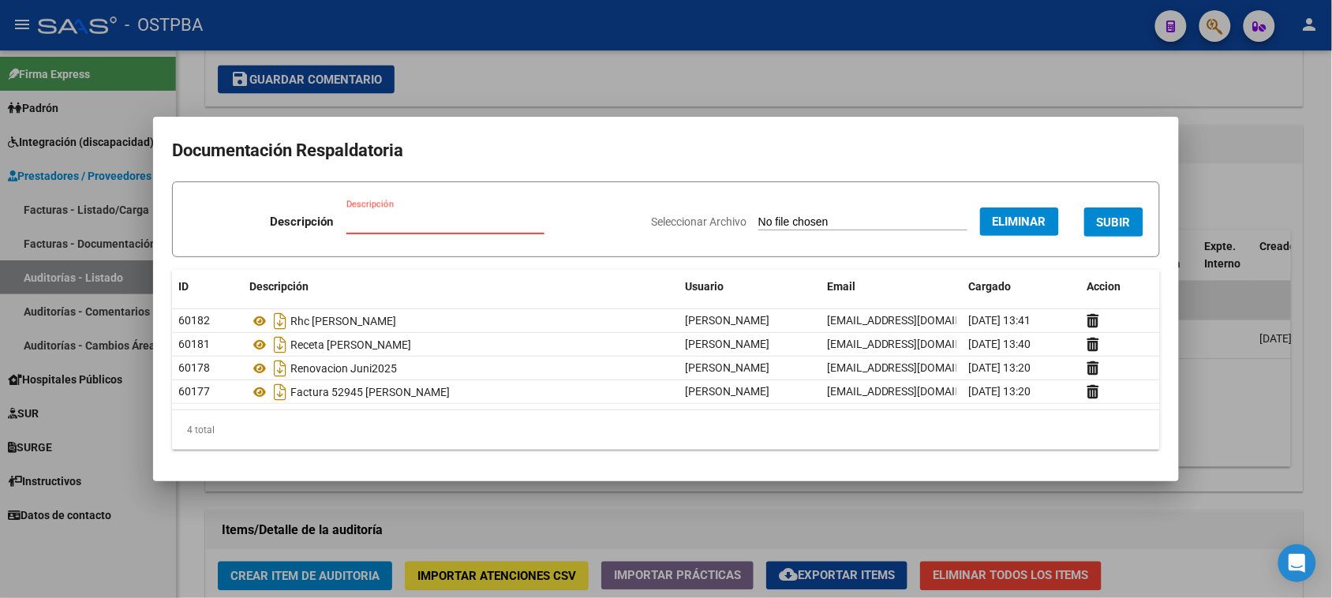
click at [380, 215] on input "Descripción" at bounding box center [446, 222] width 198 height 14
type input "AUDITORIA 12280"
click at [1110, 219] on span "SUBIR" at bounding box center [1114, 223] width 34 height 14
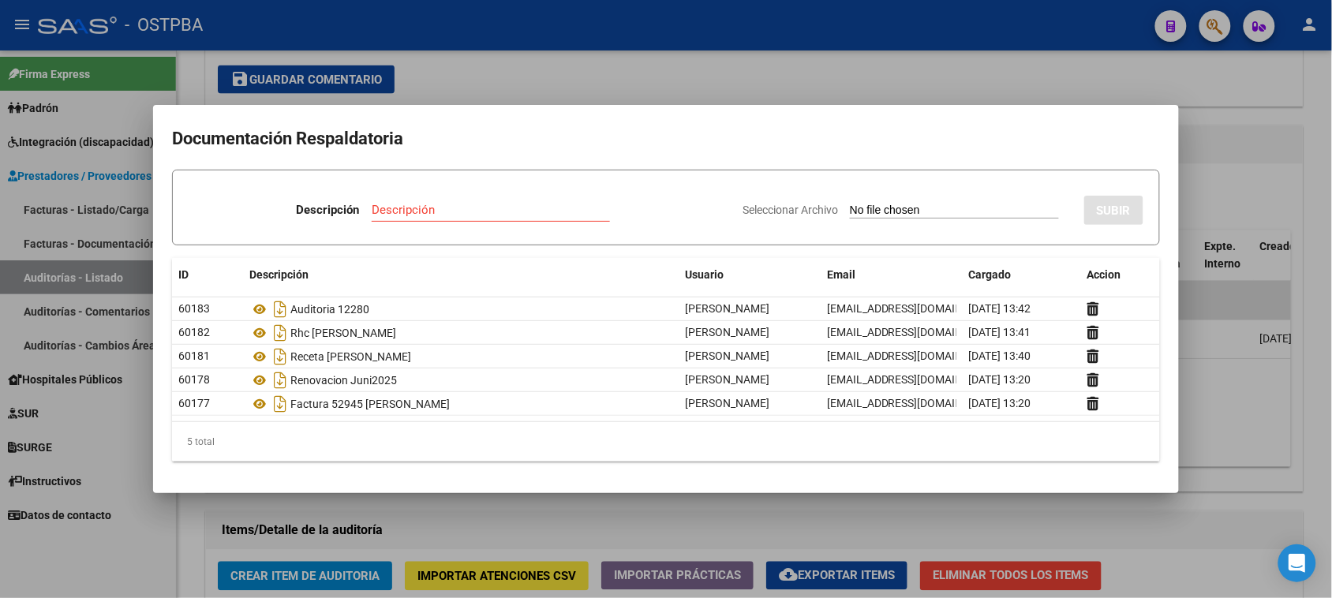
click at [1092, 538] on div at bounding box center [666, 299] width 1332 height 598
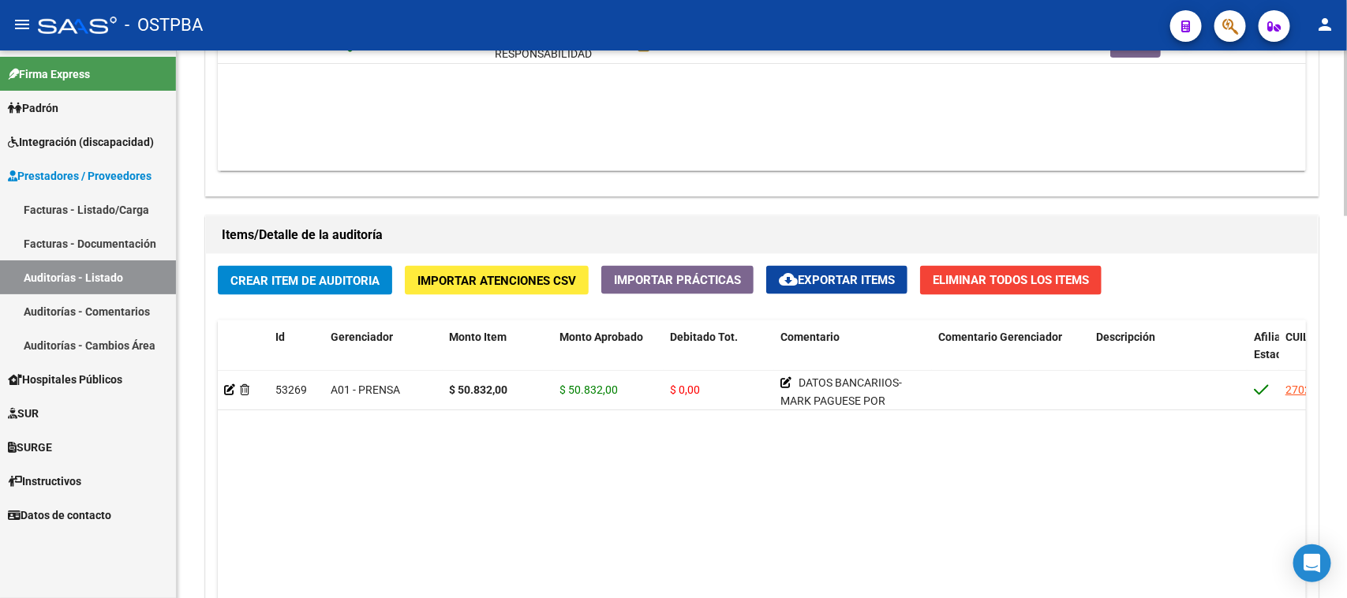
scroll to position [1085, 0]
